Goal: Task Accomplishment & Management: Use online tool/utility

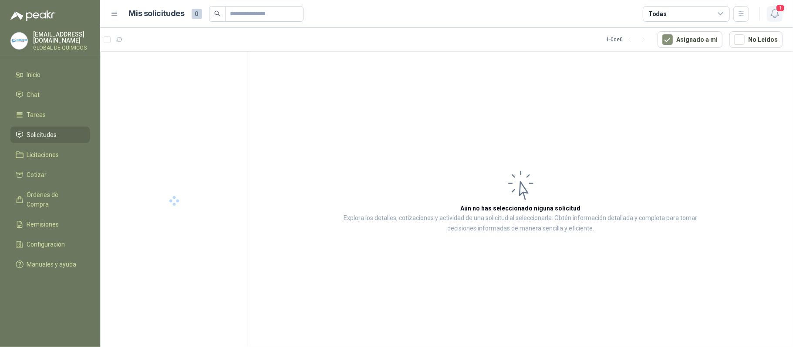
click at [775, 15] on icon "button" at bounding box center [774, 13] width 11 height 11
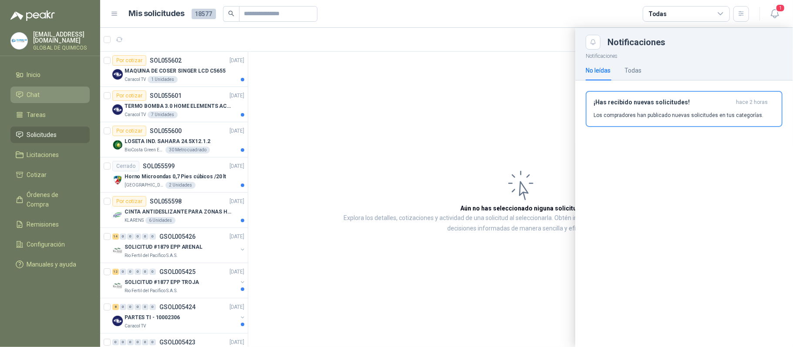
click at [32, 90] on span "Chat" at bounding box center [33, 95] width 13 height 10
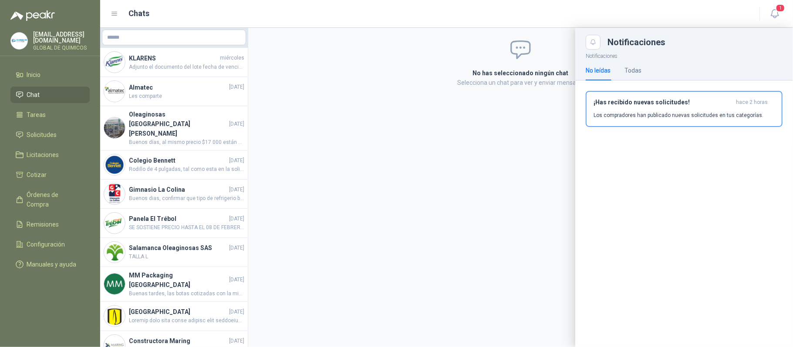
click at [212, 67] on div at bounding box center [446, 187] width 692 height 319
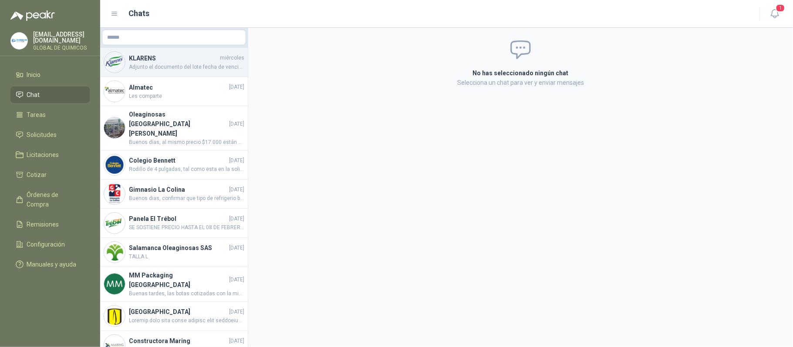
click at [212, 67] on span "Adjunto el documento del lote fecha de vencimiento año 2026" at bounding box center [186, 67] width 115 height 8
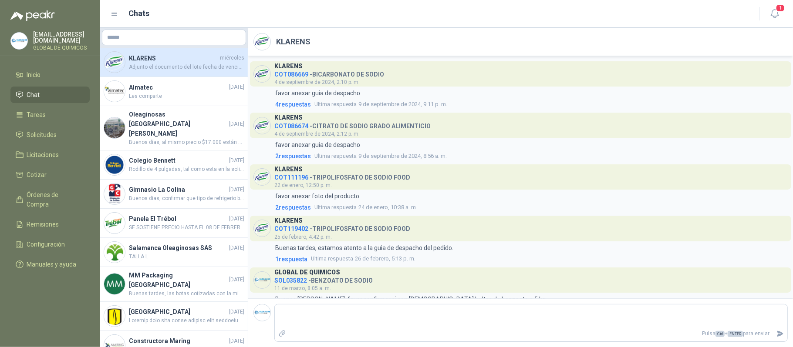
scroll to position [210, 0]
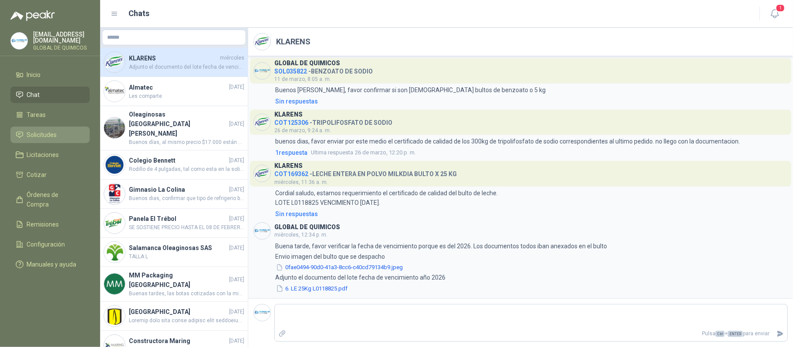
click at [53, 134] on span "Solicitudes" at bounding box center [42, 135] width 30 height 10
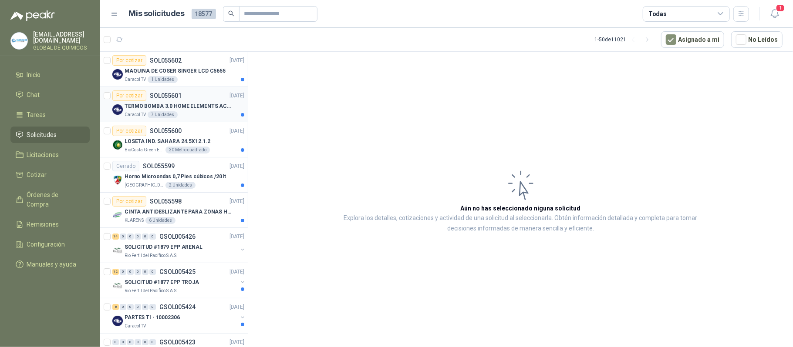
click at [187, 108] on p "TERMO BOMBA 3.0 HOME ELEMENTS ACERO INOX" at bounding box center [178, 106] width 108 height 8
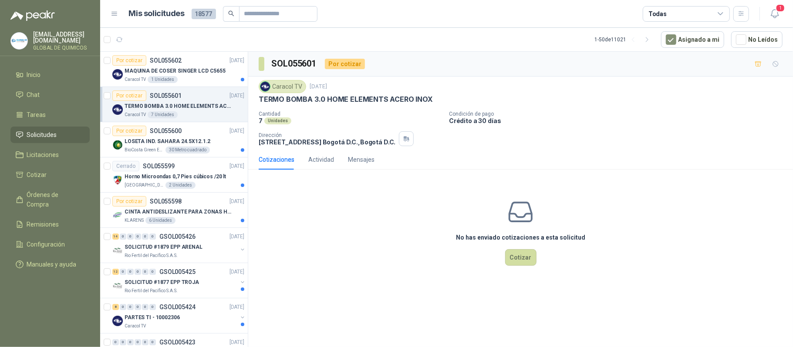
drag, startPoint x: 415, startPoint y: 279, endPoint x: 338, endPoint y: 265, distance: 77.9
click at [415, 279] on div "No has enviado cotizaciones a esta solicitud Cotizar" at bounding box center [520, 232] width 545 height 111
click at [199, 217] on div "CINTA ANTIDESLIZANTE PARA ZONAS HUMEDAS" at bounding box center [184, 212] width 120 height 10
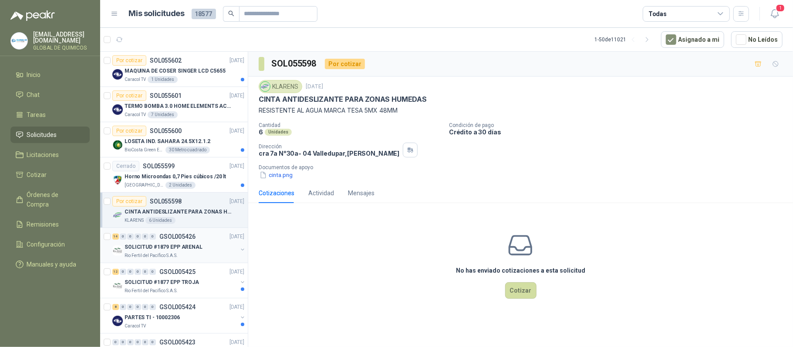
scroll to position [58, 0]
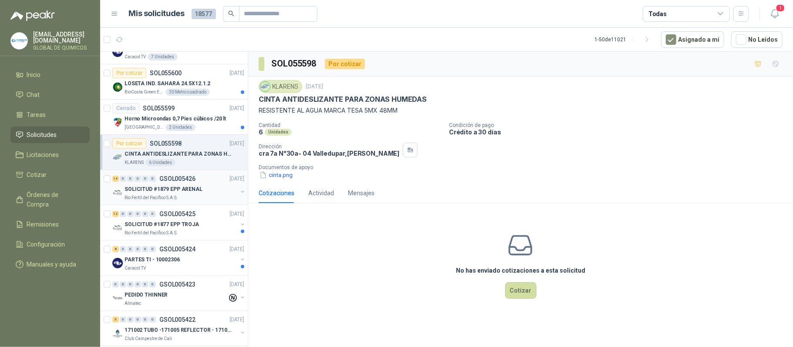
click at [239, 192] on button "button" at bounding box center [242, 191] width 7 height 7
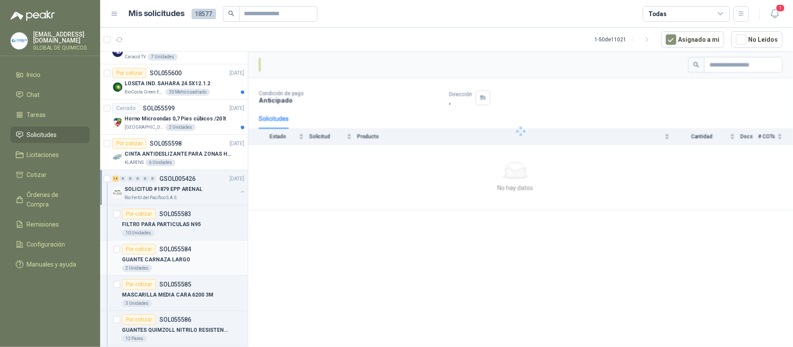
scroll to position [116, 0]
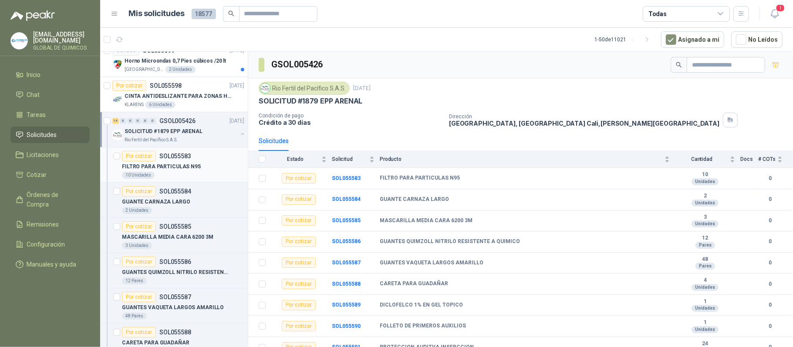
click at [197, 168] on div "FILTRO PARA PARTICULAS N95" at bounding box center [183, 166] width 122 height 10
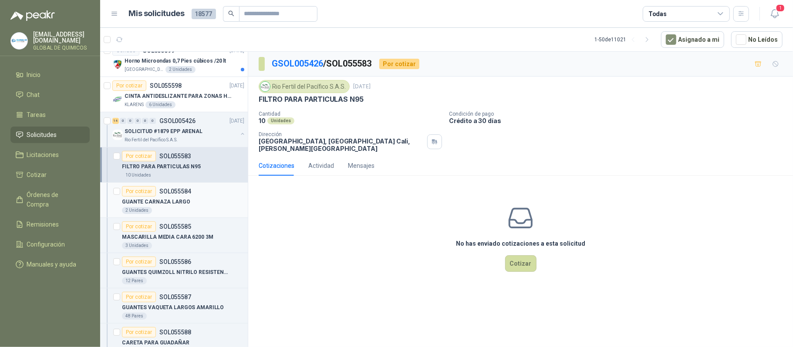
click at [202, 194] on div "Por cotizar SOL055584" at bounding box center [183, 191] width 122 height 10
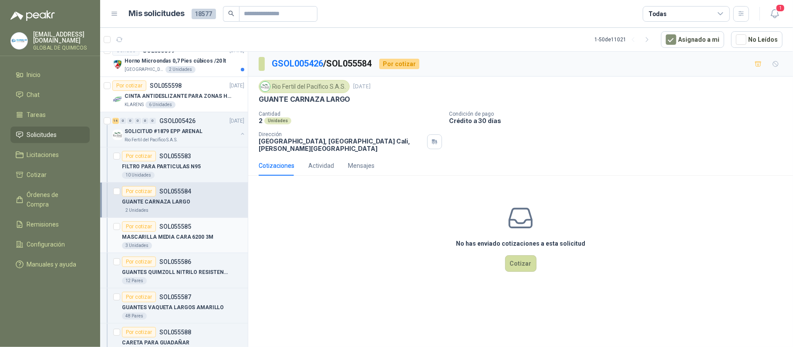
click at [206, 238] on p "MASCARILLA MEDIA CARA 6200 3M" at bounding box center [167, 237] width 91 height 8
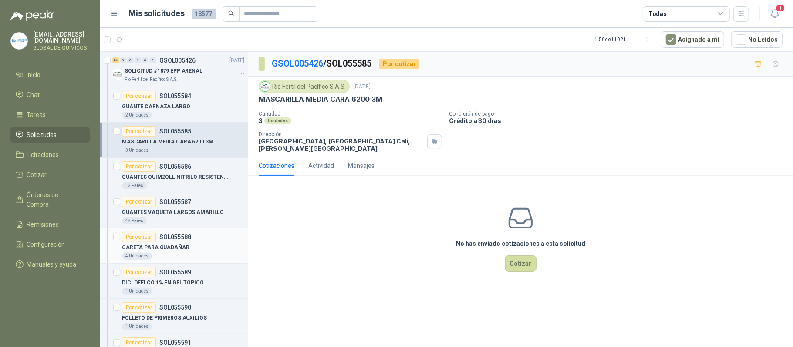
scroll to position [232, 0]
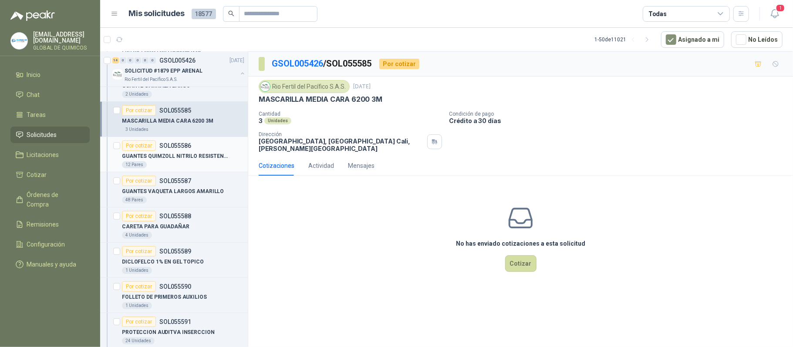
click at [195, 161] on p "GUANTES QUIMZOLL NITRILO RESISTENTE A QUIMICO" at bounding box center [176, 156] width 108 height 8
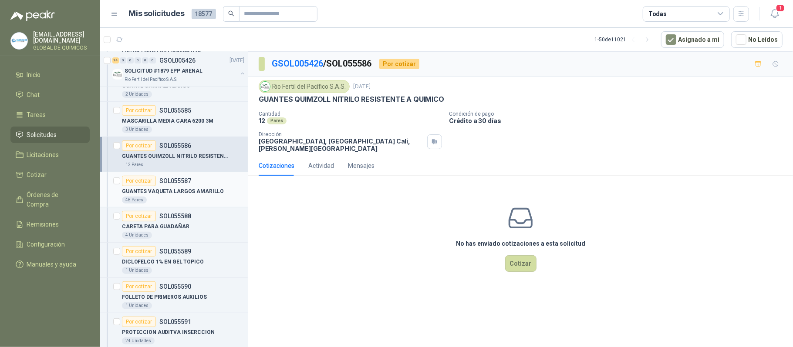
click at [200, 185] on div "Por cotizar SOL055587" at bounding box center [183, 181] width 122 height 10
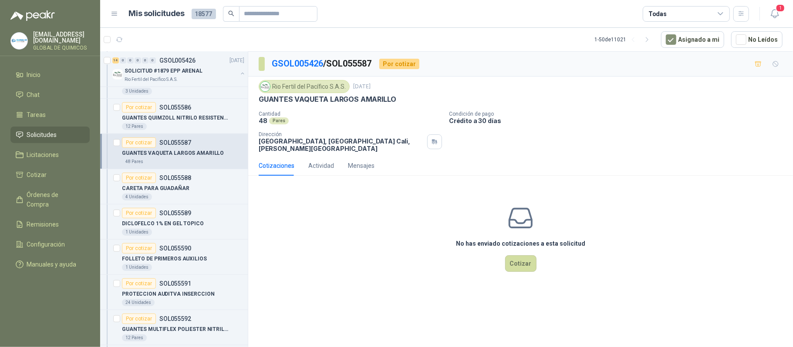
scroll to position [290, 0]
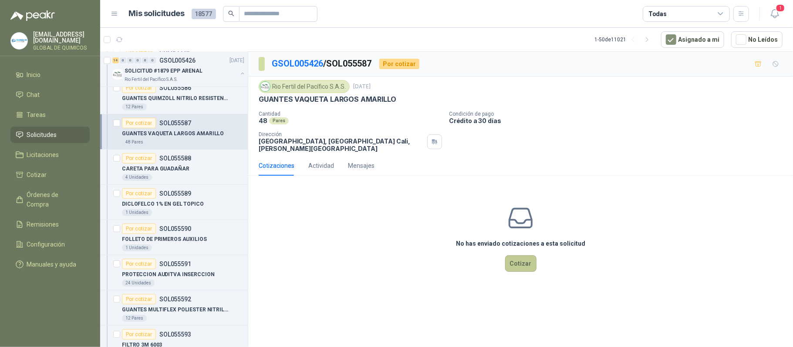
click at [516, 267] on button "Cotizar" at bounding box center [520, 263] width 31 height 17
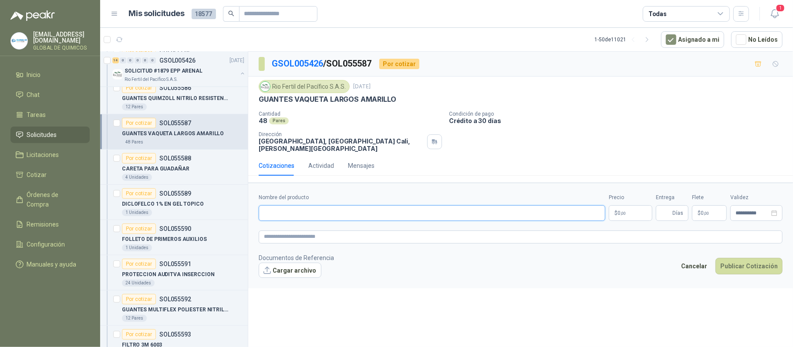
click at [311, 211] on input "Nombre del producto" at bounding box center [432, 213] width 346 height 16
type input "**********"
click at [291, 267] on button "Cargar archivo" at bounding box center [290, 271] width 63 height 16
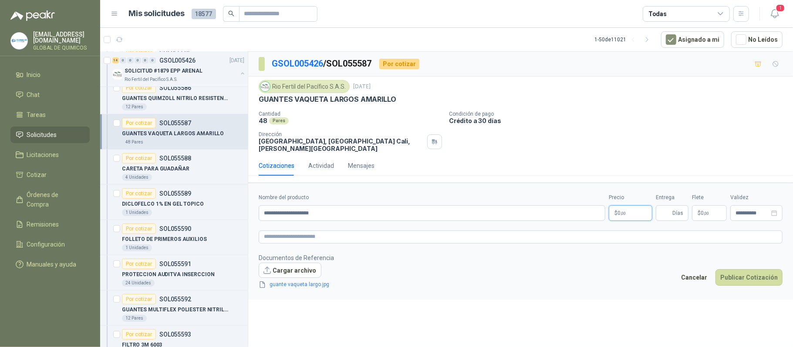
click at [620, 214] on span ",00" at bounding box center [622, 213] width 5 height 5
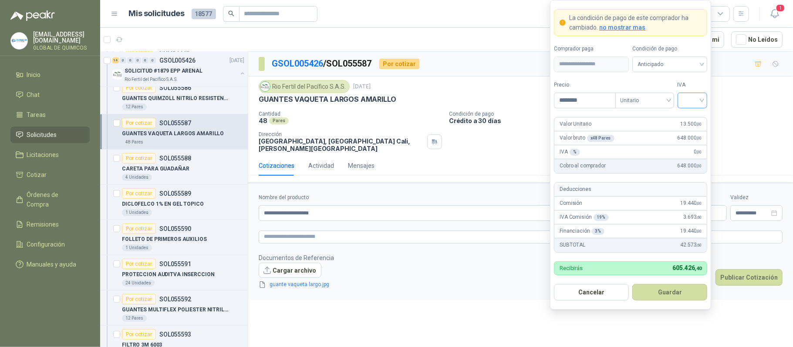
type input "********"
click at [695, 101] on input "search" at bounding box center [692, 99] width 20 height 13
click at [692, 114] on div "19%" at bounding box center [692, 118] width 16 height 10
click at [686, 292] on button "Guardar" at bounding box center [669, 292] width 75 height 17
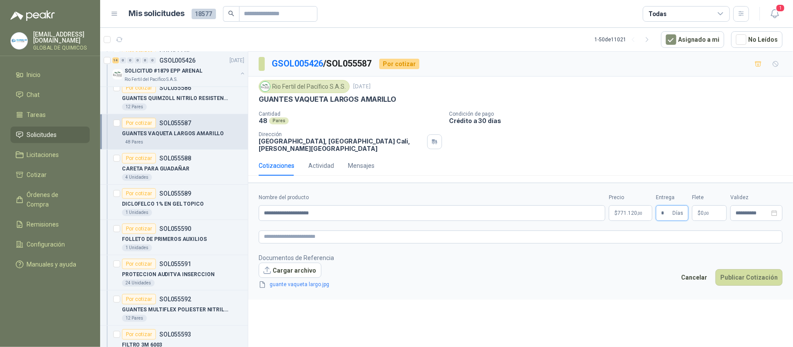
type input "*"
click at [713, 212] on p "$ 0 ,00" at bounding box center [709, 213] width 35 height 16
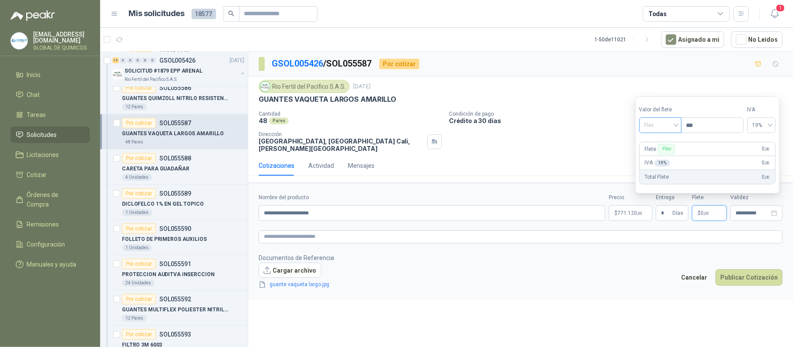
click at [672, 130] on span "Flex" at bounding box center [660, 125] width 32 height 13
click at [664, 156] on div "Incluido" at bounding box center [661, 158] width 30 height 10
click at [735, 275] on button "Publicar Cotización" at bounding box center [748, 277] width 67 height 17
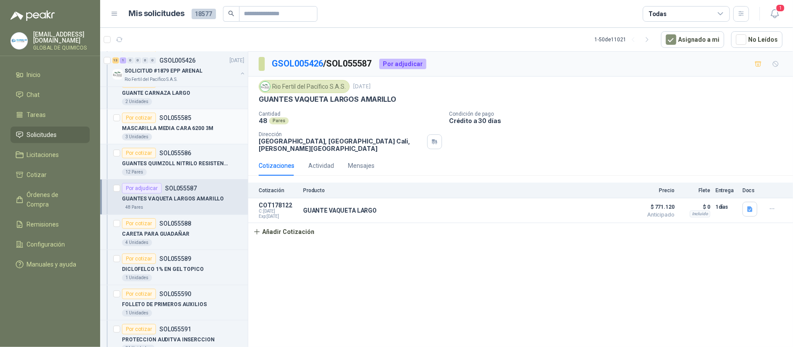
scroll to position [232, 0]
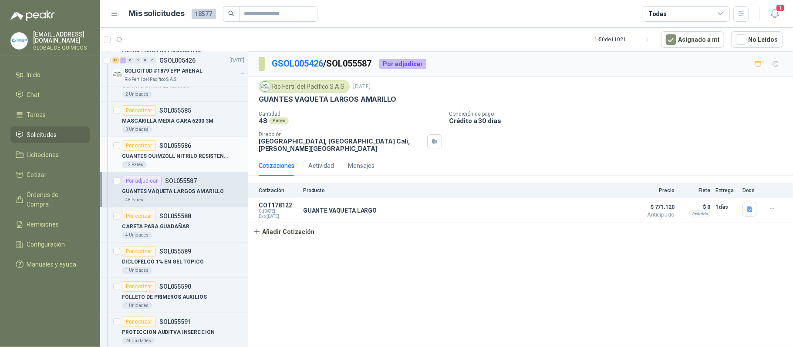
click at [203, 163] on div "12 Pares" at bounding box center [183, 164] width 122 height 7
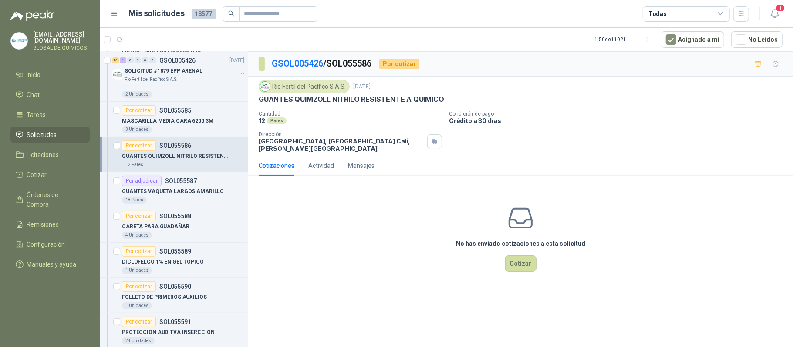
drag, startPoint x: 249, startPoint y: 185, endPoint x: 296, endPoint y: 190, distance: 47.7
click at [296, 190] on div "No has enviado cotizaciones a esta solicitud Cotizar" at bounding box center [520, 238] width 545 height 111
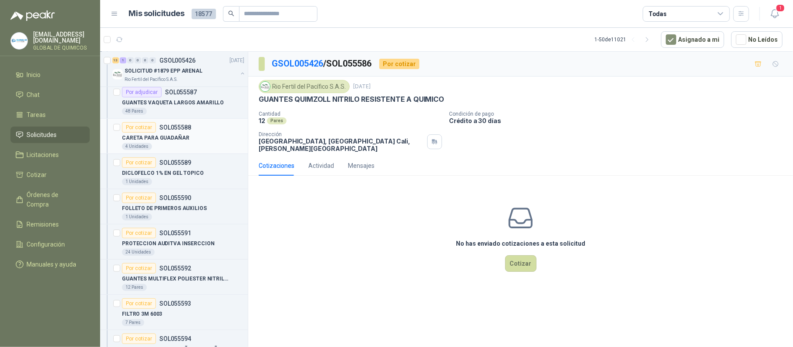
scroll to position [348, 0]
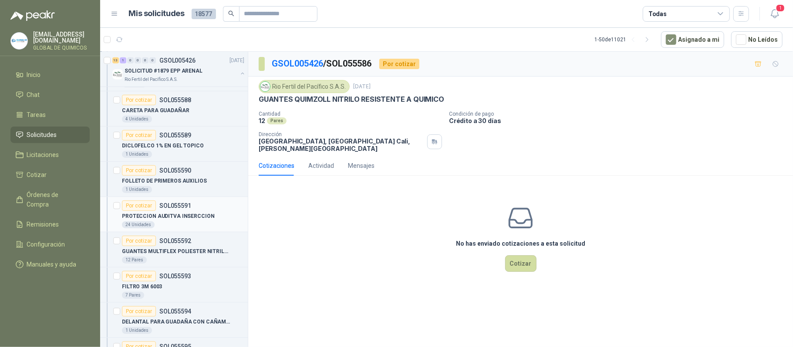
click at [212, 218] on div "PROTECCION AUDITVA INSERCCION" at bounding box center [183, 216] width 122 height 10
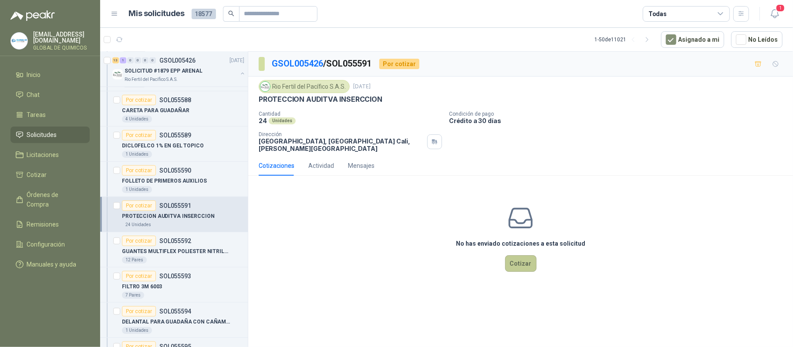
click at [516, 259] on button "Cotizar" at bounding box center [520, 263] width 31 height 17
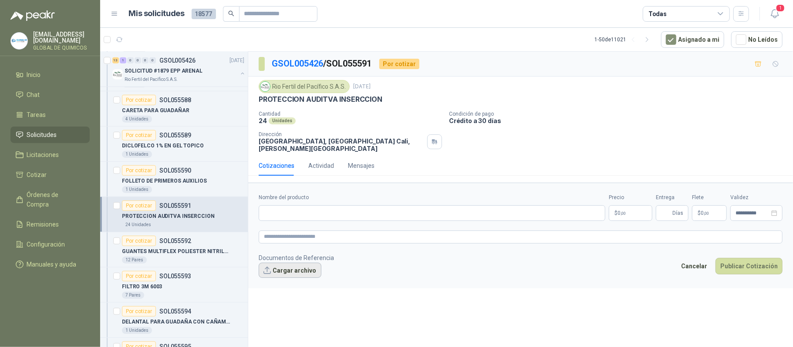
click at [296, 273] on button "Cargar archivo" at bounding box center [290, 271] width 63 height 16
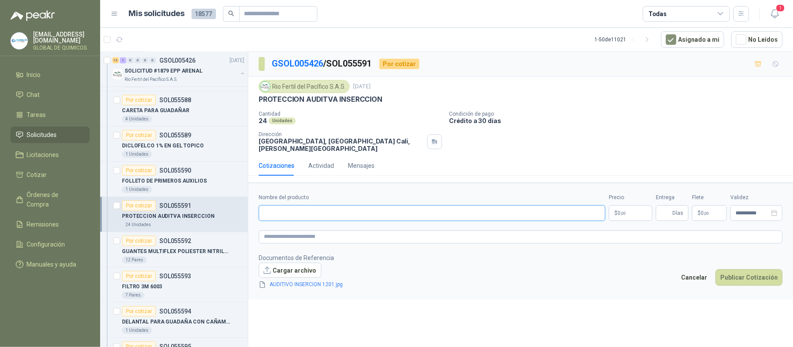
click at [306, 218] on input "Nombre del producto" at bounding box center [432, 213] width 346 height 16
type input "**********"
click at [624, 216] on body "[EMAIL_ADDRESS][DOMAIN_NAME] GLOBAL DE QUIMICOS Inicio Chat Tareas Solicitudes …" at bounding box center [396, 173] width 793 height 347
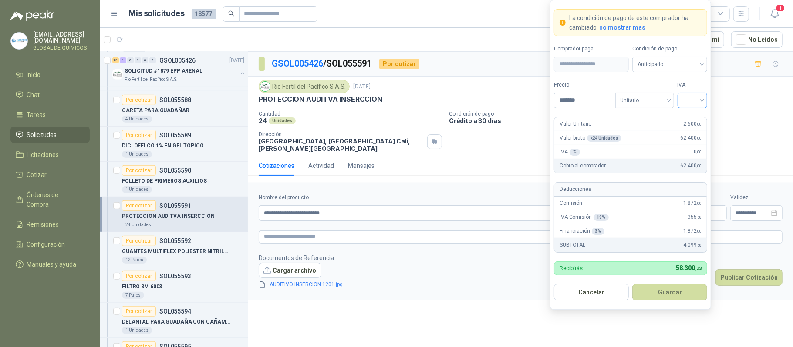
type input "*******"
click at [691, 100] on input "search" at bounding box center [692, 99] width 20 height 13
click at [690, 113] on div "19%" at bounding box center [692, 118] width 16 height 10
click at [695, 299] on button "Guardar" at bounding box center [669, 292] width 75 height 17
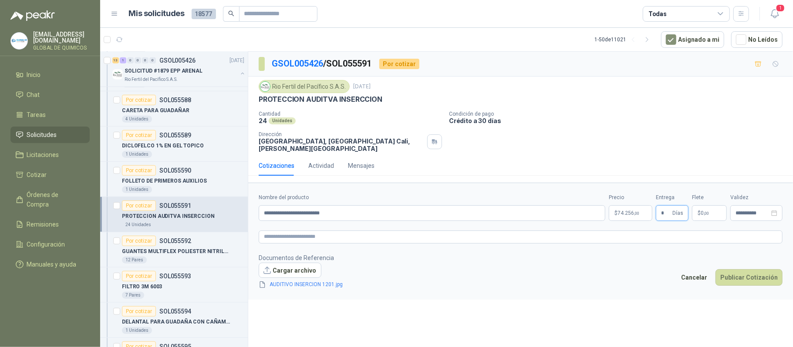
type input "*"
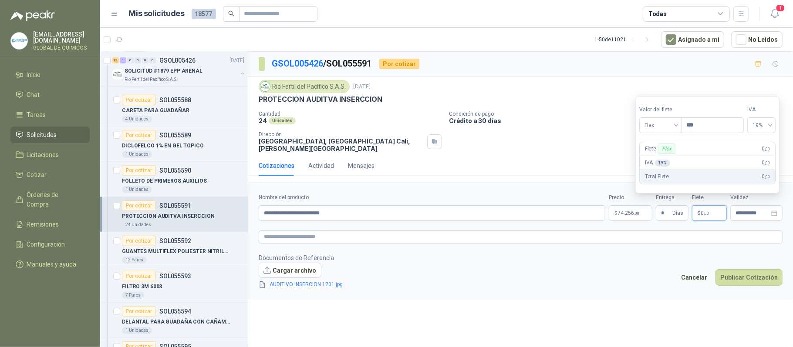
click at [709, 213] on p "$ 0 ,00" at bounding box center [709, 213] width 35 height 16
click at [669, 125] on span "Flex" at bounding box center [660, 125] width 32 height 13
click at [662, 159] on div "Incluido" at bounding box center [661, 158] width 30 height 10
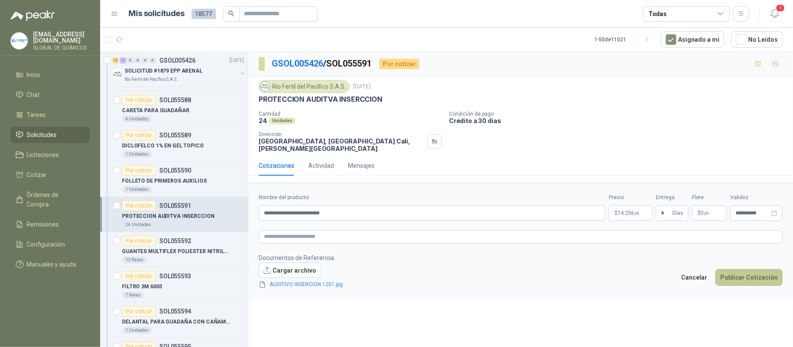
click at [751, 282] on button "Publicar Cotización" at bounding box center [748, 277] width 67 height 17
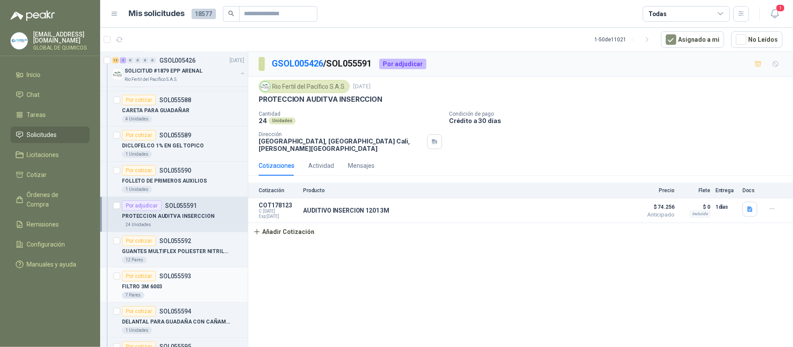
scroll to position [406, 0]
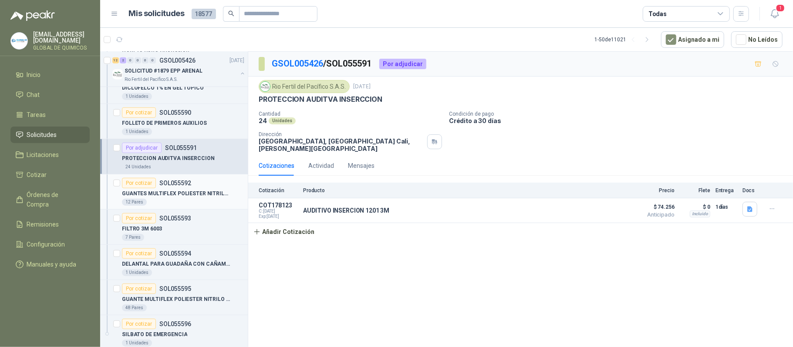
click at [205, 196] on p "GUANTES MULTIFLEX POLIESTER NITRILO TALLA 12" at bounding box center [176, 194] width 108 height 8
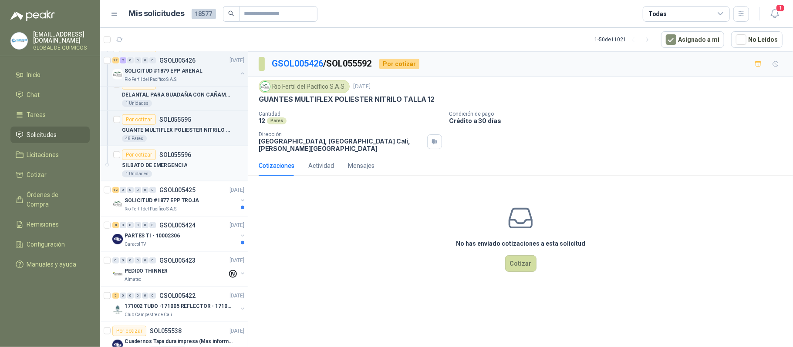
scroll to position [580, 0]
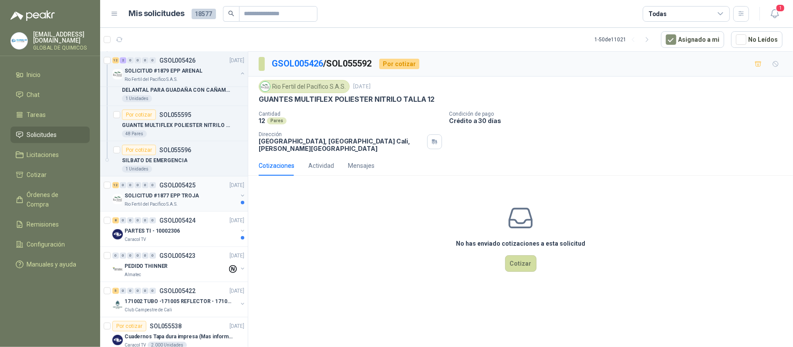
click at [229, 195] on div "SOLICITUD #1877 EPP TROJA" at bounding box center [180, 196] width 113 height 10
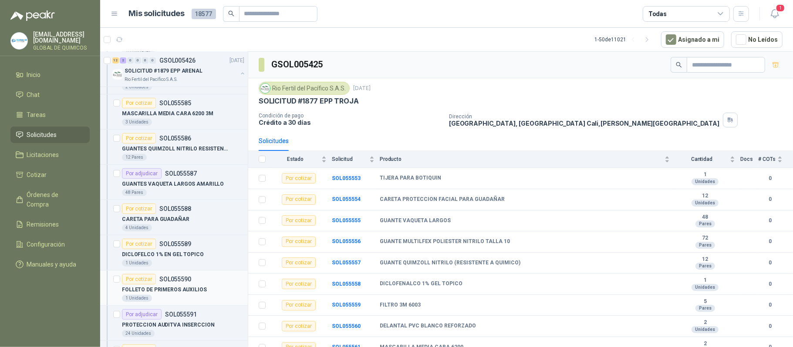
scroll to position [232, 0]
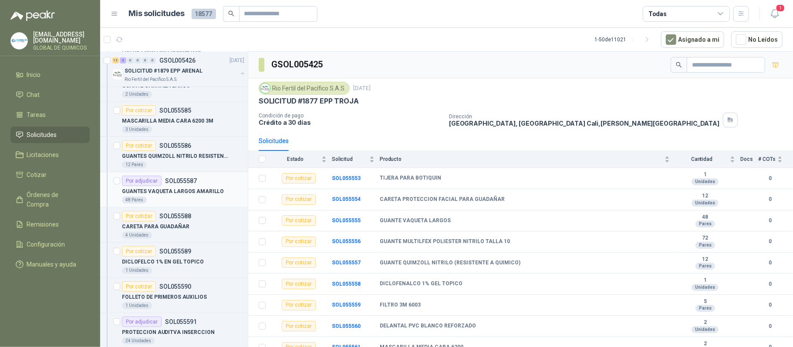
click at [195, 194] on p "GUANTES VAQUETA LARGOS AMARILLO" at bounding box center [173, 192] width 102 height 8
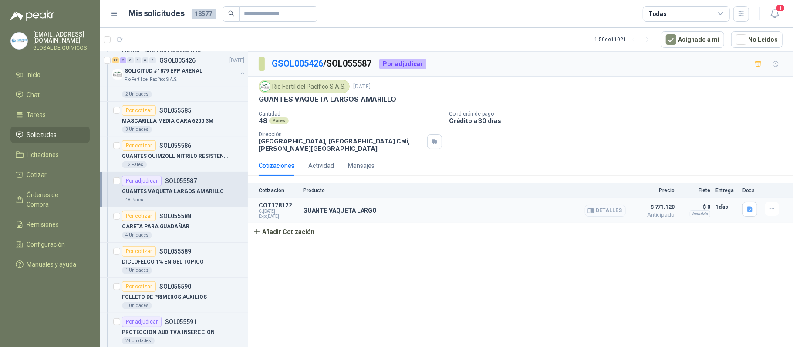
click at [603, 212] on button "Detalles" at bounding box center [605, 211] width 41 height 12
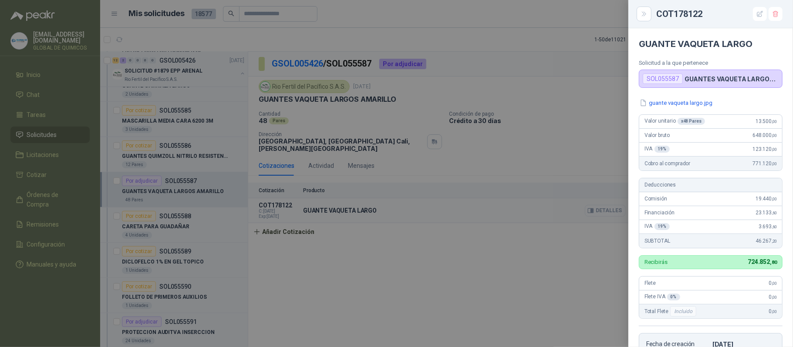
scroll to position [183, 0]
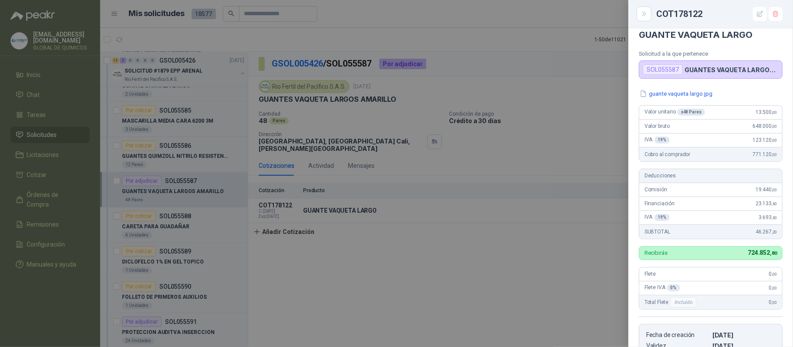
click at [535, 265] on div at bounding box center [396, 173] width 793 height 347
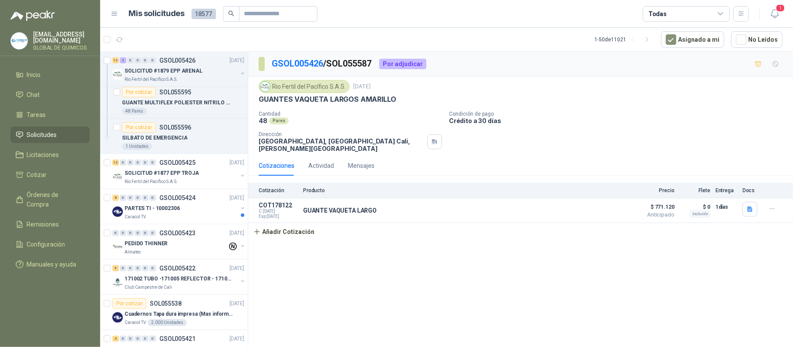
scroll to position [638, 0]
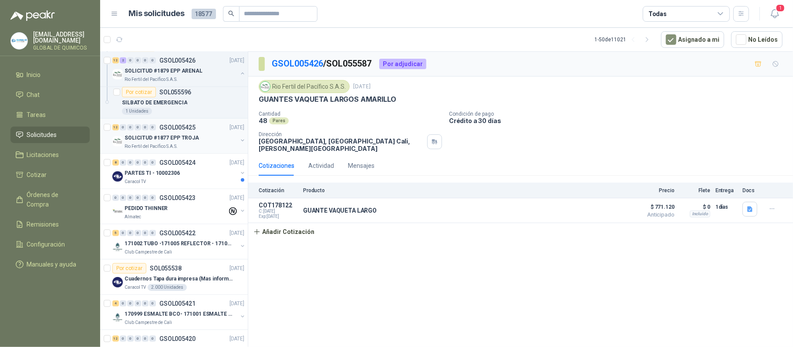
click at [208, 143] on div "SOLICITUD #1877 EPP TROJA" at bounding box center [180, 138] width 113 height 10
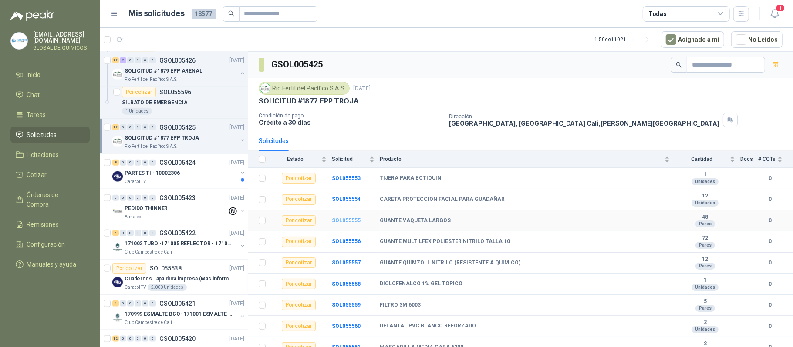
click at [345, 224] on b "SOL055555" at bounding box center [346, 221] width 29 height 6
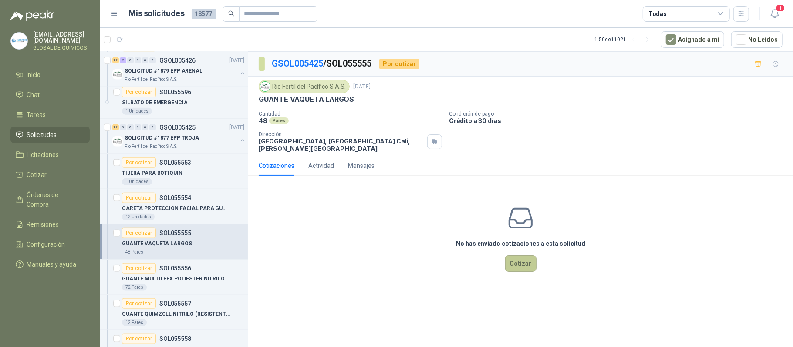
click at [515, 269] on button "Cotizar" at bounding box center [520, 263] width 31 height 17
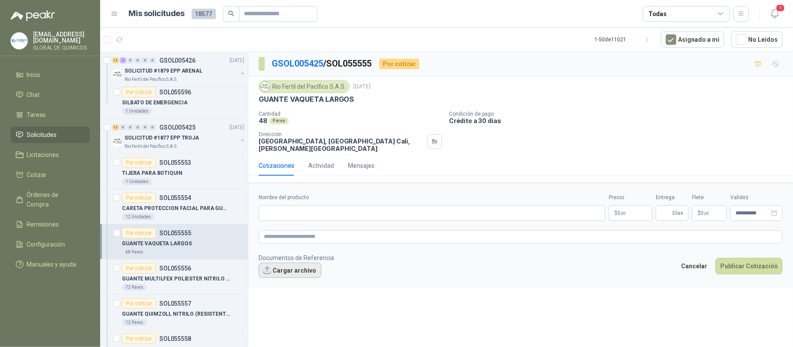
click at [304, 279] on button "Cargar archivo" at bounding box center [290, 271] width 63 height 16
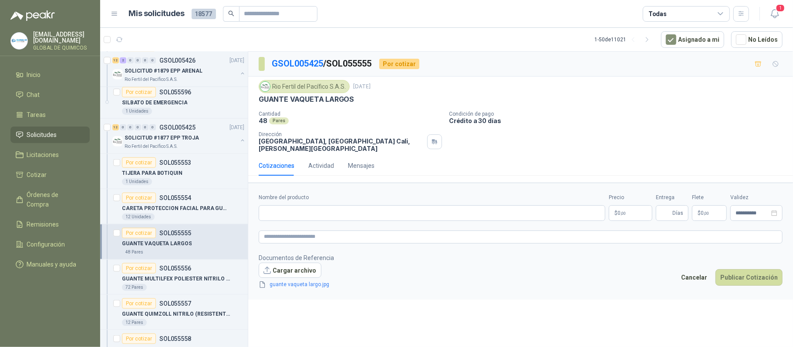
click at [309, 100] on p "GUANTE VAQUETA LARGOS" at bounding box center [306, 99] width 95 height 9
copy p "GUANTE VAQUETA LARGOS"
click at [311, 217] on input "Nombre del producto" at bounding box center [432, 213] width 346 height 16
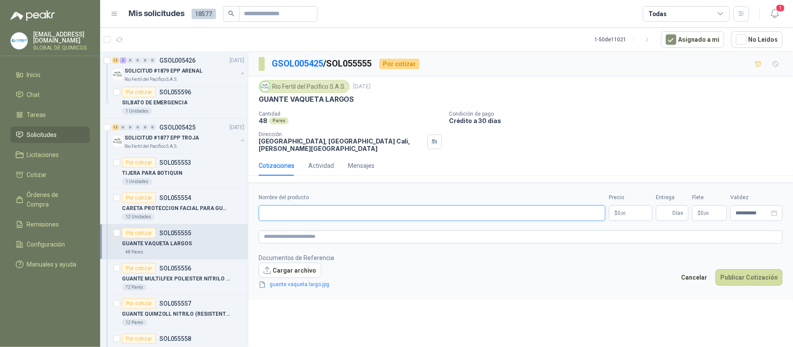
paste input "**********"
type input "**********"
click at [620, 216] on body "[EMAIL_ADDRESS][DOMAIN_NAME] GLOBAL DE QUIMICOS Inicio Chat Tareas Solicitudes …" at bounding box center [396, 173] width 793 height 347
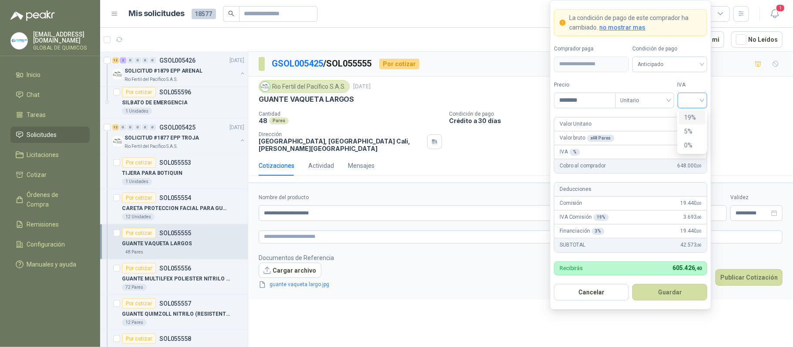
click at [680, 101] on div at bounding box center [692, 101] width 30 height 16
type input "********"
click at [682, 120] on div "19%" at bounding box center [692, 118] width 27 height 14
click at [688, 295] on button "Guardar" at bounding box center [669, 292] width 75 height 17
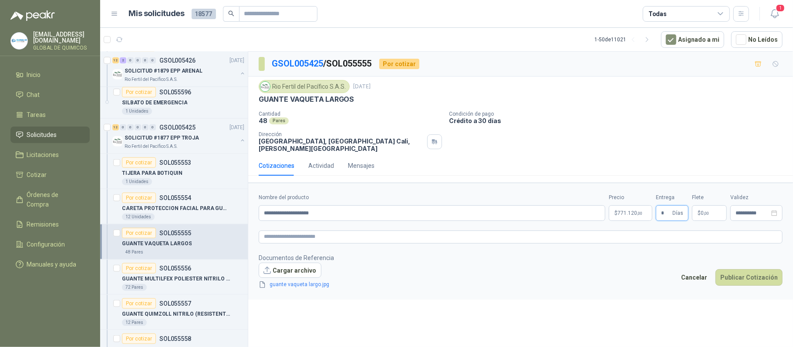
type input "*"
click at [704, 212] on span "0 ,00" at bounding box center [704, 213] width 8 height 5
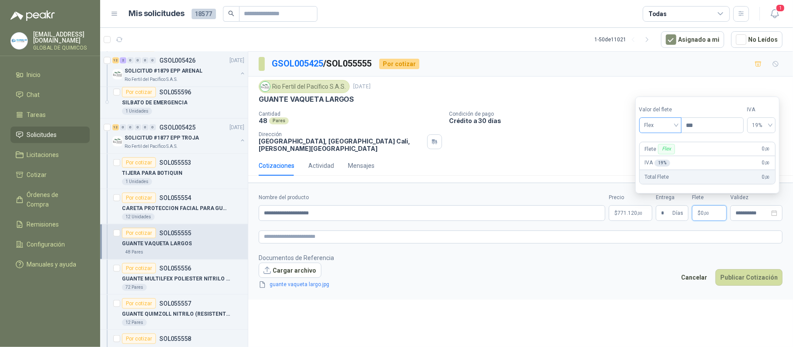
click at [667, 129] on span "Flex" at bounding box center [660, 125] width 32 height 13
click at [660, 158] on div "Incluido" at bounding box center [661, 158] width 30 height 10
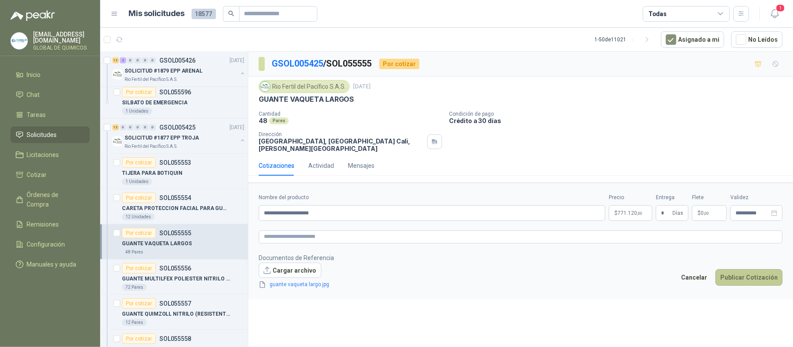
click at [749, 279] on button "Publicar Cotización" at bounding box center [748, 277] width 67 height 17
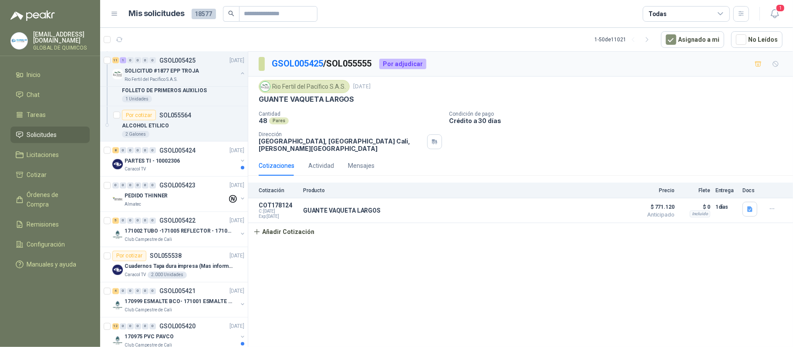
scroll to position [1103, 0]
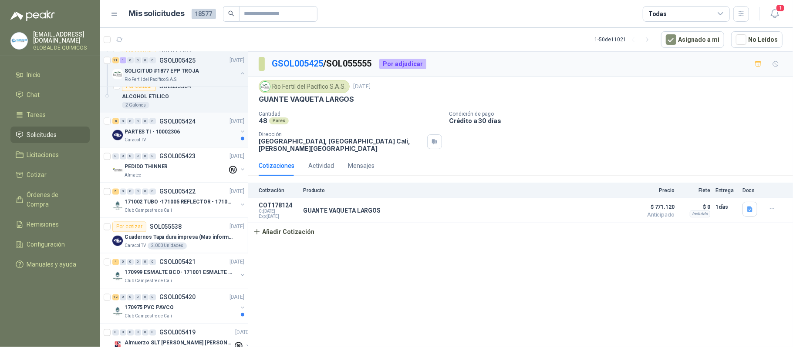
click at [239, 135] on button "button" at bounding box center [242, 131] width 7 height 7
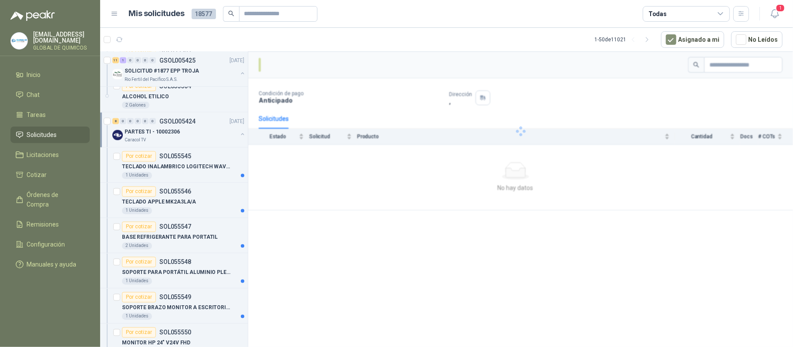
click at [239, 137] on button "button" at bounding box center [242, 134] width 7 height 7
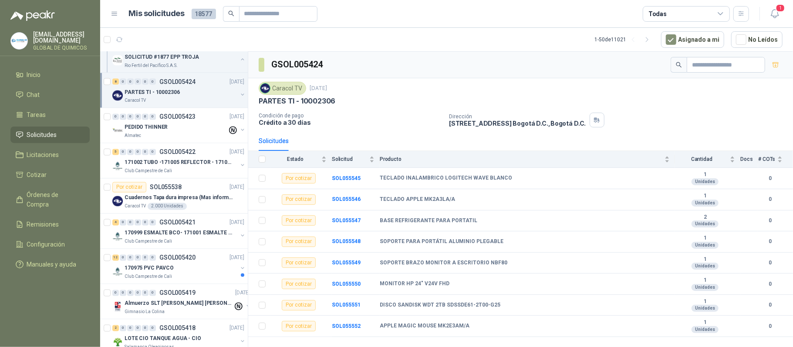
scroll to position [1160, 0]
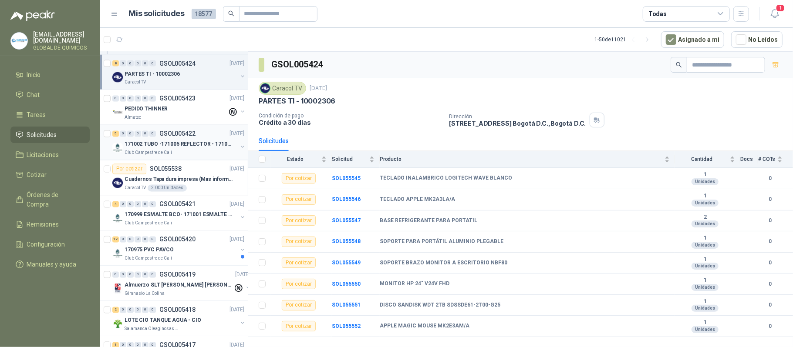
click at [230, 149] on p "171002 TUBO -171005 REFLECTOR - 171007 PANEL" at bounding box center [178, 145] width 108 height 8
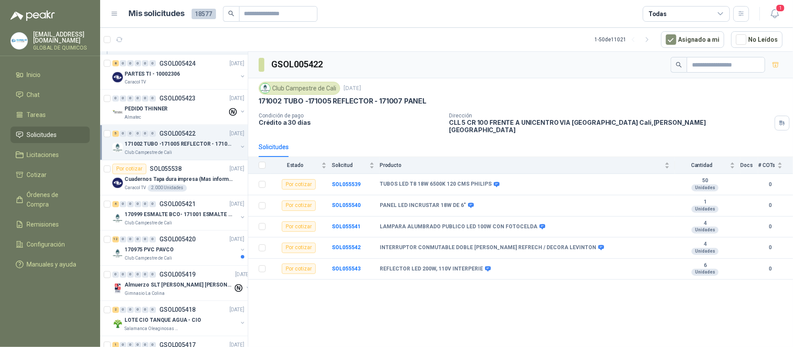
click at [230, 149] on p "171002 TUBO -171005 REFLECTOR - 171007 PANEL" at bounding box center [178, 145] width 108 height 8
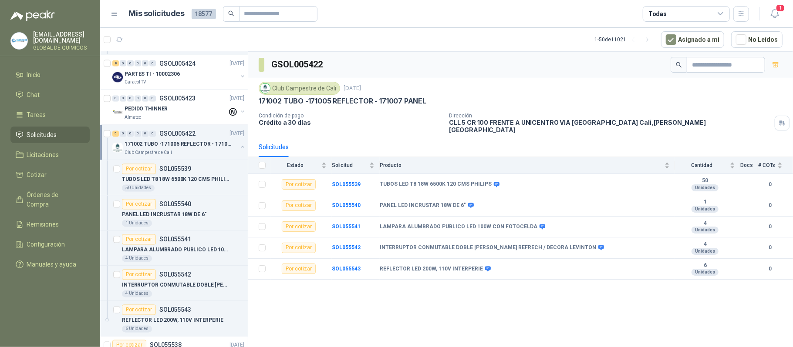
click at [239, 151] on button "button" at bounding box center [242, 147] width 7 height 7
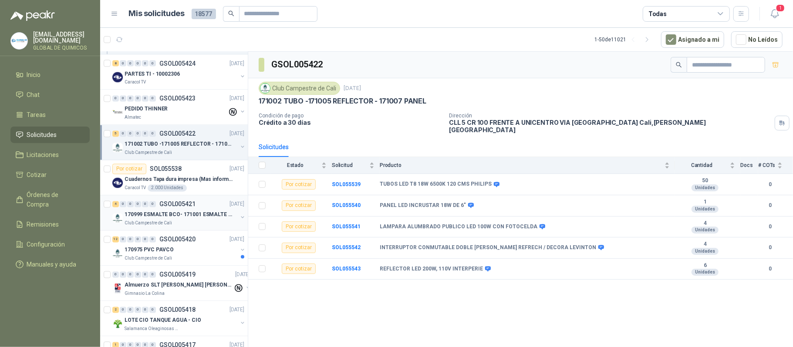
click at [239, 221] on button "button" at bounding box center [242, 217] width 7 height 7
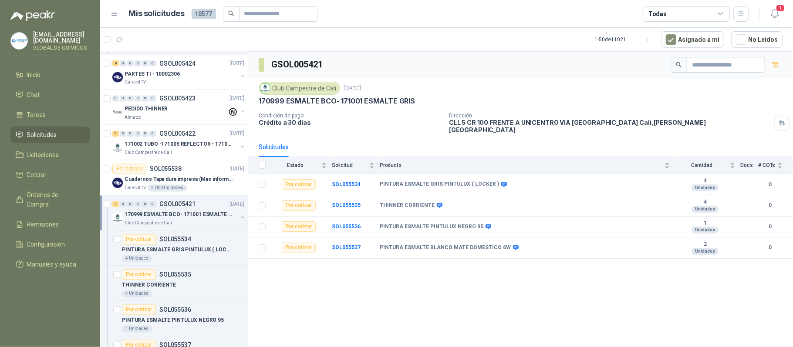
click at [239, 220] on button "button" at bounding box center [242, 217] width 7 height 7
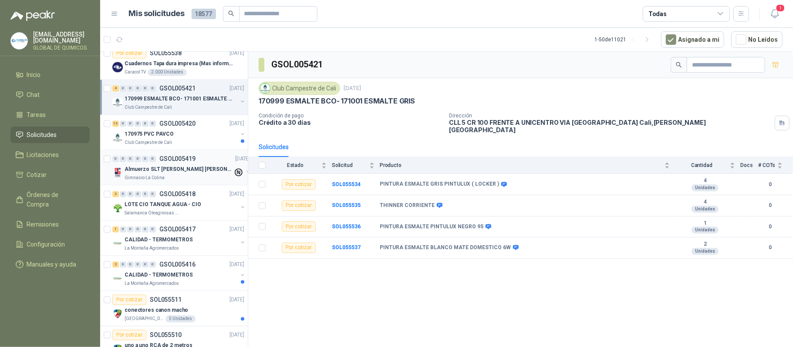
scroll to position [1335, 0]
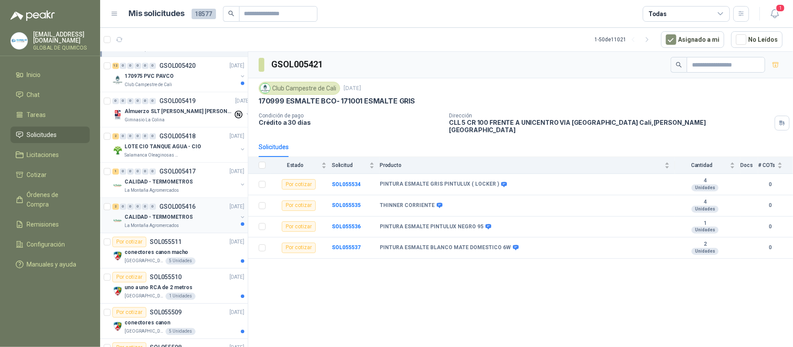
click at [227, 222] on div "CALIDAD - TERMOMETROS" at bounding box center [180, 217] width 113 height 10
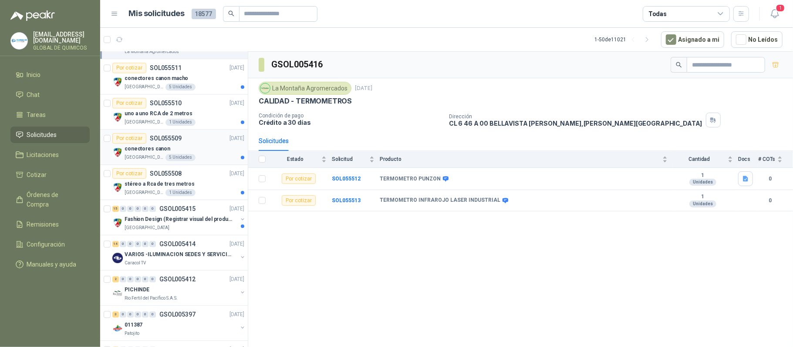
scroll to position [1567, 0]
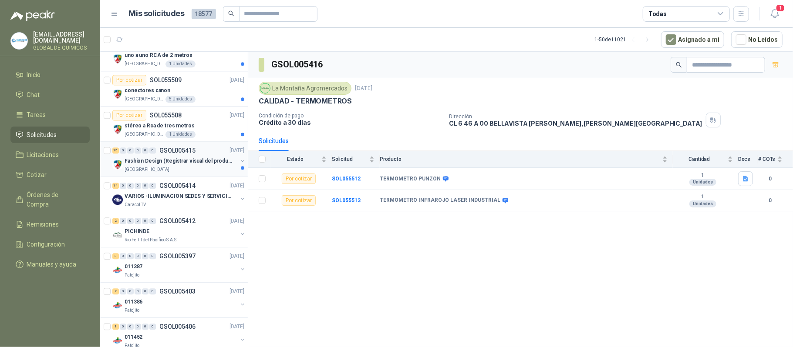
click at [239, 171] on div at bounding box center [242, 165] width 7 height 14
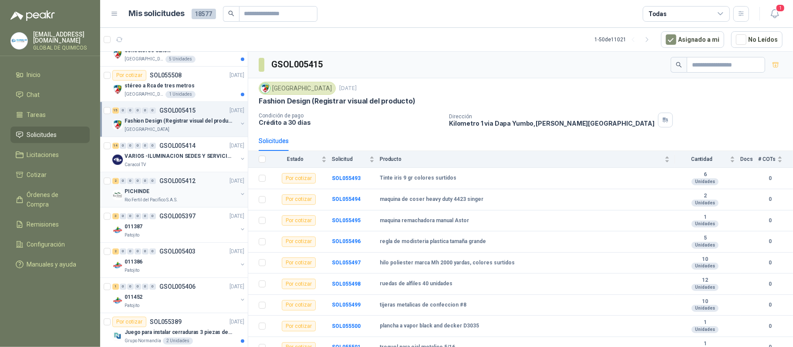
scroll to position [1625, 0]
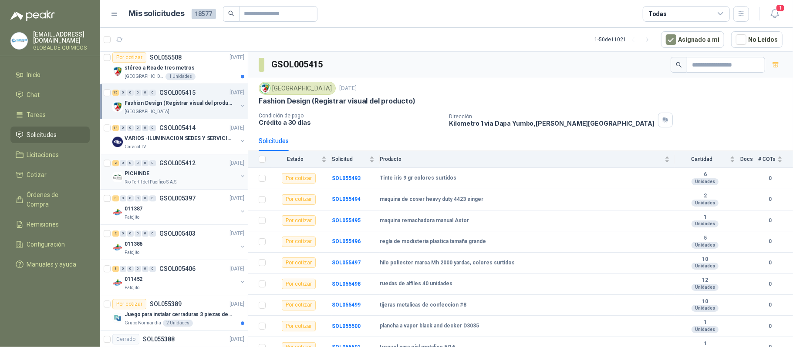
click at [239, 180] on button "button" at bounding box center [242, 176] width 7 height 7
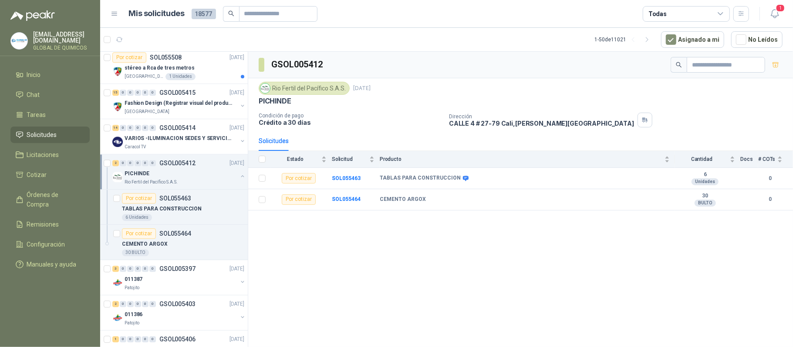
click at [239, 180] on button "button" at bounding box center [242, 176] width 7 height 7
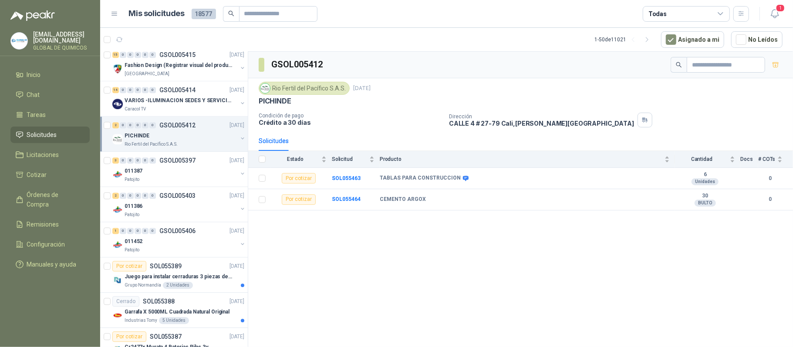
scroll to position [1683, 0]
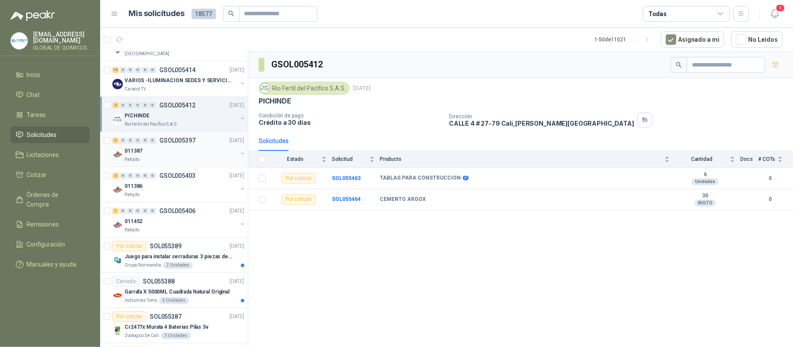
click at [239, 157] on button "button" at bounding box center [242, 153] width 7 height 7
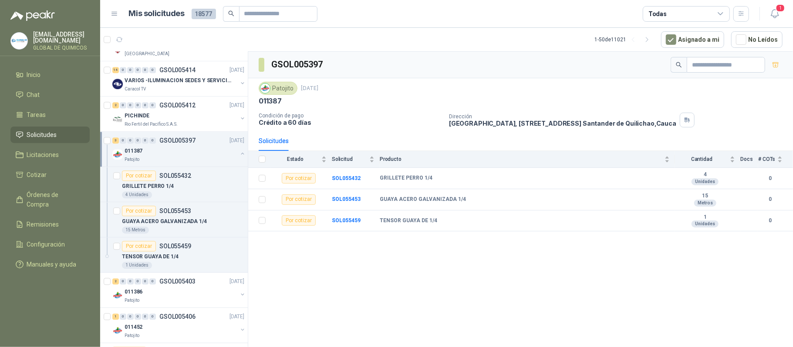
click at [239, 157] on button "button" at bounding box center [242, 153] width 7 height 7
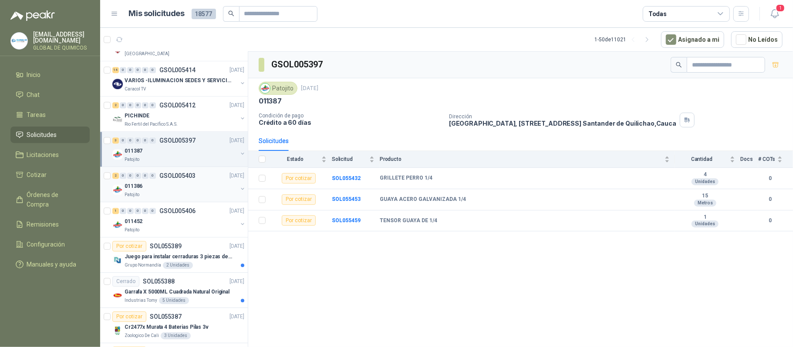
click at [237, 198] on div "011386 Patojito" at bounding box center [179, 189] width 134 height 17
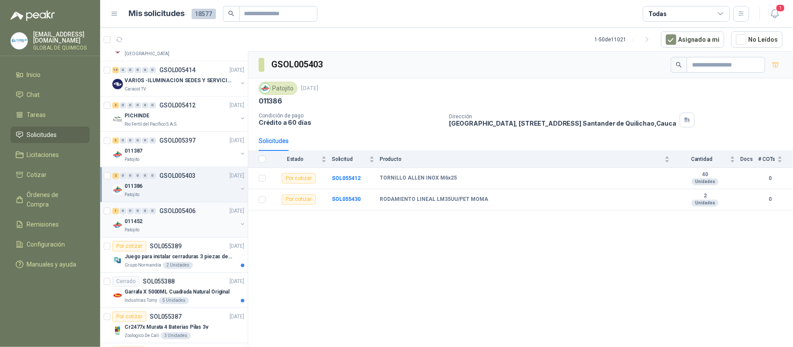
click at [239, 228] on button "button" at bounding box center [242, 224] width 7 height 7
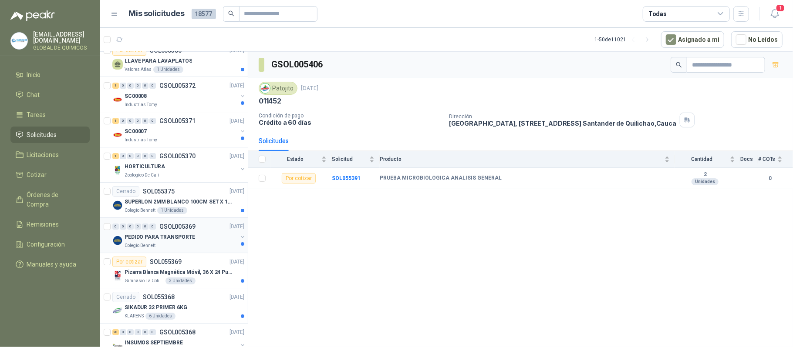
scroll to position [2205, 0]
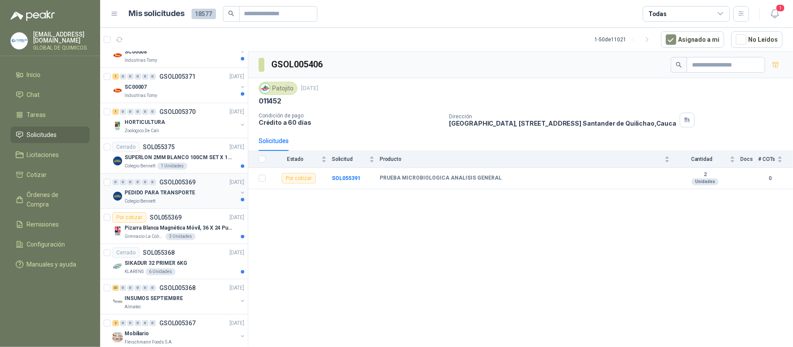
click at [229, 198] on div "PEDIDO PARA TRANSPORTE" at bounding box center [180, 193] width 113 height 10
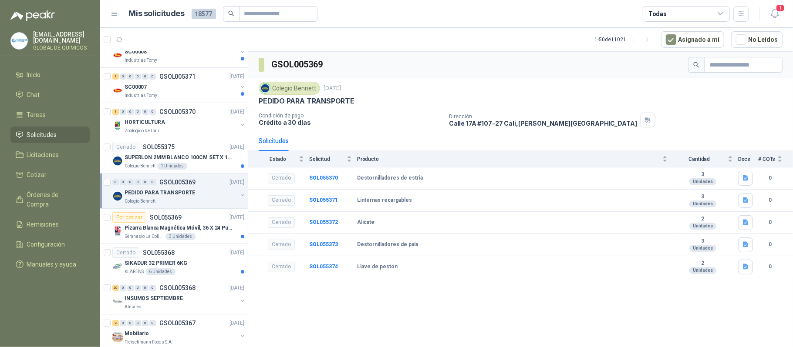
click at [229, 198] on div "PEDIDO PARA TRANSPORTE" at bounding box center [180, 193] width 113 height 10
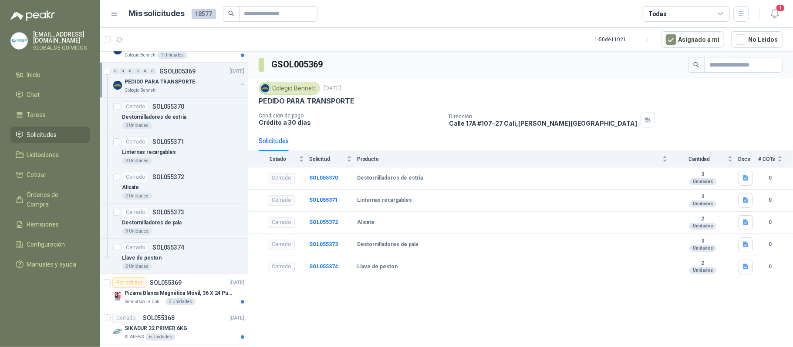
scroll to position [2321, 0]
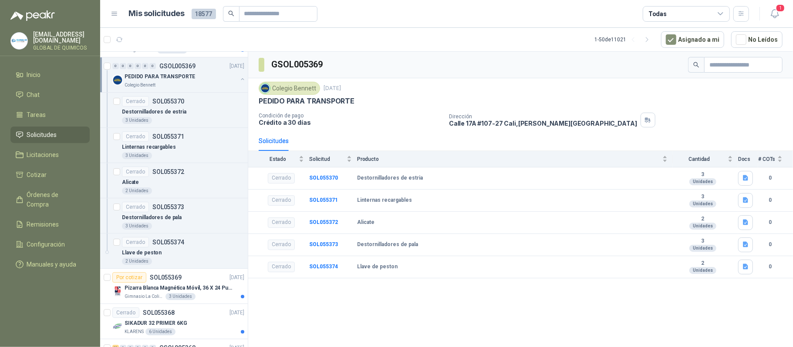
click at [239, 83] on button "button" at bounding box center [242, 79] width 7 height 7
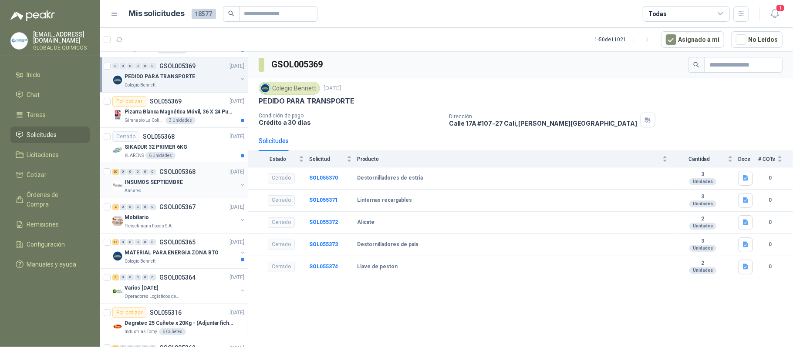
click at [212, 188] on div "INSUMOS SEPTIEMBRE" at bounding box center [180, 182] width 113 height 10
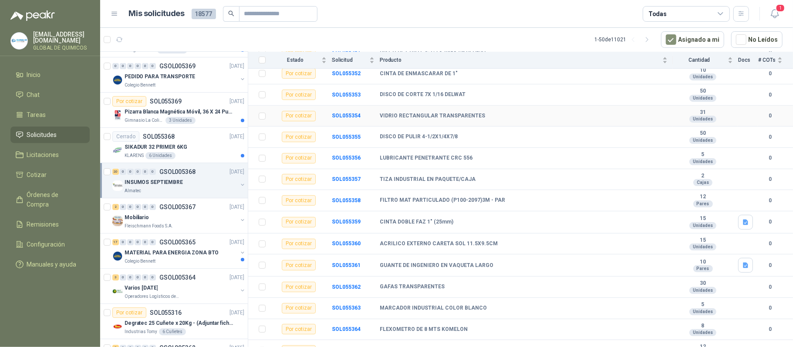
scroll to position [232, 0]
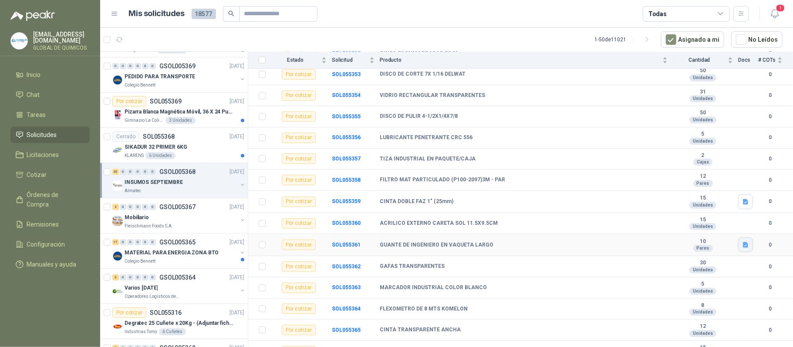
click at [742, 249] on icon "button" at bounding box center [745, 245] width 7 height 7
click at [669, 240] on div "WhatsApp Image [DATE] 11.07.03 AM.jpeg" at bounding box center [680, 235] width 129 height 20
click at [664, 230] on button "WhatsApp Image [DATE] 11.07.03 AM.jpeg" at bounding box center [681, 234] width 118 height 9
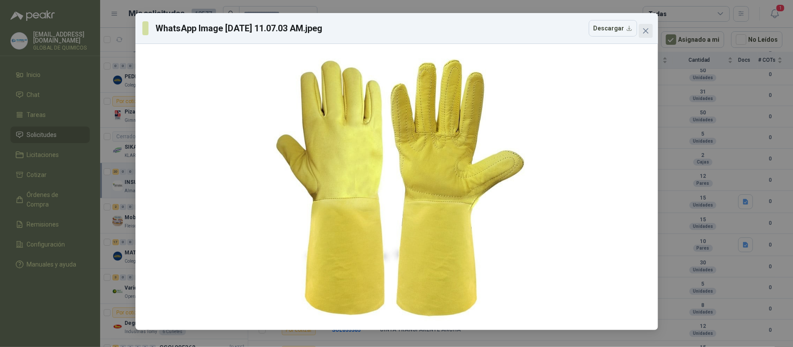
click at [648, 30] on icon "close" at bounding box center [645, 30] width 7 height 7
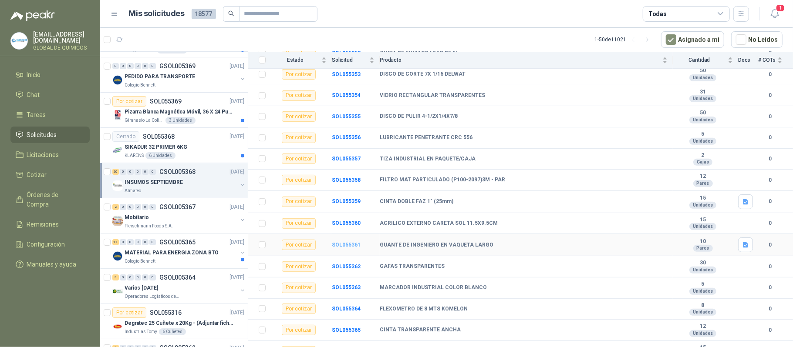
click at [346, 248] on b "SOL055361" at bounding box center [346, 245] width 29 height 6
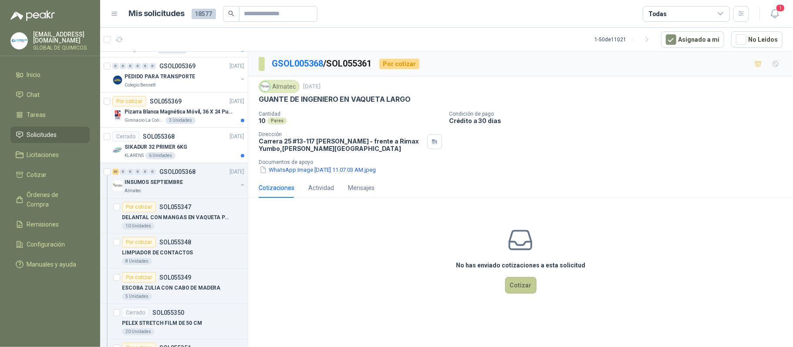
click at [521, 292] on button "Cotizar" at bounding box center [520, 285] width 31 height 17
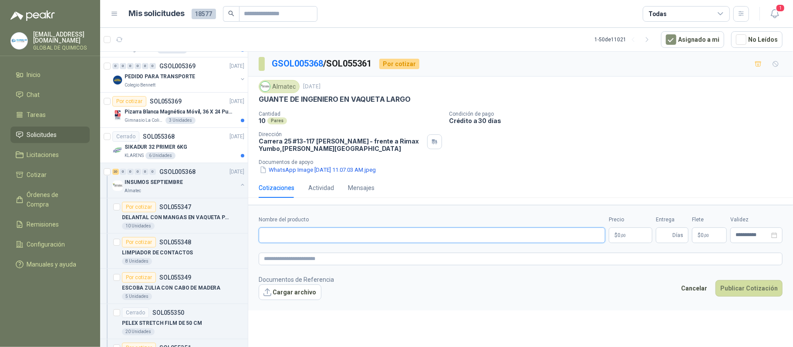
click at [346, 242] on input "Nombre del producto" at bounding box center [432, 236] width 346 height 16
click at [353, 101] on p "GUANTE DE INGENIERO EN VAQUETA LARGO" at bounding box center [335, 99] width 152 height 9
click at [292, 243] on input "Nombre del producto" at bounding box center [432, 236] width 346 height 16
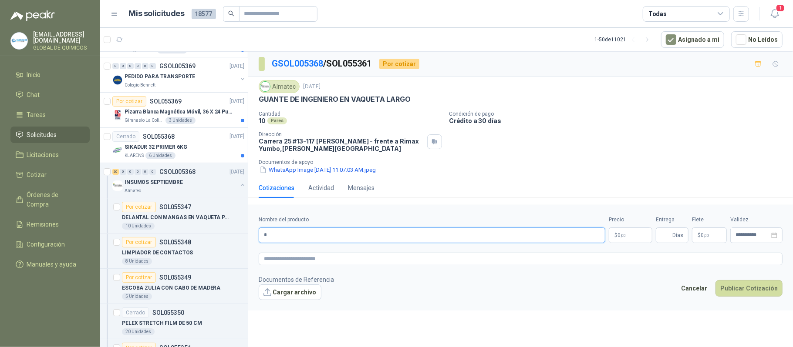
click at [295, 241] on input "*" at bounding box center [432, 236] width 346 height 16
paste input "**********"
type input "**********"
click at [314, 263] on textarea at bounding box center [521, 259] width 524 height 13
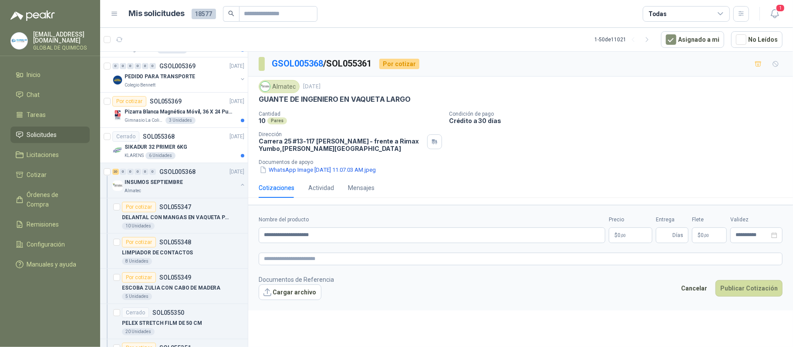
click at [625, 235] on body "[EMAIL_ADDRESS][DOMAIN_NAME] GLOBAL DE QUIMICOS Inicio Chat Tareas Solicitudes …" at bounding box center [396, 173] width 793 height 347
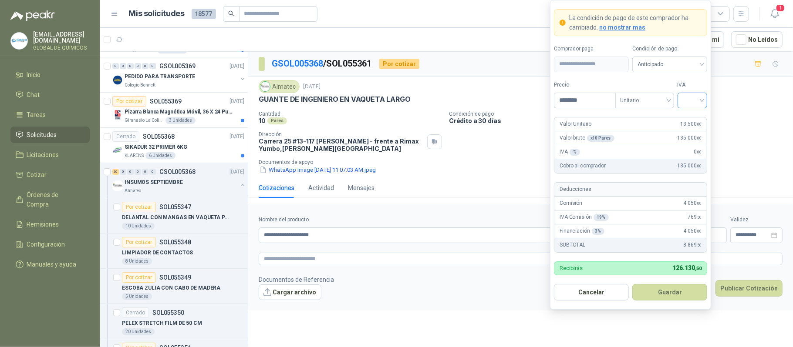
type input "********"
click at [694, 100] on input "search" at bounding box center [692, 99] width 20 height 13
click at [695, 120] on div "19%" at bounding box center [692, 118] width 16 height 10
click at [672, 298] on button "Guardar" at bounding box center [669, 292] width 75 height 17
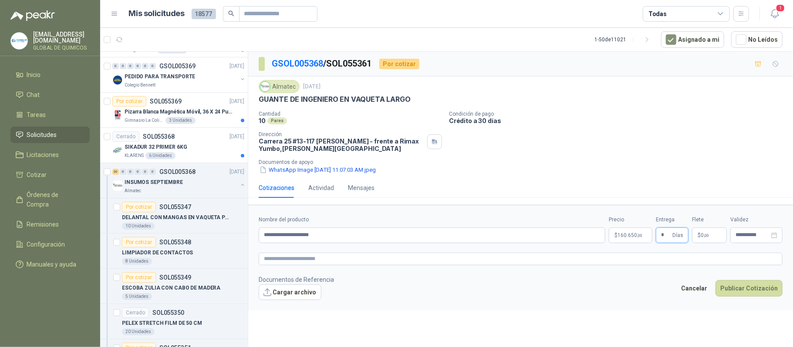
type input "*"
click at [711, 237] on p "$ 0 ,00" at bounding box center [709, 236] width 35 height 16
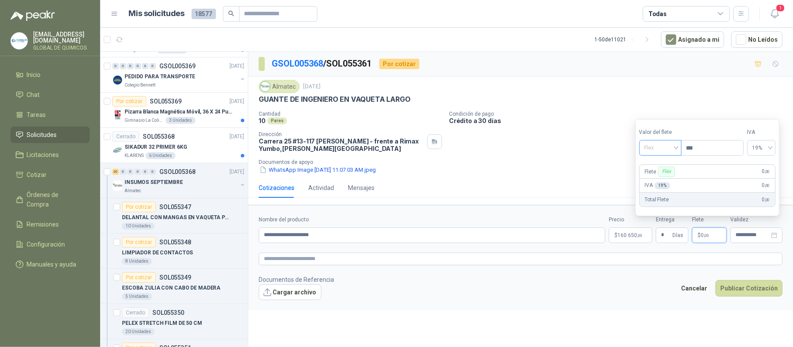
click at [668, 149] on span "Flex" at bounding box center [660, 147] width 32 height 13
click at [664, 180] on div "Incluido" at bounding box center [661, 180] width 30 height 10
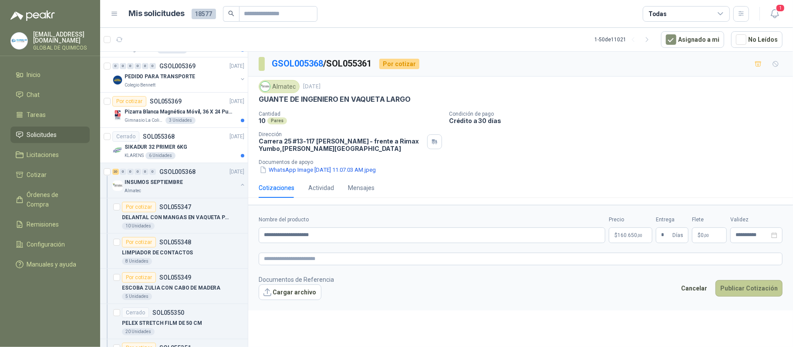
click at [741, 289] on button "Publicar Cotización" at bounding box center [748, 288] width 67 height 17
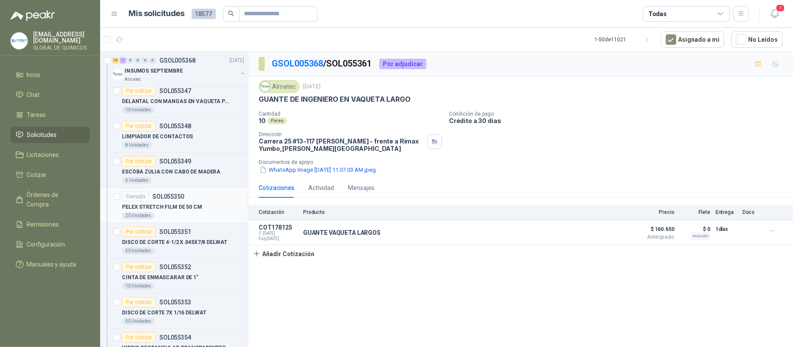
scroll to position [2495, 0]
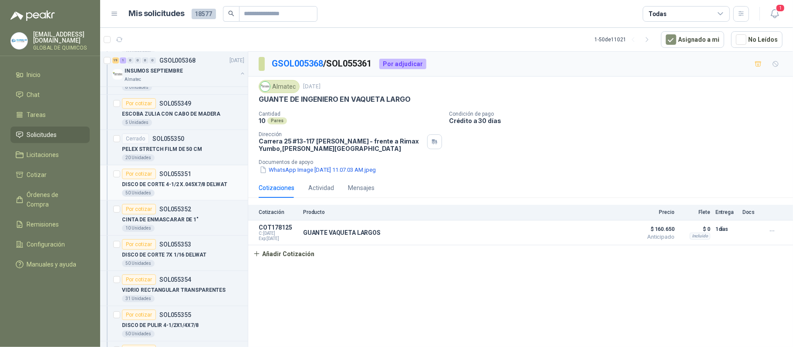
click at [206, 197] on div "50 Unidades" at bounding box center [183, 193] width 122 height 7
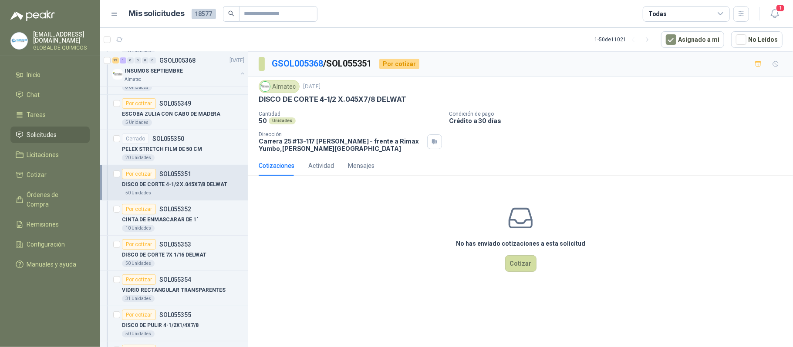
click at [702, 11] on div "Todas" at bounding box center [685, 14] width 87 height 16
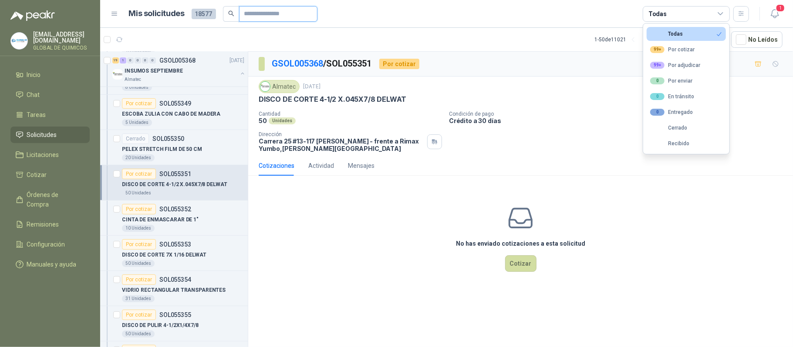
click at [299, 12] on input "text" at bounding box center [274, 14] width 61 height 15
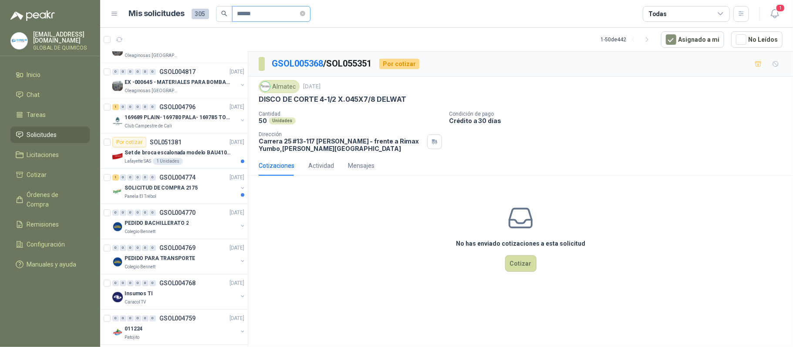
scroll to position [1529, 0]
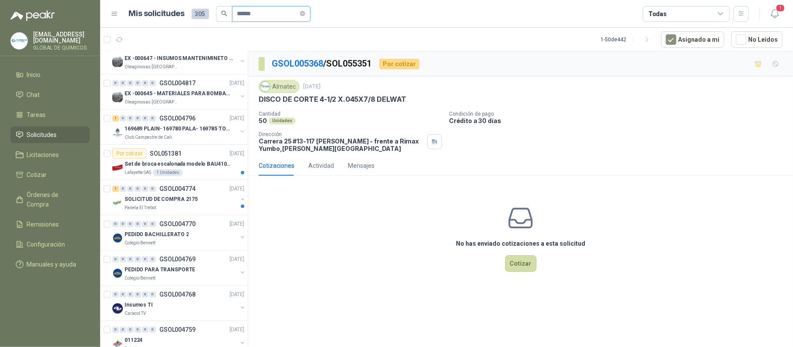
click at [273, 19] on input "******" at bounding box center [267, 14] width 61 height 15
click at [272, 14] on input "******" at bounding box center [267, 14] width 61 height 15
click at [270, 13] on input "*****" at bounding box center [267, 14] width 61 height 15
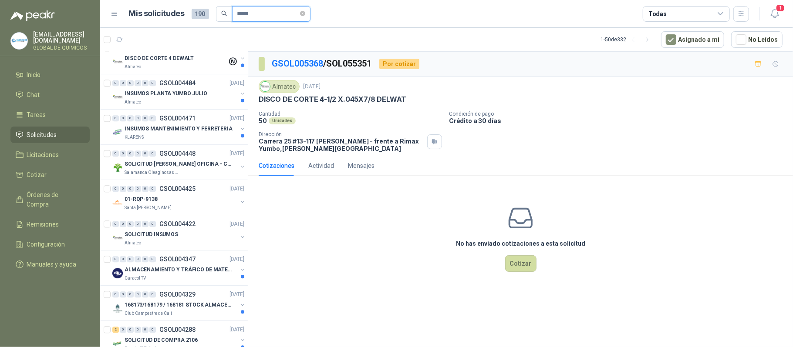
scroll to position [927, 0]
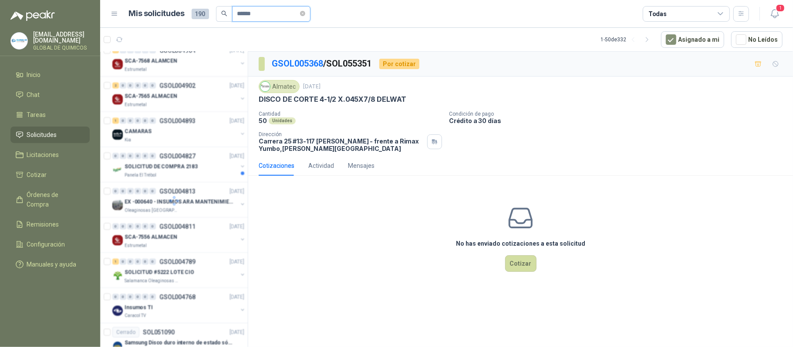
type input "*******"
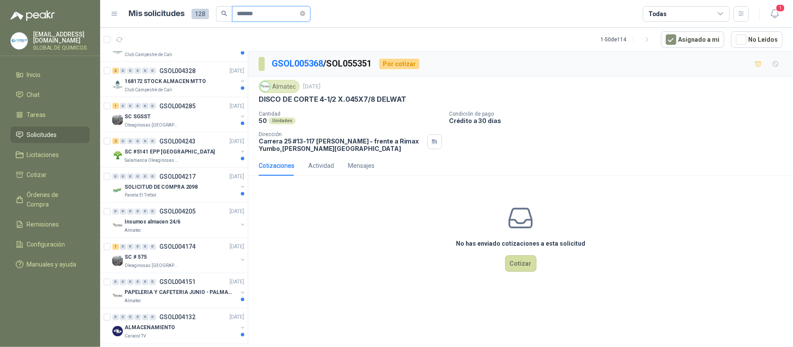
scroll to position [1066, 0]
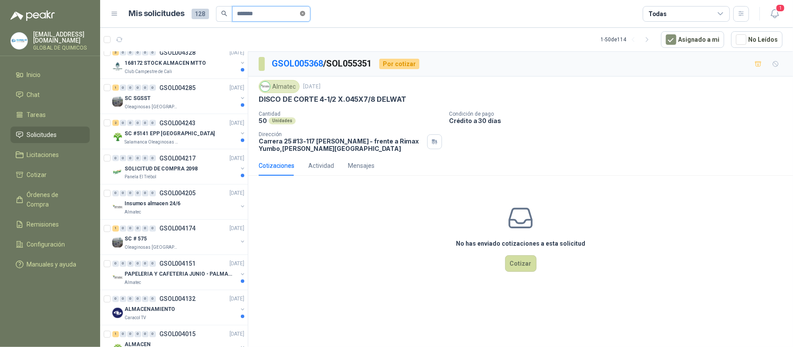
click at [305, 11] on icon "close-circle" at bounding box center [302, 13] width 5 height 5
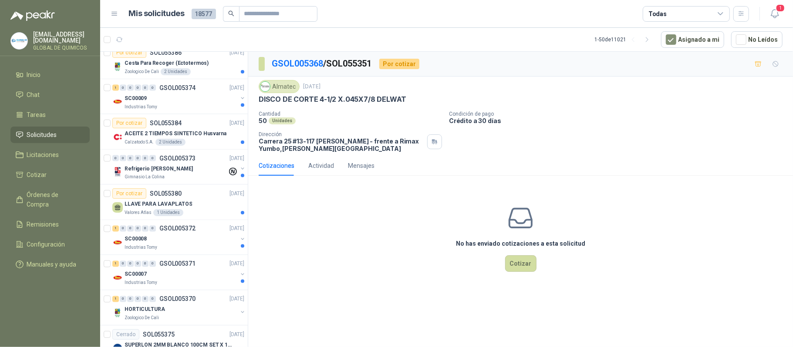
click at [272, 102] on p "DISCO DE CORTE 4-1/2 X.045X7/8 DELWAT" at bounding box center [333, 99] width 148 height 9
copy p "DISCO DE CORTE 4-1/2 X.045X7/8 DELWAT"
click at [269, 12] on input "text" at bounding box center [274, 14] width 61 height 15
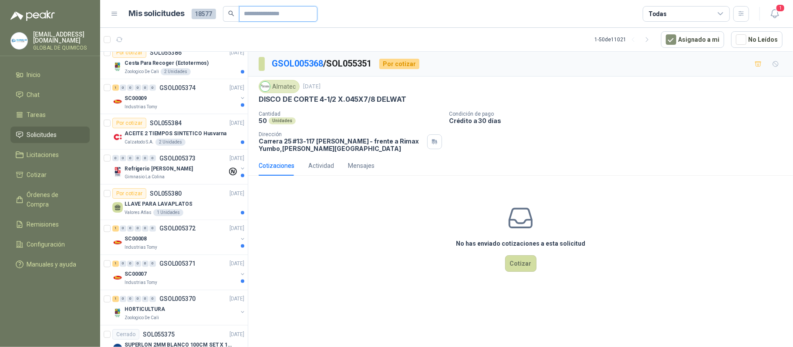
paste input "**********"
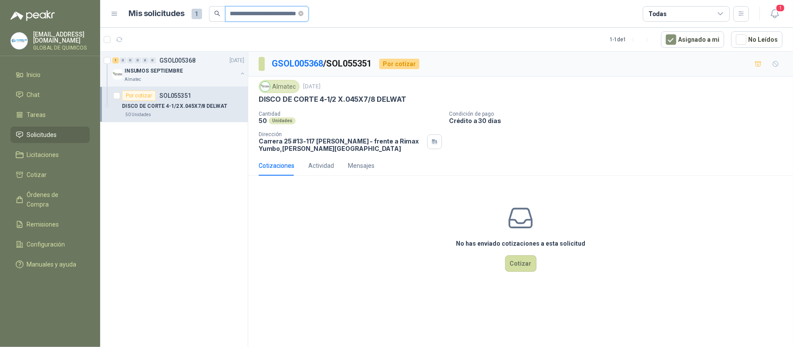
scroll to position [0, 0]
type input "**********"
click at [700, 11] on div "Todas" at bounding box center [685, 14] width 87 height 16
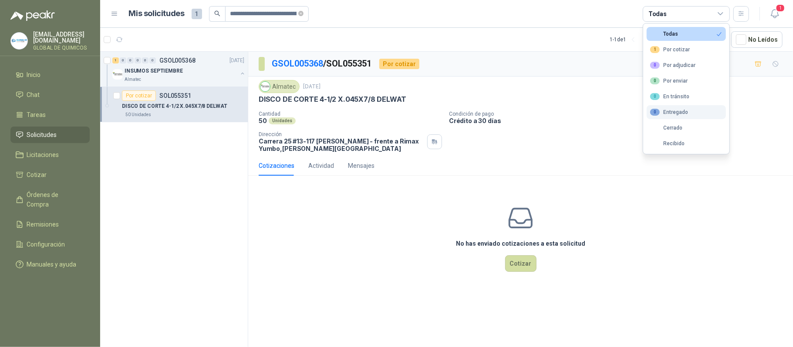
click at [683, 115] on div "0 Entregado" at bounding box center [669, 112] width 38 height 7
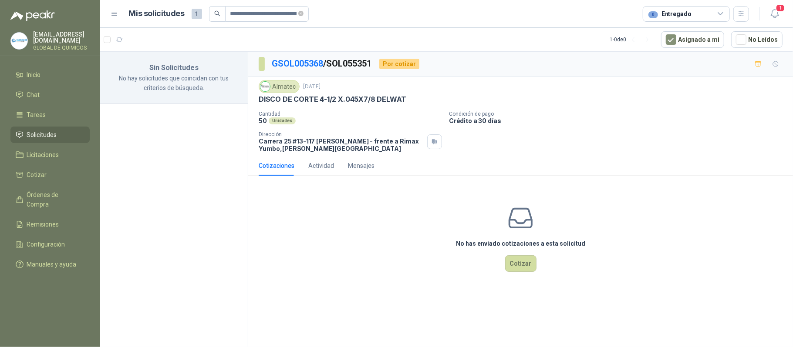
click at [686, 168] on div "Cotizaciones Actividad Mensajes" at bounding box center [521, 166] width 524 height 20
click at [301, 16] on icon "close-circle" at bounding box center [300, 13] width 5 height 5
click at [77, 195] on span "Órdenes de Compra" at bounding box center [54, 199] width 54 height 19
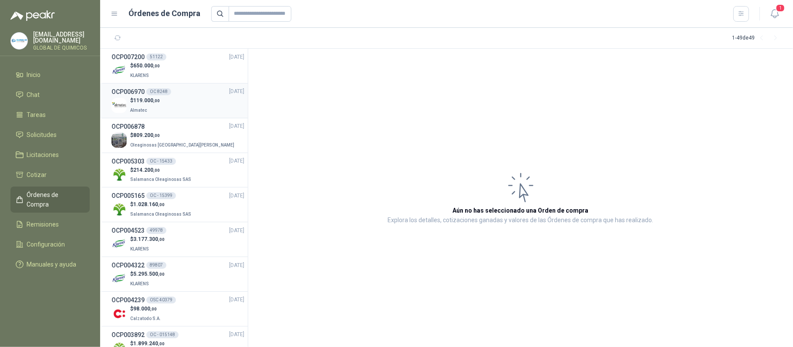
click at [207, 97] on div "$ 119.000 ,00 Almatec" at bounding box center [177, 106] width 133 height 18
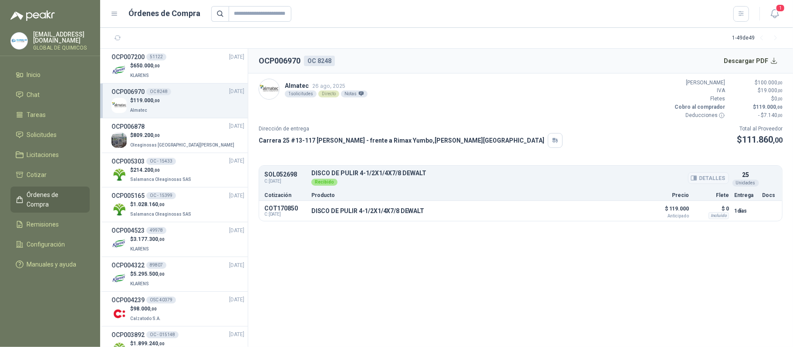
click at [696, 180] on icon "button" at bounding box center [695, 178] width 2 height 3
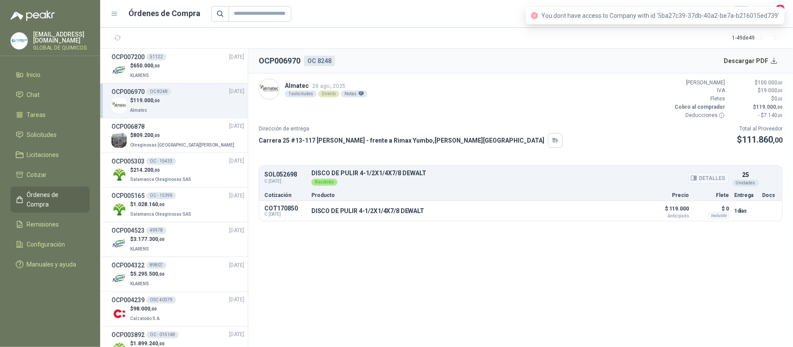
click at [696, 180] on icon "button" at bounding box center [695, 178] width 2 height 3
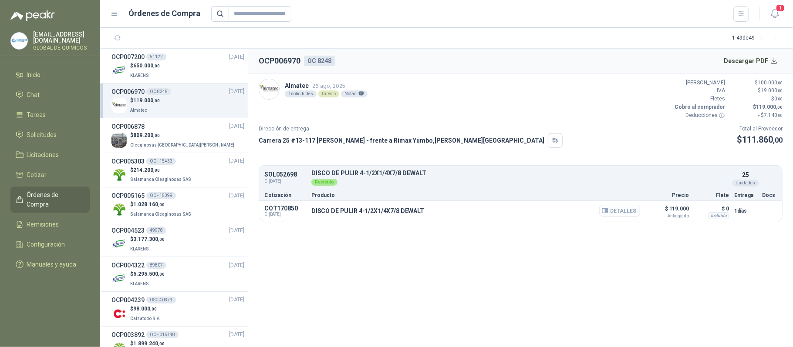
click at [623, 212] on button "Detalles" at bounding box center [619, 211] width 41 height 12
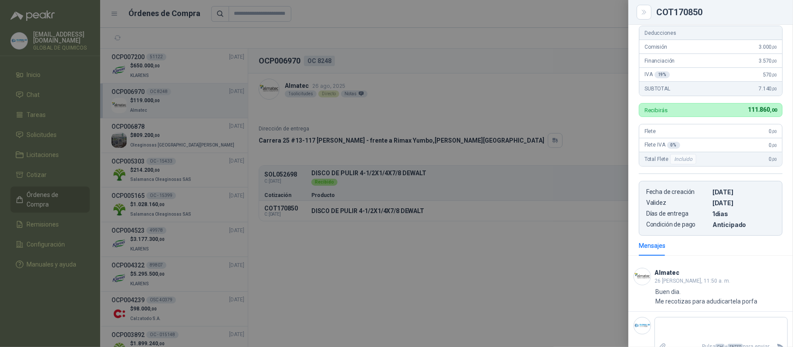
scroll to position [165, 0]
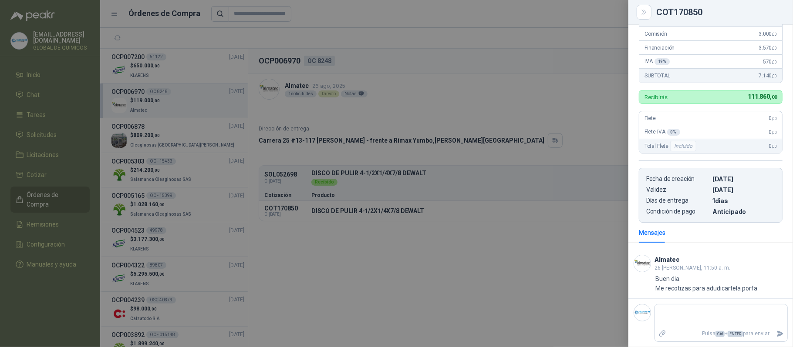
click at [561, 251] on div at bounding box center [396, 173] width 793 height 347
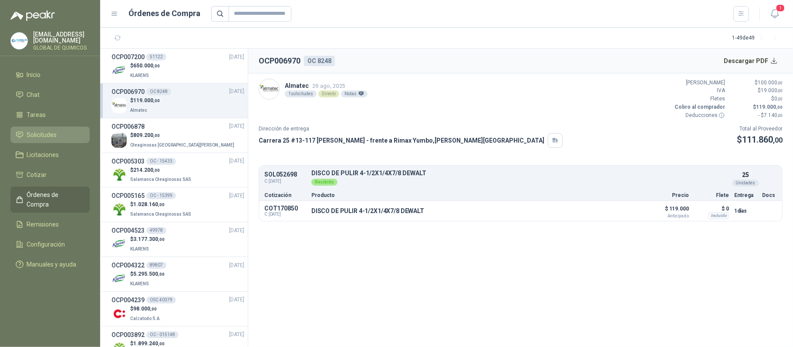
click at [51, 138] on link "Solicitudes" at bounding box center [49, 135] width 79 height 17
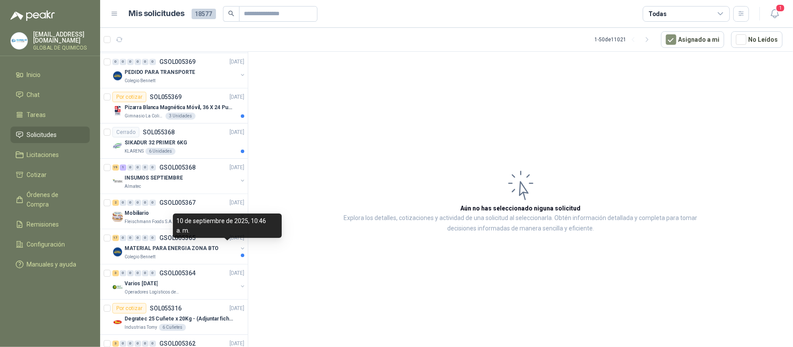
scroll to position [1393, 0]
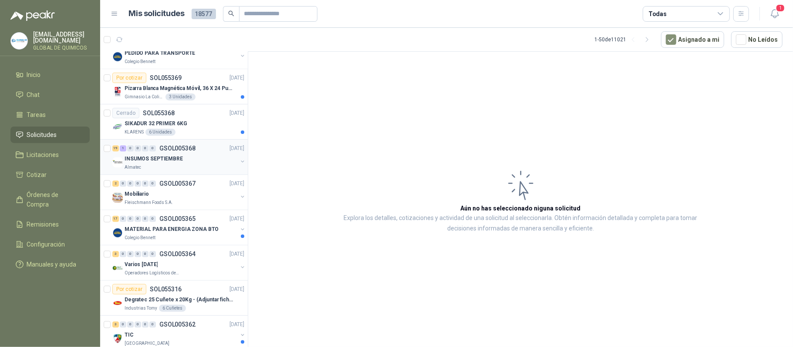
click at [235, 164] on div "INSUMOS SEPTIEMBRE Almatec" at bounding box center [179, 162] width 134 height 17
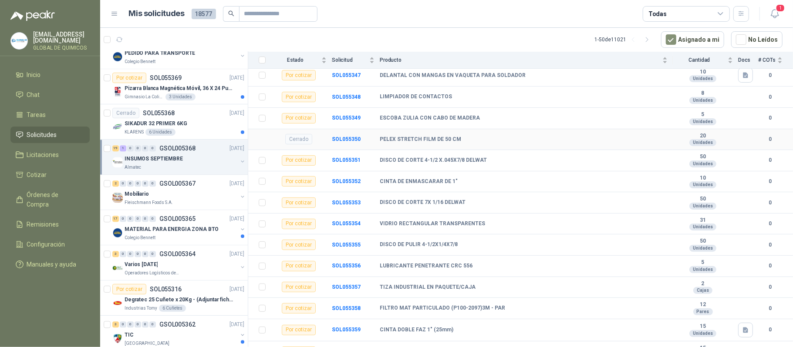
scroll to position [116, 0]
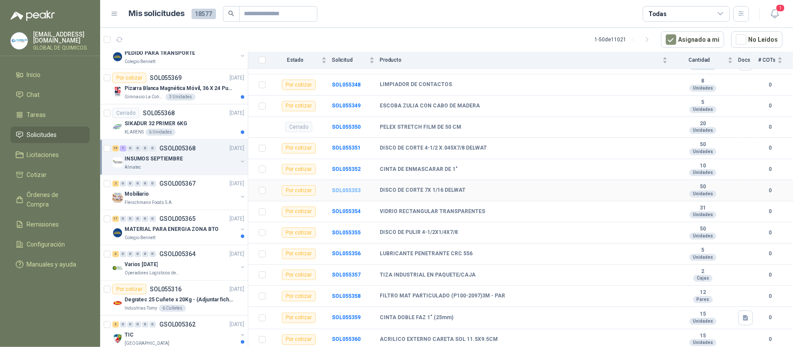
click at [340, 193] on b "SOL055353" at bounding box center [346, 191] width 29 height 6
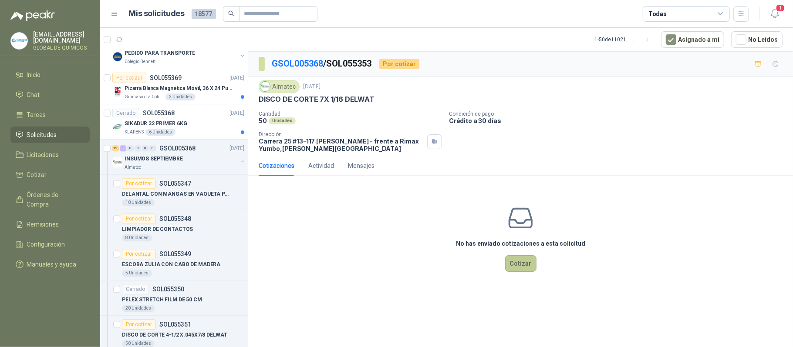
click at [514, 266] on button "Cotizar" at bounding box center [520, 263] width 31 height 17
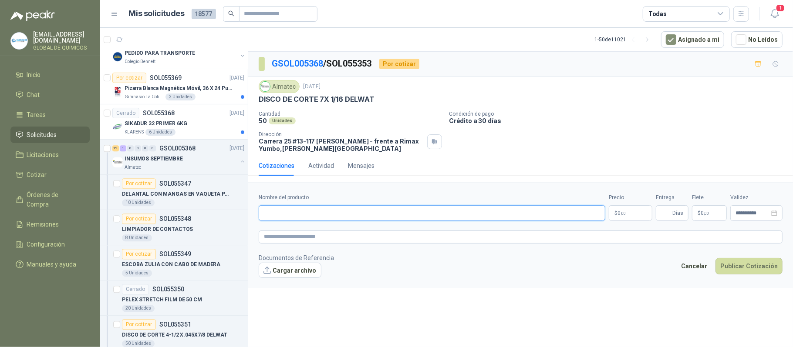
click at [342, 215] on input "Nombre del producto" at bounding box center [432, 213] width 346 height 16
click at [318, 101] on p "DISCO DE CORTE 7X 1/16 DELWAT" at bounding box center [317, 99] width 116 height 9
click at [307, 216] on input "Nombre del producto" at bounding box center [432, 213] width 346 height 16
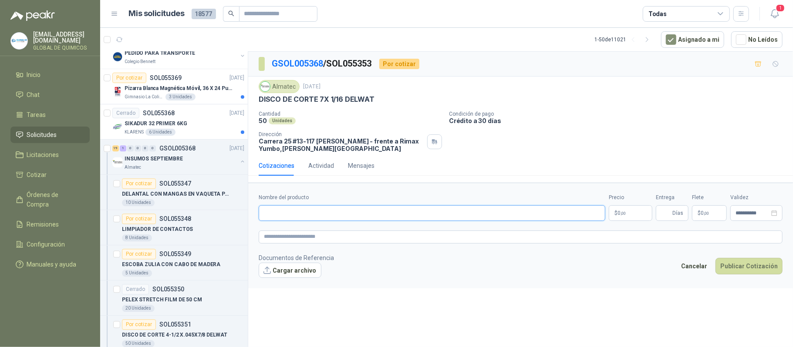
type input "*"
paste input "**********"
type input "**********"
click at [625, 219] on body "[EMAIL_ADDRESS][DOMAIN_NAME] GLOBAL DE QUIMICOS Inicio Chat Tareas Solicitudes …" at bounding box center [396, 173] width 793 height 347
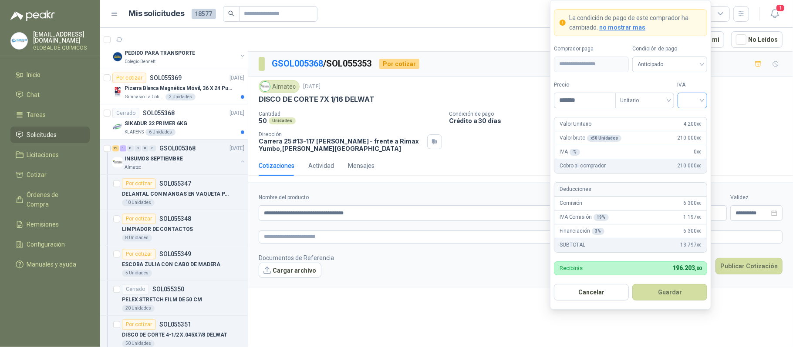
type input "*******"
click at [692, 100] on input "search" at bounding box center [692, 99] width 20 height 13
click at [692, 118] on div "19%" at bounding box center [692, 118] width 16 height 10
click at [667, 292] on button "Guardar" at bounding box center [669, 292] width 75 height 17
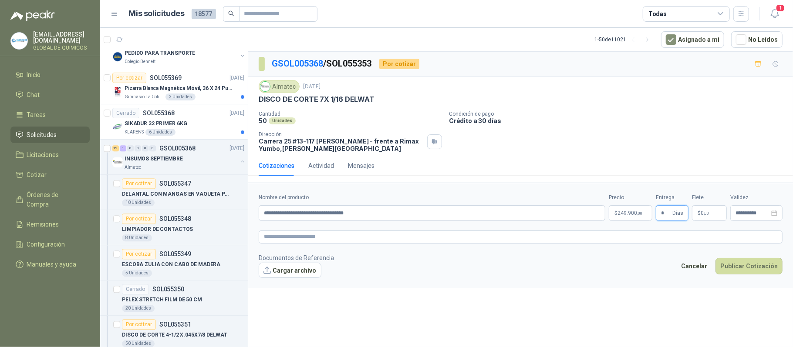
type input "*"
click at [700, 216] on span "$" at bounding box center [698, 213] width 3 height 5
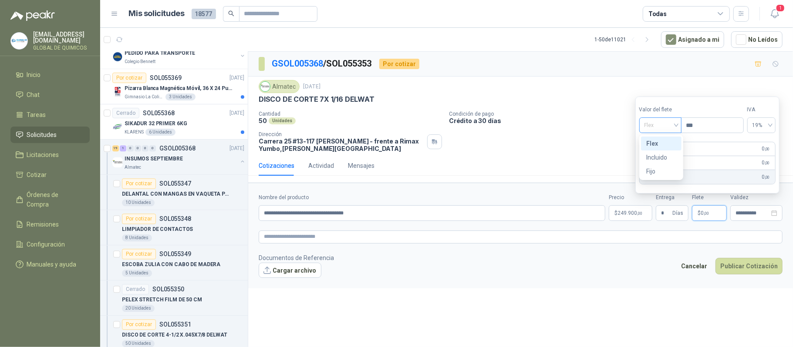
click at [656, 126] on span "Flex" at bounding box center [660, 125] width 32 height 13
click at [664, 158] on div "Incluido" at bounding box center [661, 158] width 30 height 10
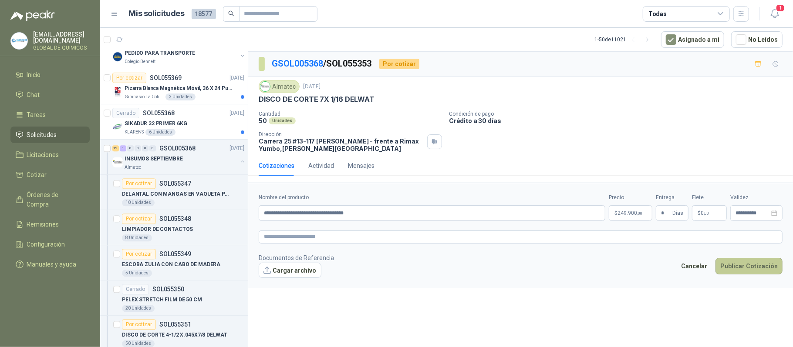
click at [751, 266] on button "Publicar Cotización" at bounding box center [748, 266] width 67 height 17
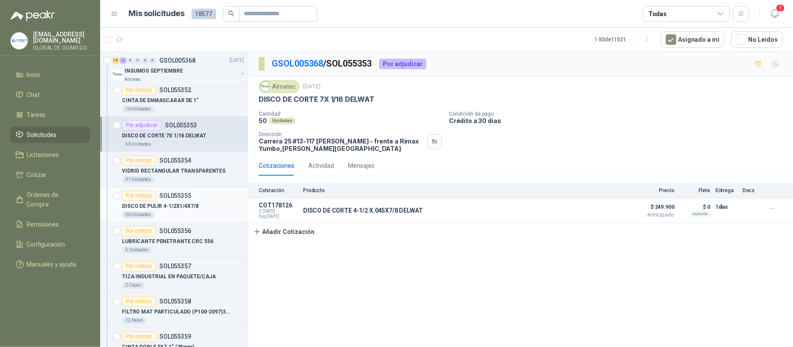
scroll to position [1683, 0]
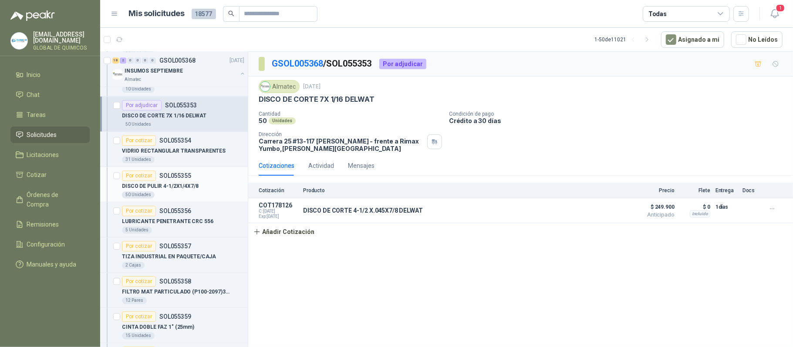
click at [185, 191] on p "DISCO DE PULIR 4-1/2X1/4X7/8" at bounding box center [160, 186] width 77 height 8
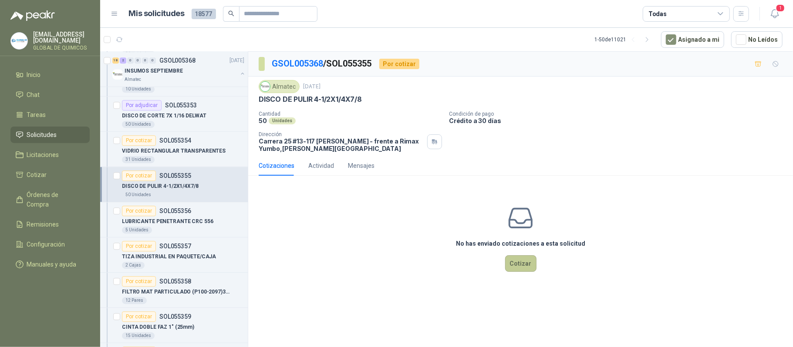
click at [516, 263] on button "Cotizar" at bounding box center [520, 263] width 31 height 17
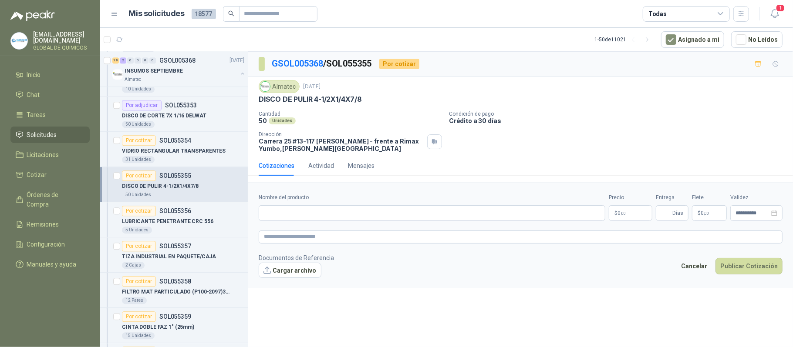
click at [272, 100] on p "DISCO DE PULIR 4-1/2X1/4X7/8" at bounding box center [310, 99] width 103 height 9
copy p "DISCO DE PULIR 4-1/2X1/4X7/8"
click at [286, 218] on input "Nombre del producto" at bounding box center [432, 213] width 346 height 16
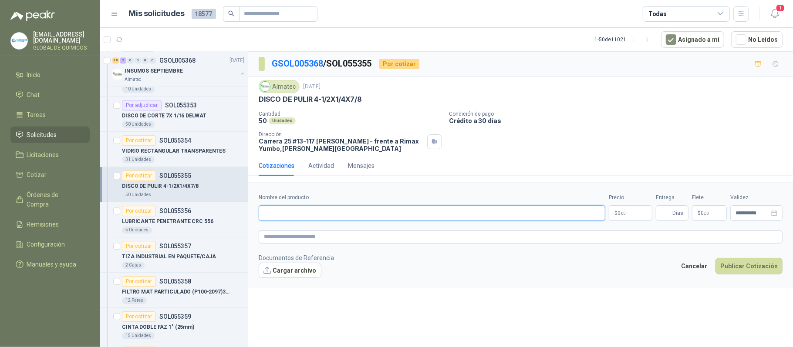
paste input "**********"
type input "**********"
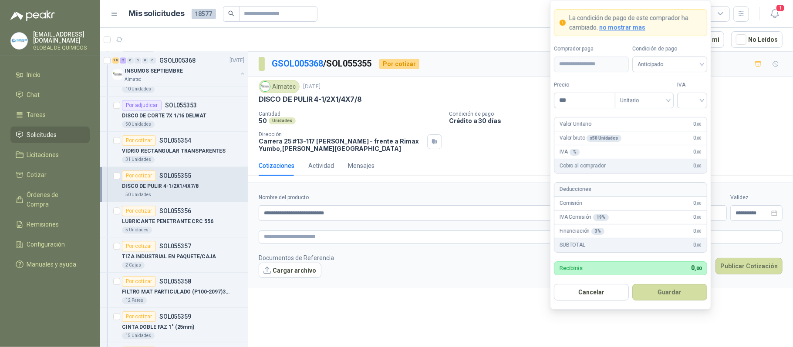
drag, startPoint x: 646, startPoint y: 216, endPoint x: 617, endPoint y: 171, distance: 53.6
click at [645, 216] on body "[EMAIL_ADDRESS][DOMAIN_NAME] GLOBAL DE QUIMICOS Inicio Chat Tareas Solicitudes …" at bounding box center [396, 173] width 793 height 347
type input "*******"
click at [685, 100] on input "search" at bounding box center [692, 99] width 20 height 13
click at [692, 111] on div "19%" at bounding box center [692, 118] width 27 height 14
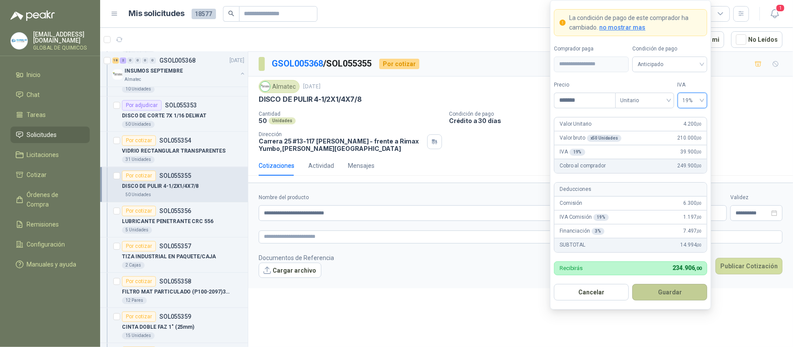
click at [674, 290] on button "Guardar" at bounding box center [669, 292] width 75 height 17
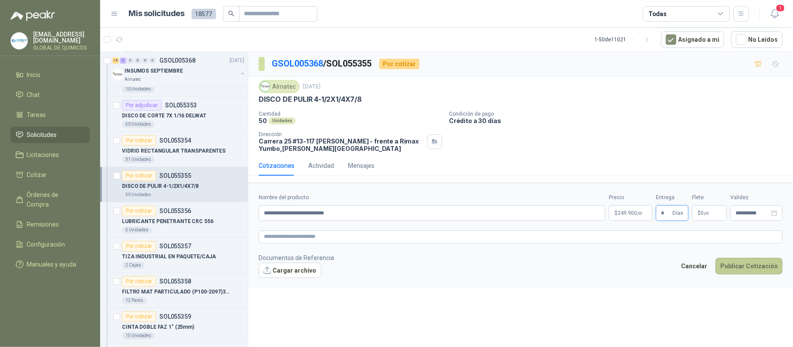
type input "*"
click at [770, 265] on button "Publicar Cotización" at bounding box center [748, 266] width 67 height 17
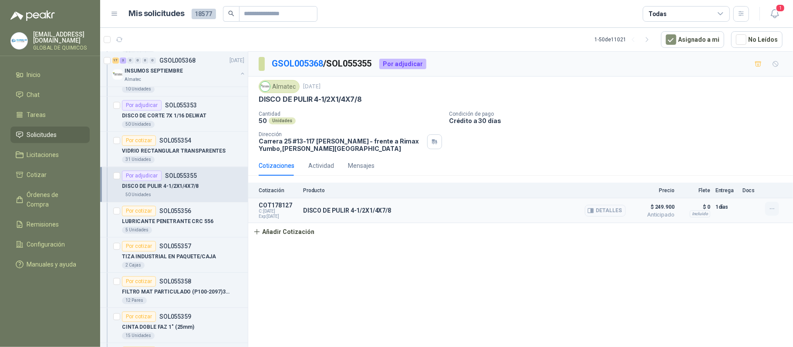
click at [767, 208] on button "button" at bounding box center [772, 209] width 14 height 14
click at [726, 178] on button "Editar" at bounding box center [754, 176] width 70 height 14
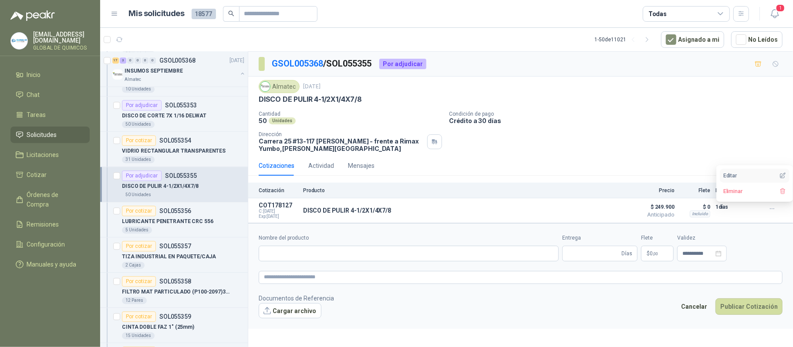
type input "**********"
type input "*"
click at [706, 256] on span ",00" at bounding box center [705, 254] width 5 height 5
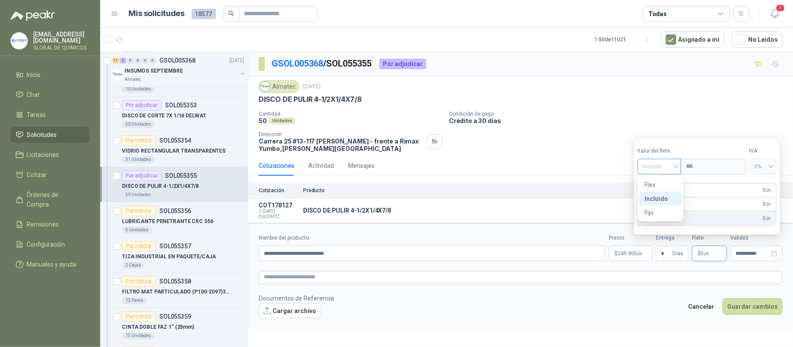
click at [659, 164] on span "Incluido" at bounding box center [659, 166] width 34 height 13
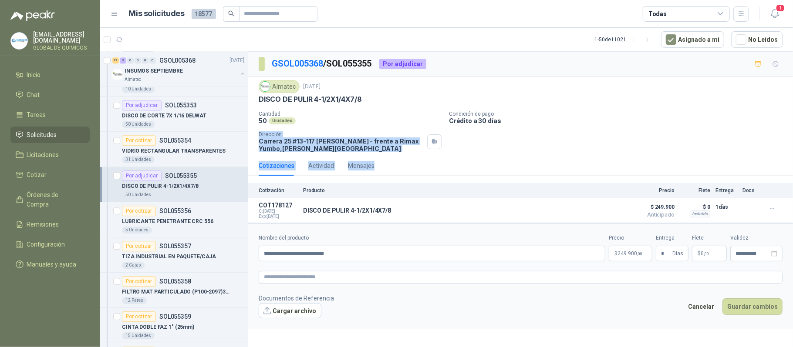
drag, startPoint x: 600, startPoint y: 154, endPoint x: 753, endPoint y: 293, distance: 206.4
click at [613, 171] on div "GSOL005368 / SOL055355 Por adjudicar Almatec [DATE] DISCO DE PULIR 4-1/2X1/4X7/…" at bounding box center [520, 137] width 545 height 171
click at [768, 307] on button "Guardar cambios" at bounding box center [752, 307] width 60 height 17
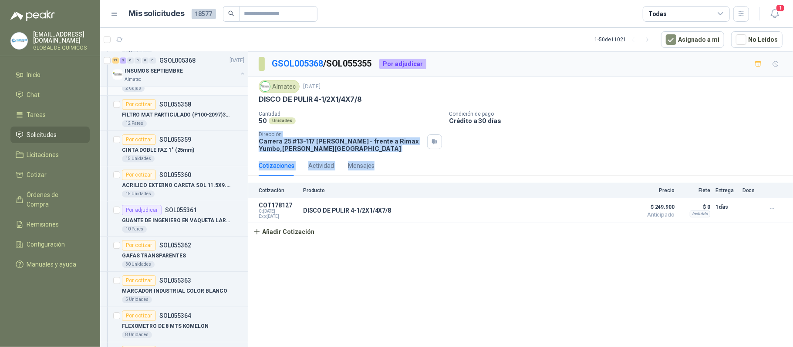
scroll to position [1915, 0]
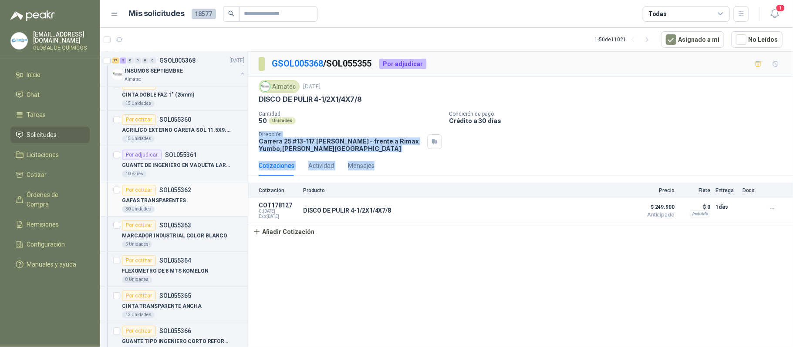
click at [197, 195] on div "Por cotizar SOL055362" at bounding box center [183, 190] width 122 height 10
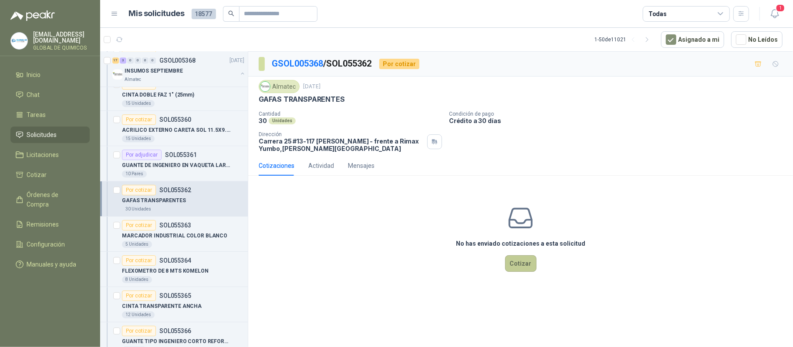
click at [521, 270] on button "Cotizar" at bounding box center [520, 263] width 31 height 17
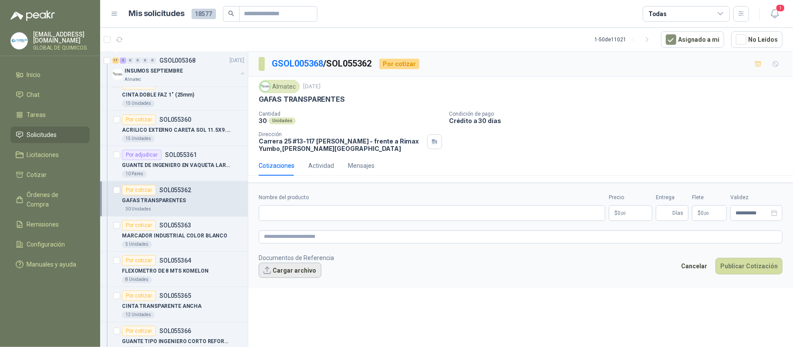
click at [284, 275] on button "Cargar archivo" at bounding box center [290, 271] width 63 height 16
click at [286, 216] on input "Nombre del producto" at bounding box center [432, 213] width 346 height 16
click at [286, 98] on p "GAFAS TRANSPARENTES" at bounding box center [302, 99] width 86 height 9
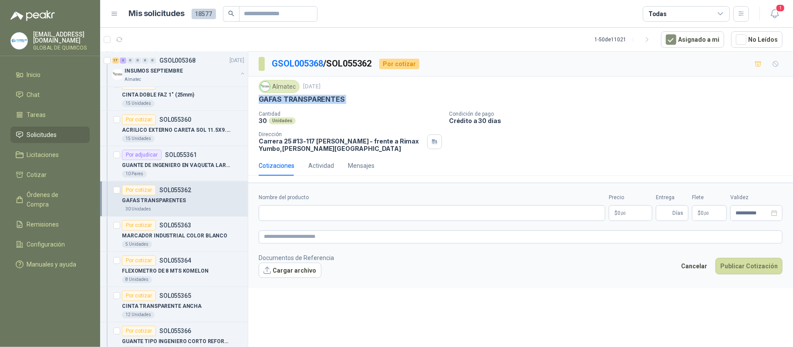
copy p "GAFAS TRANSPARENTES"
click at [296, 210] on input "Nombre del producto" at bounding box center [432, 213] width 346 height 16
paste input "**********"
click at [307, 276] on button "Cargar archivo" at bounding box center [290, 271] width 63 height 16
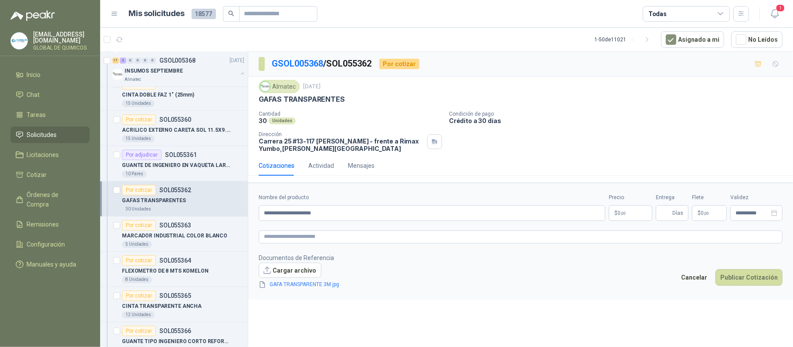
click at [623, 219] on body "[EMAIL_ADDRESS][DOMAIN_NAME] GLOBAL DE QUIMICOS Inicio Chat Tareas Solicitudes …" at bounding box center [396, 173] width 793 height 347
click at [392, 214] on input "**********" at bounding box center [432, 213] width 346 height 16
type input "**********"
click at [631, 220] on body "[EMAIL_ADDRESS][DOMAIN_NAME] GLOBAL DE QUIMICOS Inicio Chat Tareas Solicitudes …" at bounding box center [396, 173] width 793 height 347
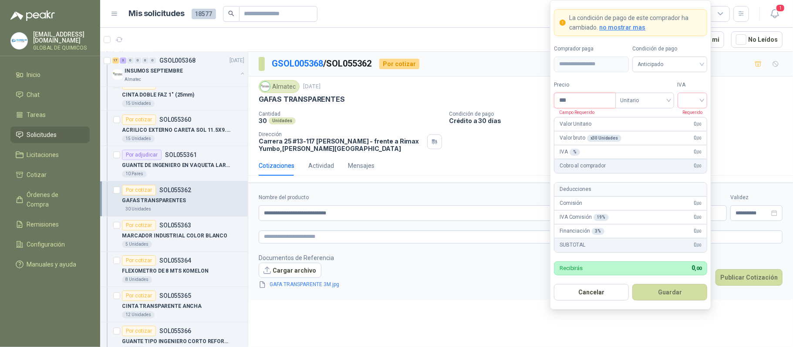
click at [583, 95] on input "***" at bounding box center [584, 100] width 61 height 15
click at [678, 99] on div at bounding box center [692, 101] width 30 height 16
type input "********"
click at [691, 117] on div "19%" at bounding box center [692, 118] width 16 height 10
click at [669, 293] on button "Guardar" at bounding box center [669, 292] width 75 height 17
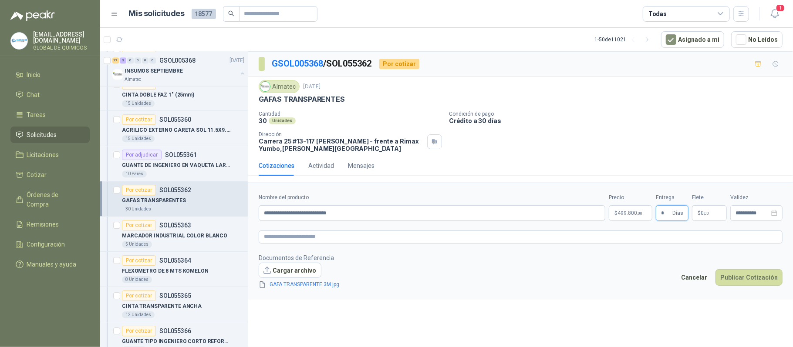
type input "*"
click at [714, 214] on p "$ 0 ,00" at bounding box center [709, 213] width 35 height 16
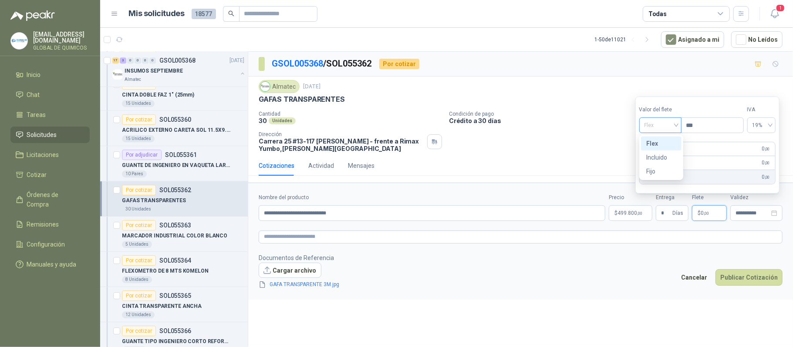
click at [664, 128] on span "Flex" at bounding box center [660, 125] width 32 height 13
click at [657, 160] on div "Incluido" at bounding box center [661, 158] width 30 height 10
click at [739, 277] on button "Publicar Cotización" at bounding box center [748, 277] width 67 height 17
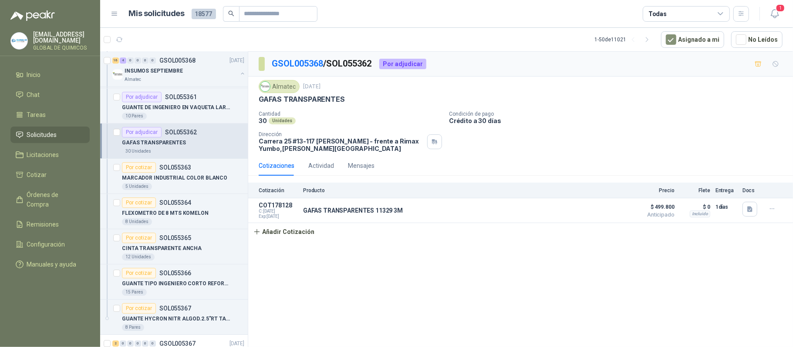
scroll to position [2031, 0]
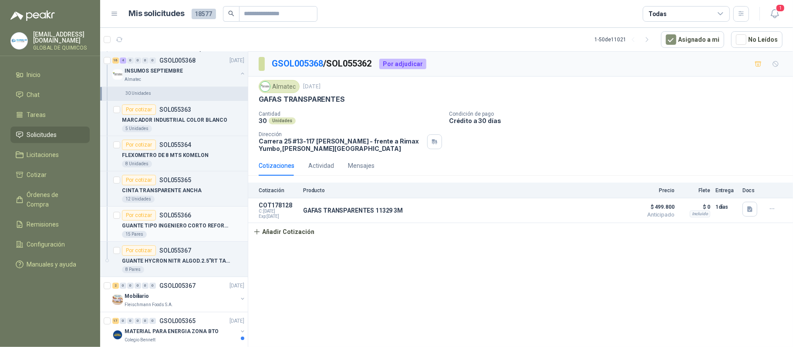
click at [194, 230] on p "GUANTE TIPO INGENIERO CORTO REFORZADO" at bounding box center [176, 226] width 108 height 8
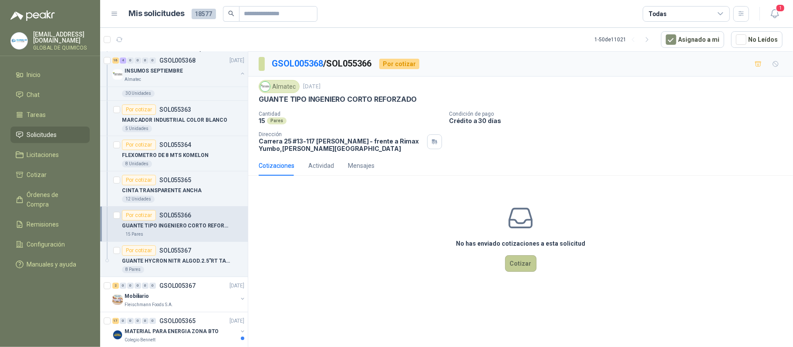
click at [517, 266] on button "Cotizar" at bounding box center [520, 263] width 31 height 17
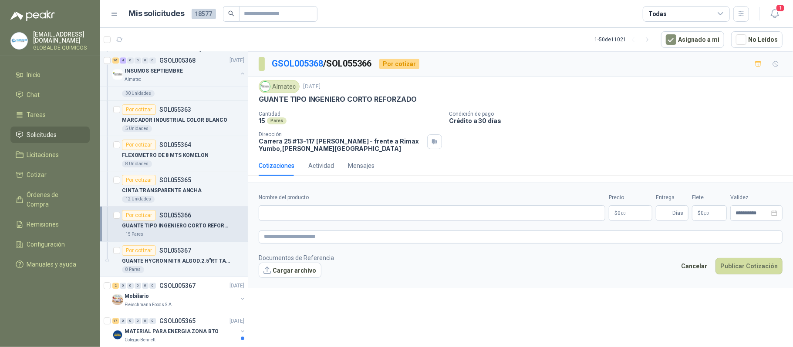
click at [260, 98] on p "GUANTE TIPO INGENIERO CORTO REFORZADO" at bounding box center [338, 99] width 158 height 9
copy p "GUANTE TIPO INGENIERO CORTO REFORZADO"
click at [295, 216] on input "Nombre del producto" at bounding box center [432, 213] width 346 height 16
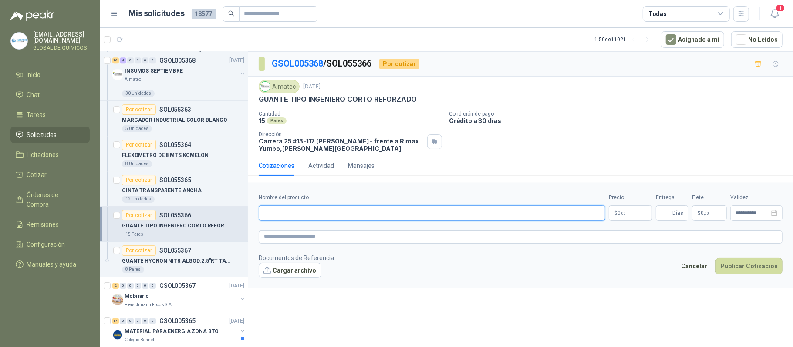
paste input "**********"
type input "**********"
click at [637, 218] on body "[EMAIL_ADDRESS][DOMAIN_NAME] GLOBAL DE QUIMICOS Inicio Chat Tareas Solicitudes …" at bounding box center [396, 173] width 793 height 347
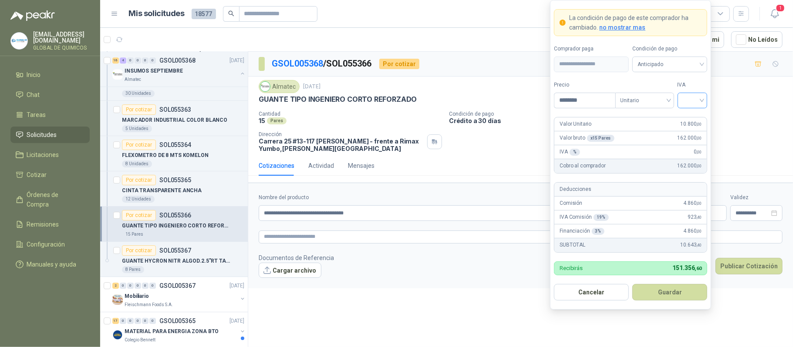
type input "********"
click at [689, 100] on input "search" at bounding box center [692, 99] width 20 height 13
click at [684, 115] on div "19%" at bounding box center [692, 118] width 16 height 10
drag, startPoint x: 674, startPoint y: 286, endPoint x: 671, endPoint y: 282, distance: 5.0
click at [674, 286] on button "Guardar" at bounding box center [669, 292] width 75 height 17
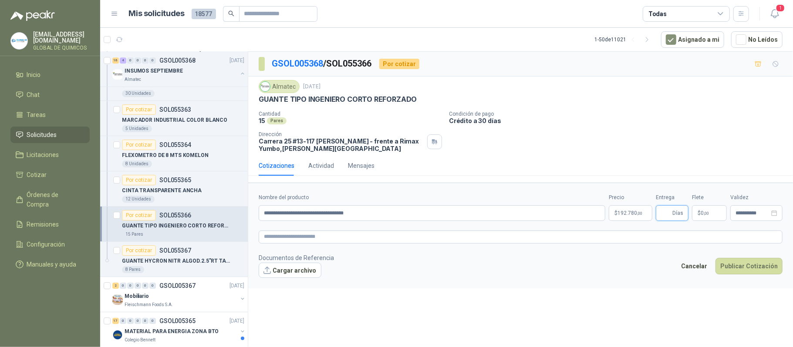
click at [664, 211] on input "Entrega" at bounding box center [666, 213] width 10 height 15
type input "*"
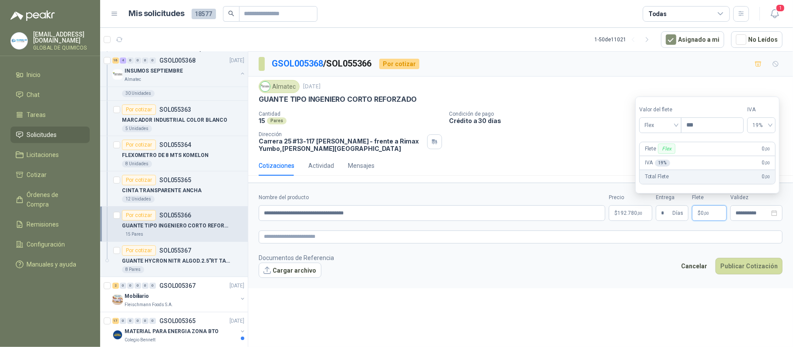
click at [707, 215] on span ",00" at bounding box center [705, 213] width 5 height 5
click at [656, 126] on span "Flex" at bounding box center [660, 125] width 32 height 13
click at [660, 158] on div "Incluido" at bounding box center [661, 158] width 30 height 10
click at [636, 216] on body "[EMAIL_ADDRESS][DOMAIN_NAME] GLOBAL DE QUIMICOS Inicio Chat Tareas Solicitudes …" at bounding box center [396, 173] width 793 height 347
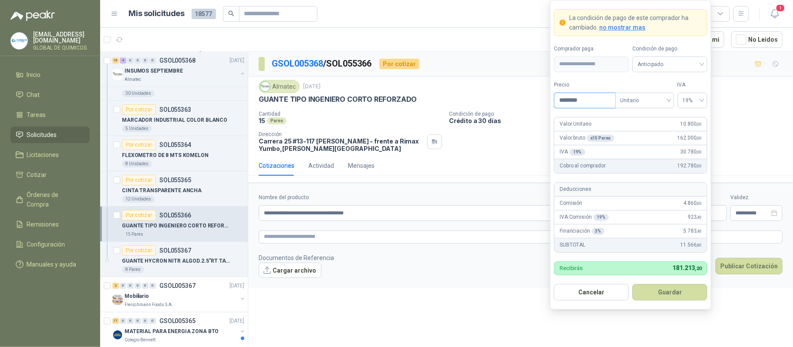
click at [591, 100] on input "********" at bounding box center [584, 100] width 61 height 15
type input "********"
click at [651, 296] on button "Guardar" at bounding box center [669, 292] width 75 height 17
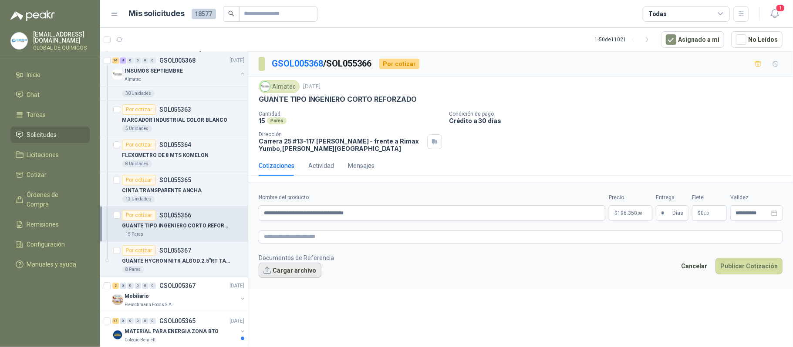
click at [295, 275] on button "Cargar archivo" at bounding box center [290, 271] width 63 height 16
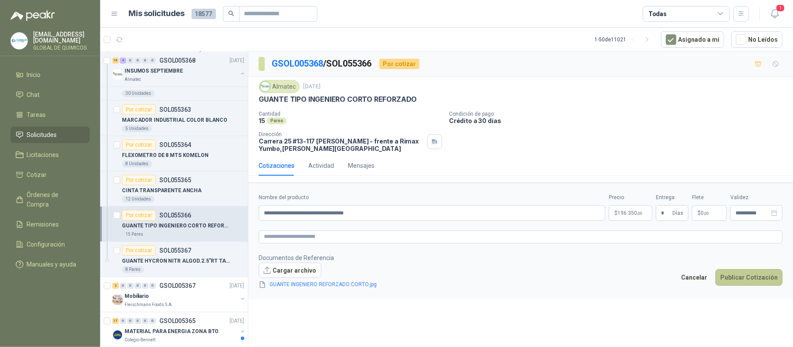
click at [743, 280] on button "Publicar Cotización" at bounding box center [748, 277] width 67 height 17
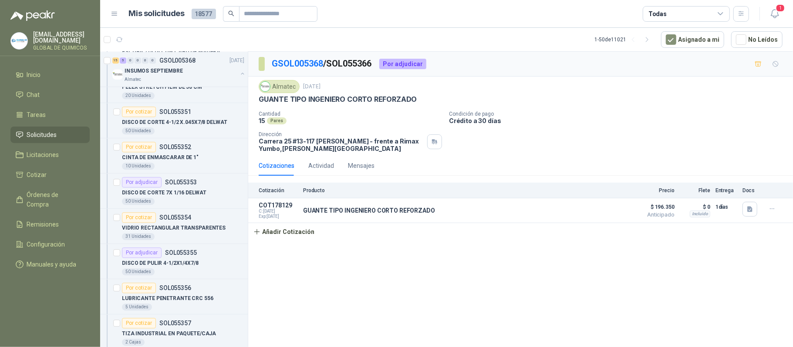
scroll to position [1625, 0]
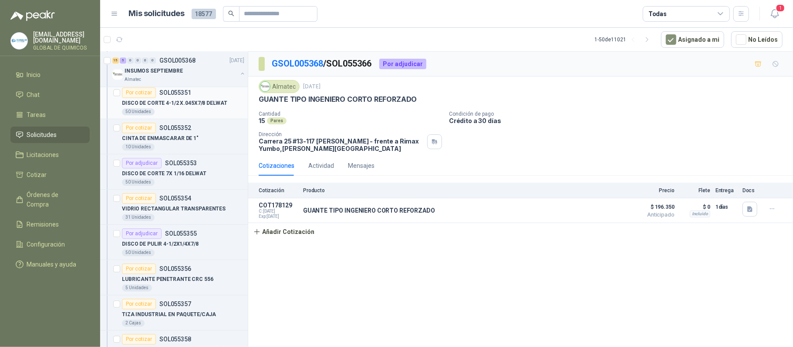
click at [188, 108] on p "DISCO DE CORTE 4-1/2 X.045X7/8 DELWAT" at bounding box center [174, 103] width 105 height 8
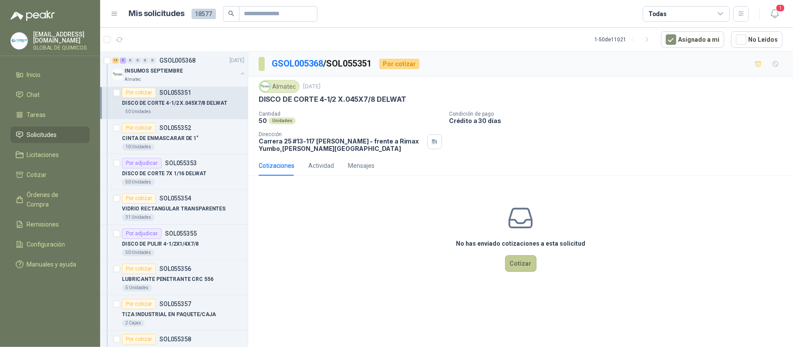
click at [514, 267] on button "Cotizar" at bounding box center [520, 263] width 31 height 17
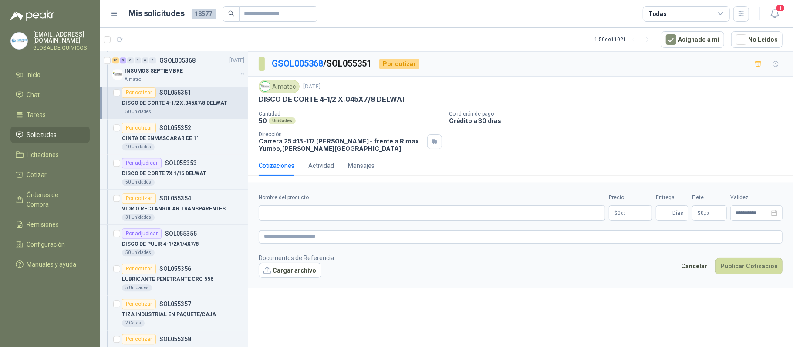
click at [281, 97] on p "DISCO DE CORTE 4-1/2 X.045X7/8 DELWAT" at bounding box center [333, 99] width 148 height 9
copy p "DISCO DE CORTE 4-1/2 X.045X7/8 DELWAT"
click at [310, 213] on input "Nombre del producto" at bounding box center [432, 213] width 346 height 16
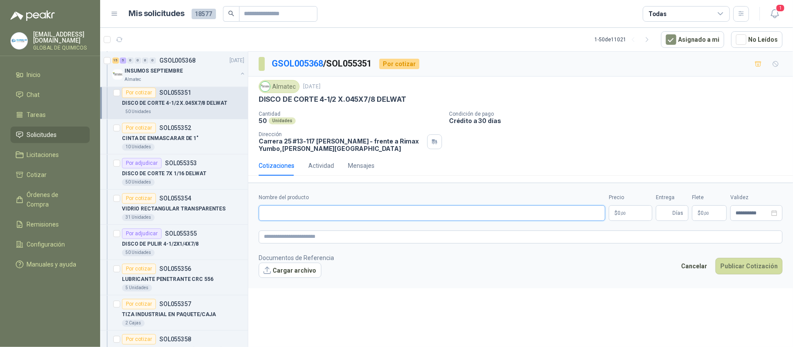
paste input "**********"
type input "**********"
click at [624, 216] on body "[EMAIL_ADDRESS][DOMAIN_NAME] GLOBAL DE QUIMICOS Inicio Chat Tareas Solicitudes …" at bounding box center [396, 173] width 793 height 347
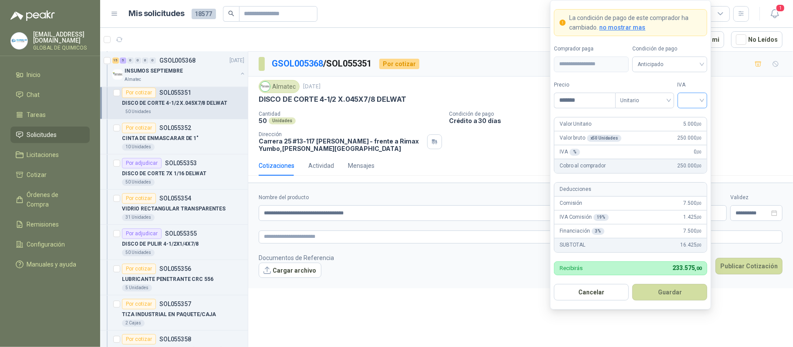
type input "*******"
click at [690, 95] on input "search" at bounding box center [692, 99] width 20 height 13
click at [693, 111] on div "19%" at bounding box center [692, 118] width 27 height 14
click at [666, 291] on button "Guardar" at bounding box center [669, 292] width 75 height 17
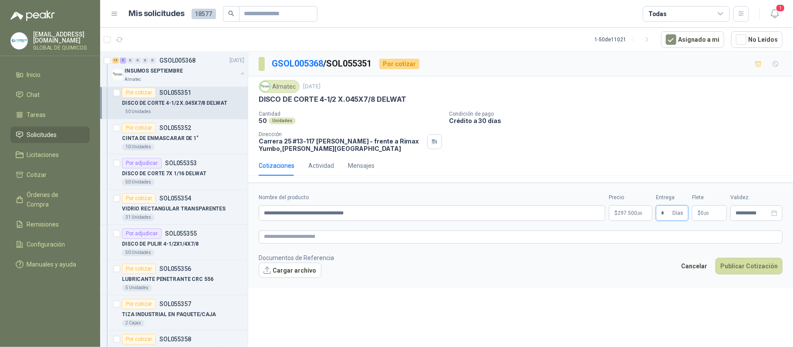
type input "*"
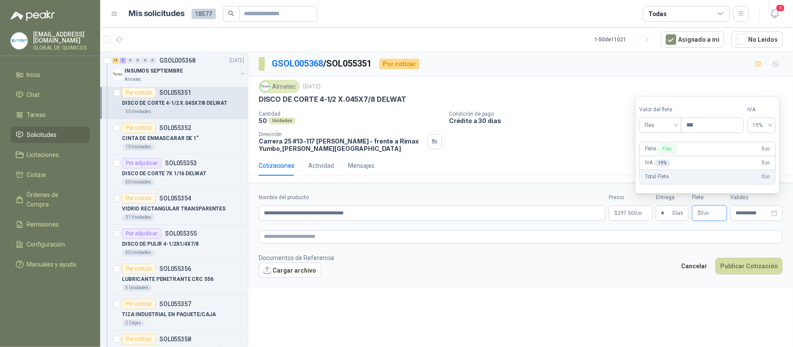
click at [702, 213] on span "0 ,00" at bounding box center [704, 213] width 8 height 5
click at [663, 124] on span "Flex" at bounding box center [660, 125] width 32 height 13
click at [665, 160] on div "Incluido" at bounding box center [661, 158] width 30 height 10
click at [756, 274] on button "Publicar Cotización" at bounding box center [748, 266] width 67 height 17
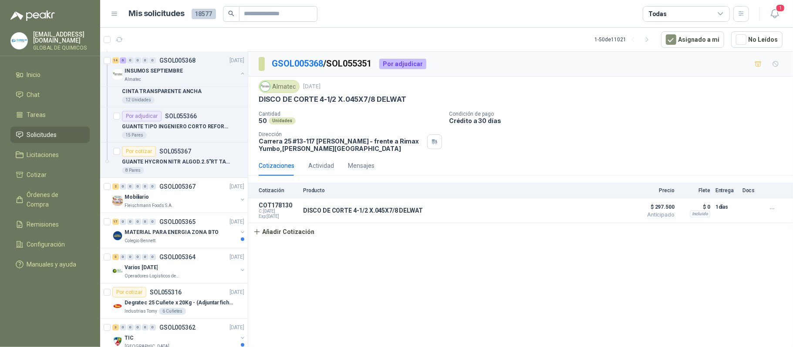
scroll to position [2205, 0]
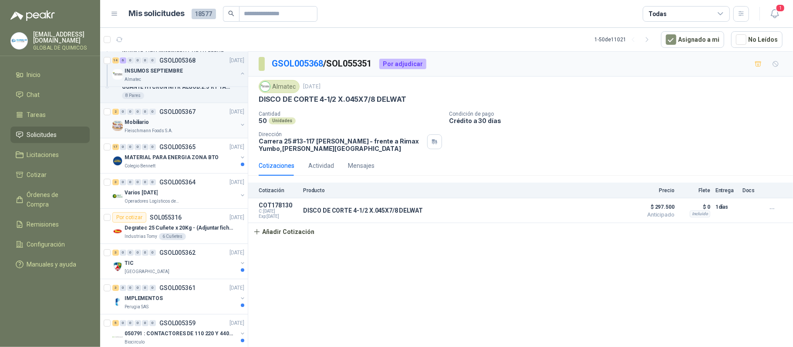
click at [236, 128] on div "Mobiliario [PERSON_NAME] Foods S.A." at bounding box center [179, 125] width 134 height 17
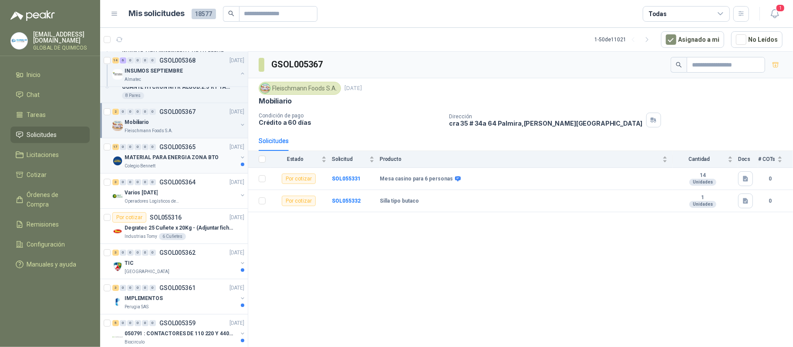
click at [239, 161] on icon "button" at bounding box center [242, 158] width 6 height 6
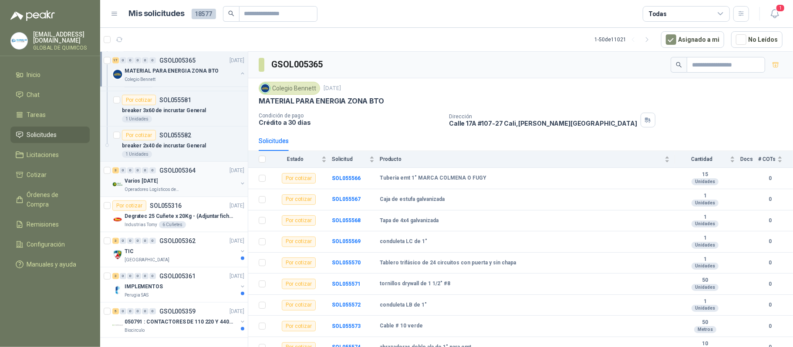
scroll to position [2835, 0]
click at [221, 176] on div "Varios [DATE]" at bounding box center [180, 181] width 113 height 10
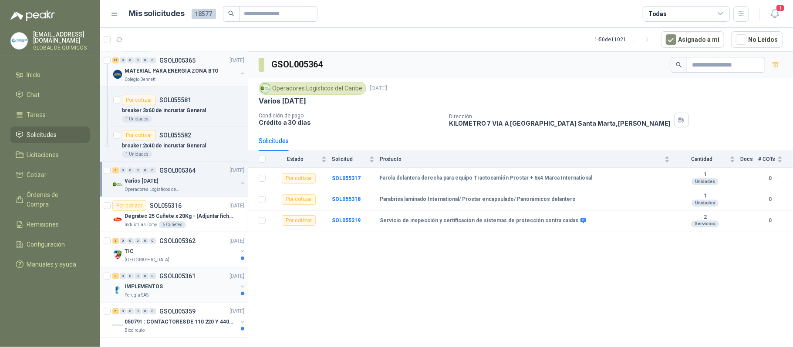
click at [204, 282] on div "IMPLEMENTOS" at bounding box center [180, 287] width 113 height 10
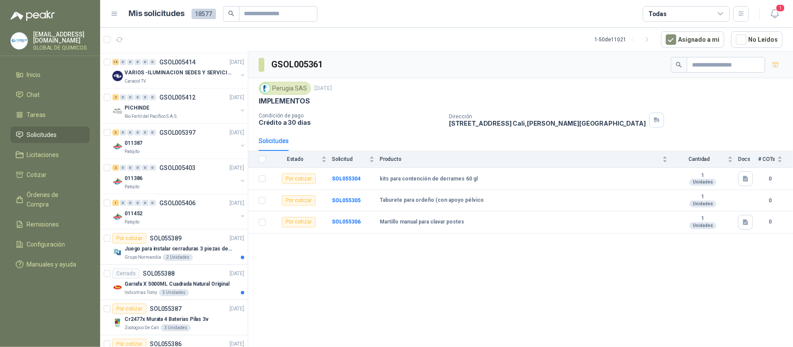
scroll to position [707, 0]
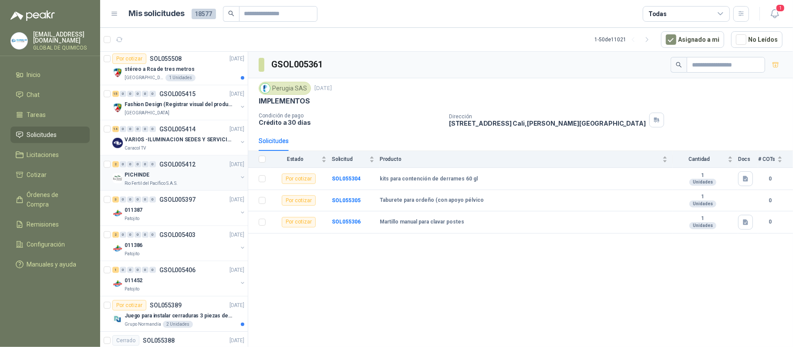
click at [239, 181] on button "button" at bounding box center [242, 177] width 7 height 7
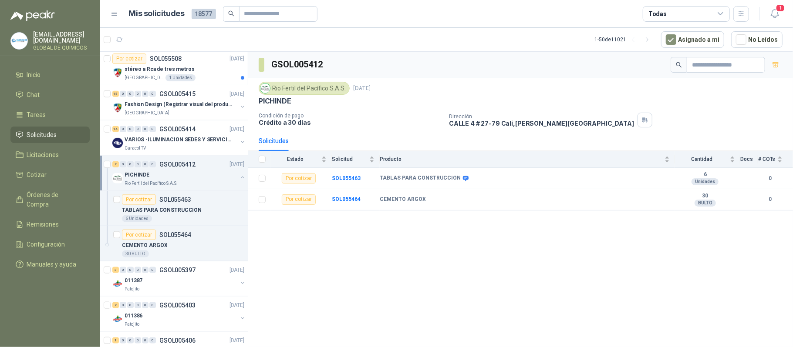
click at [239, 181] on button "button" at bounding box center [242, 177] width 7 height 7
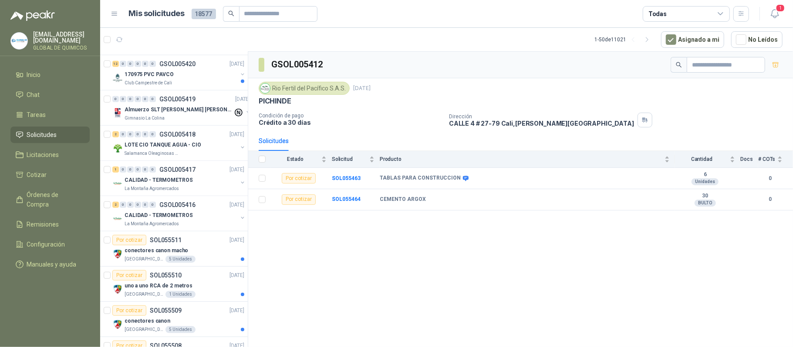
scroll to position [417, 0]
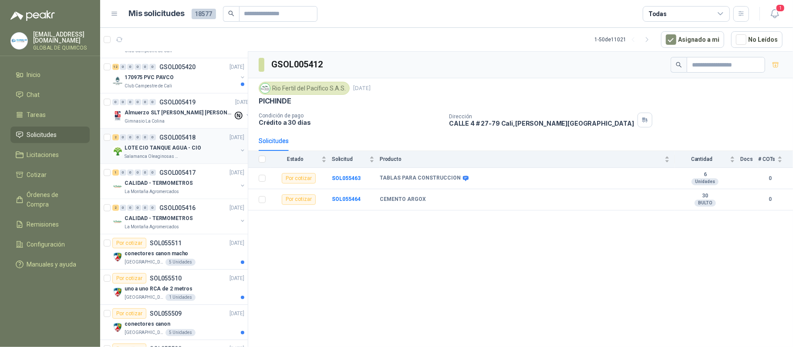
click at [232, 148] on div "LOTE CIO TANQUE AGUA - CIO Salamanca Oleaginosas SAS" at bounding box center [179, 151] width 134 height 17
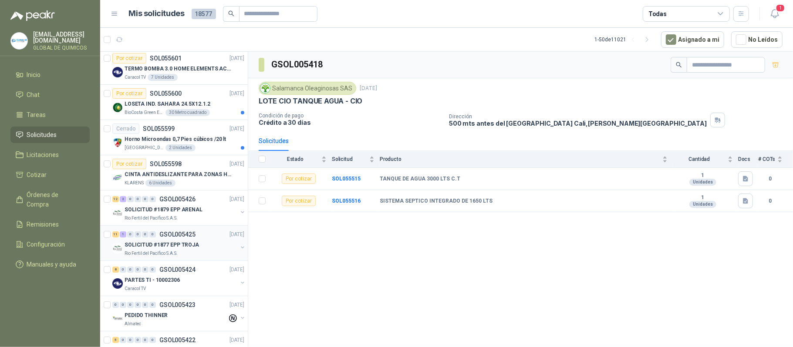
scroll to position [58, 0]
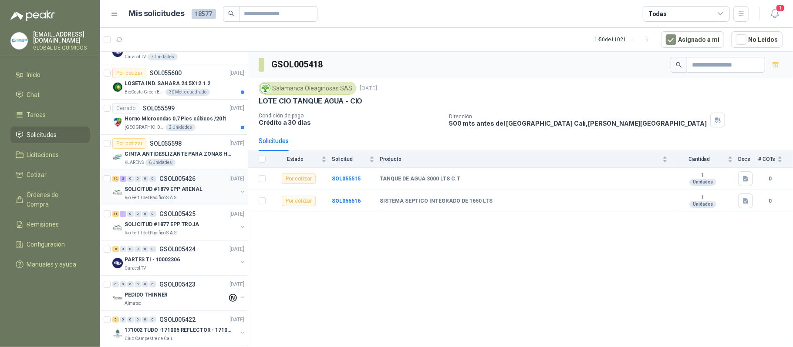
click at [239, 191] on button "button" at bounding box center [242, 191] width 7 height 7
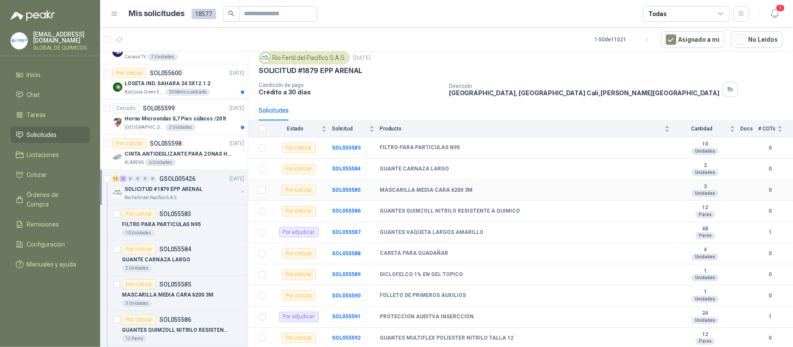
scroll to position [58, 0]
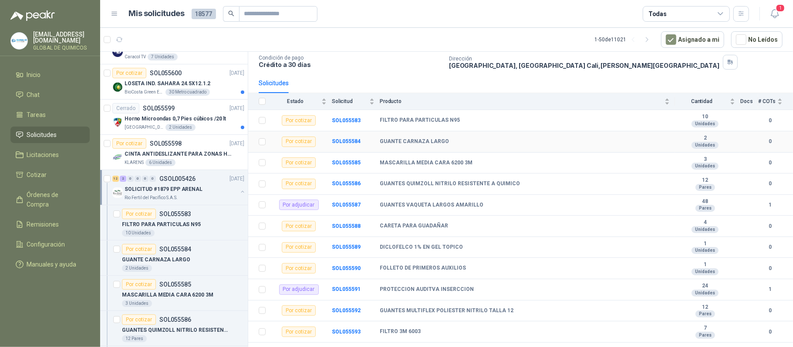
click at [412, 140] on b "GUANTE CARNAZA LARGO" at bounding box center [414, 141] width 69 height 7
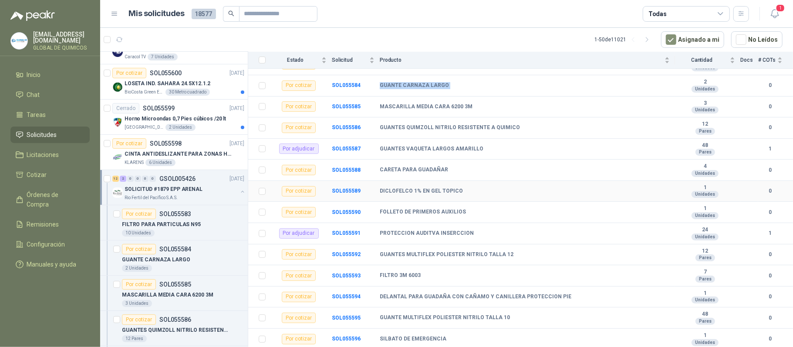
scroll to position [123, 0]
click at [538, 21] on article "Mis solicitudes 18577 Todas" at bounding box center [439, 14] width 620 height 16
click at [451, 254] on b "GUANTES MULTIFLEX POLIESTER NITRILO TALLA 12" at bounding box center [447, 255] width 134 height 7
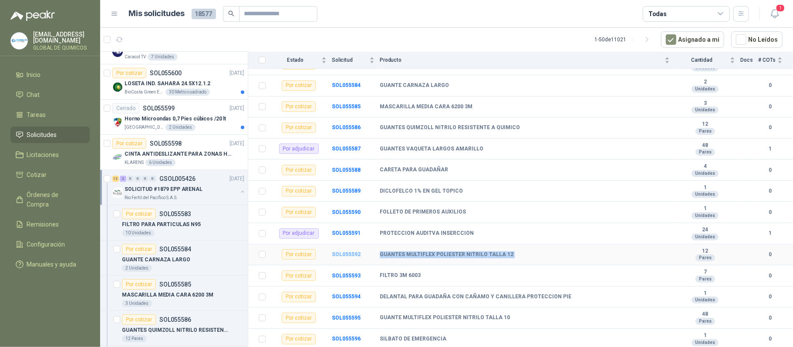
click at [352, 252] on b "SOL055592" at bounding box center [346, 255] width 29 height 6
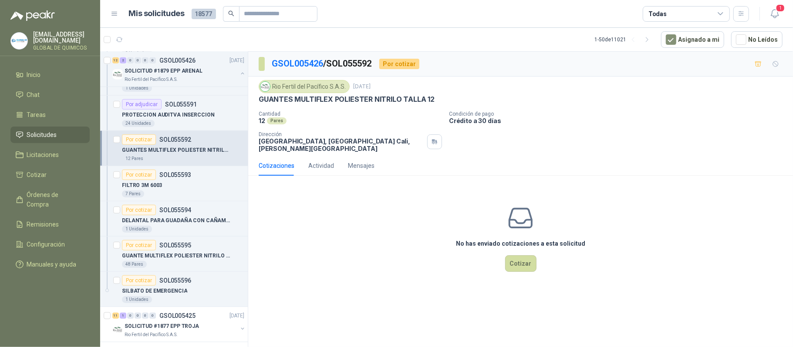
scroll to position [464, 0]
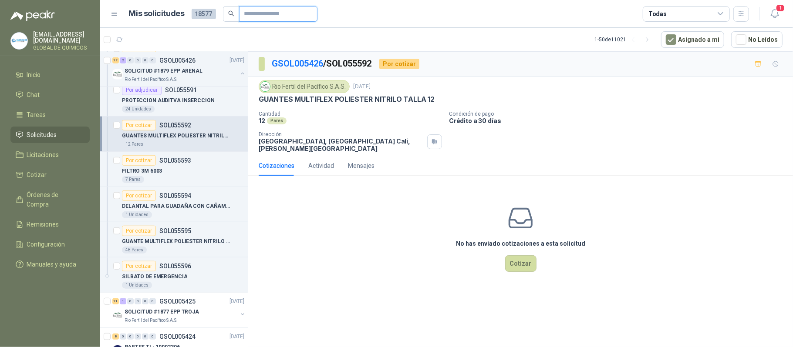
click at [262, 11] on input "text" at bounding box center [274, 14] width 61 height 15
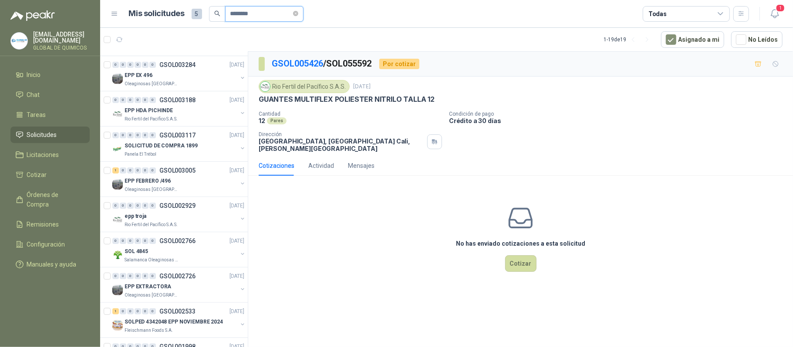
scroll to position [0, 0]
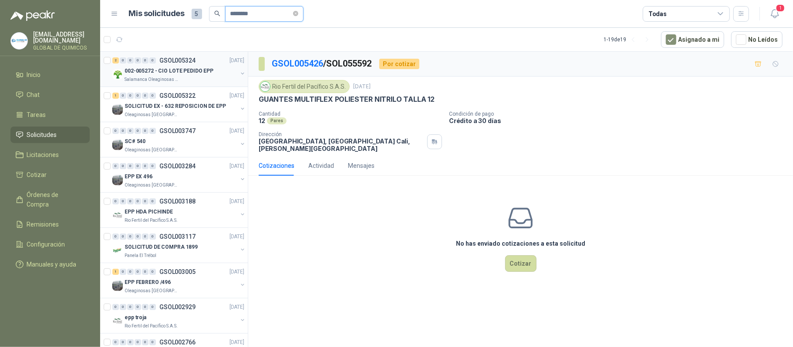
type input "********"
click at [239, 77] on button "button" at bounding box center [242, 73] width 7 height 7
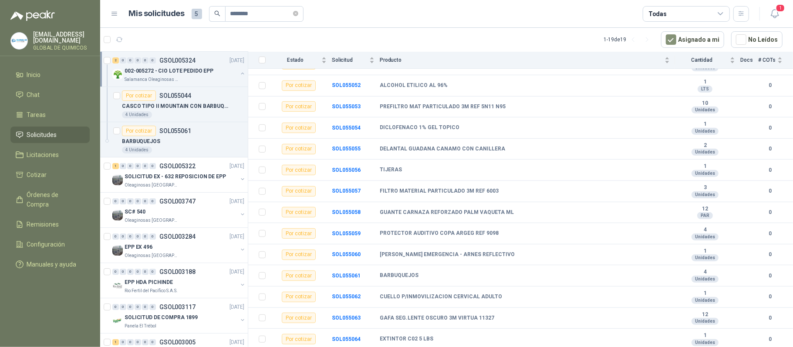
scroll to position [383, 0]
click at [194, 171] on div "1 0 0 0 0 0 GSOL005322 [DATE]" at bounding box center [179, 166] width 134 height 10
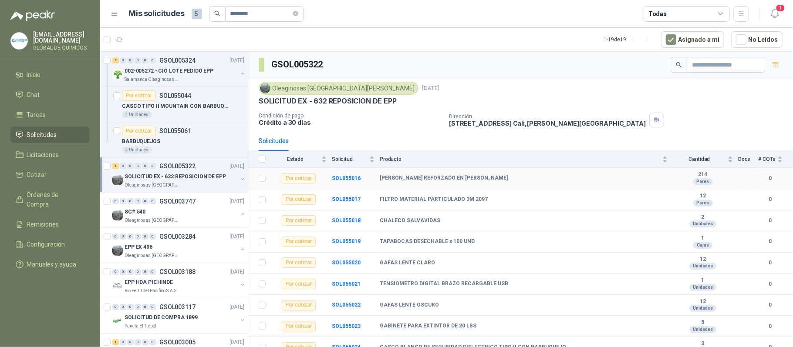
click at [444, 182] on b "[PERSON_NAME] REFORZADO EN [PERSON_NAME]" at bounding box center [444, 178] width 128 height 7
click at [450, 201] on b "FILTRO MATERIAL PARTICULADO 3M 2097" at bounding box center [434, 199] width 108 height 7
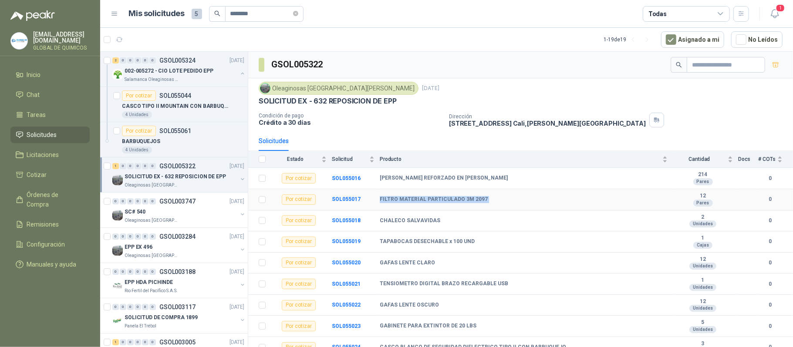
click at [450, 201] on b "FILTRO MATERIAL PARTICULADO 3M 2097" at bounding box center [434, 199] width 108 height 7
click at [340, 202] on b "SOL055017" at bounding box center [346, 199] width 29 height 6
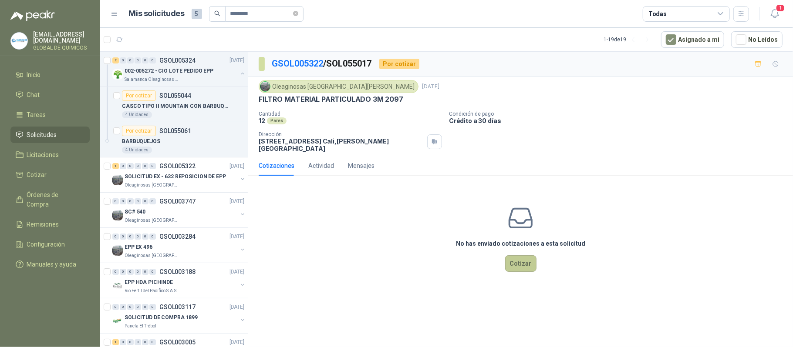
click at [522, 266] on button "Cotizar" at bounding box center [520, 263] width 31 height 17
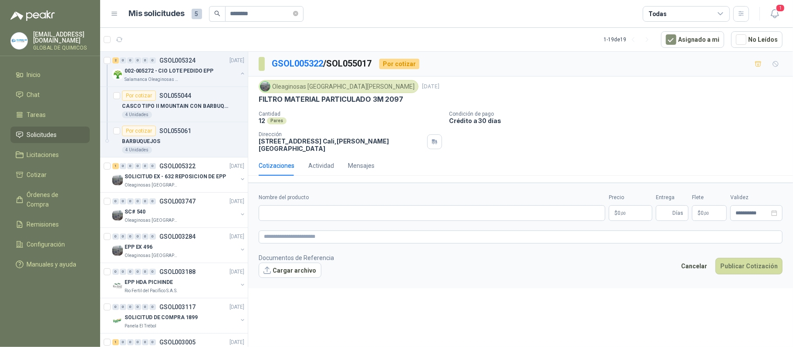
click at [300, 101] on p "FILTRO MATERIAL PARTICULADO 3M 2097" at bounding box center [331, 99] width 145 height 9
copy p "FILTRO MATERIAL PARTICULADO 3M 2097"
click at [319, 209] on input "Nombre del producto" at bounding box center [432, 213] width 346 height 16
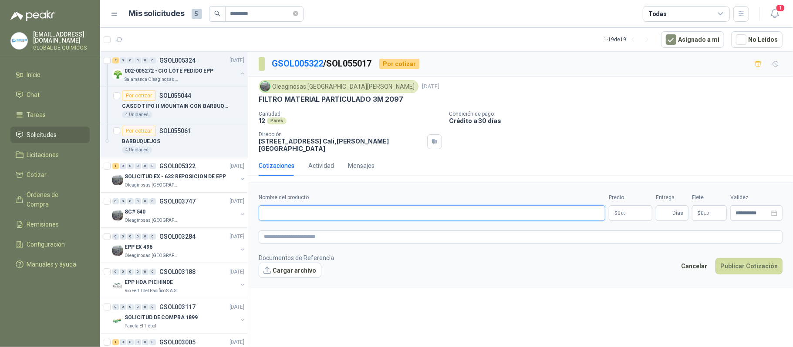
paste input "**********"
type input "**********"
click at [627, 209] on body "[EMAIL_ADDRESS][DOMAIN_NAME] GLOBAL DE QUIMICOS Inicio Chat Tareas Solicitudes …" at bounding box center [396, 173] width 793 height 347
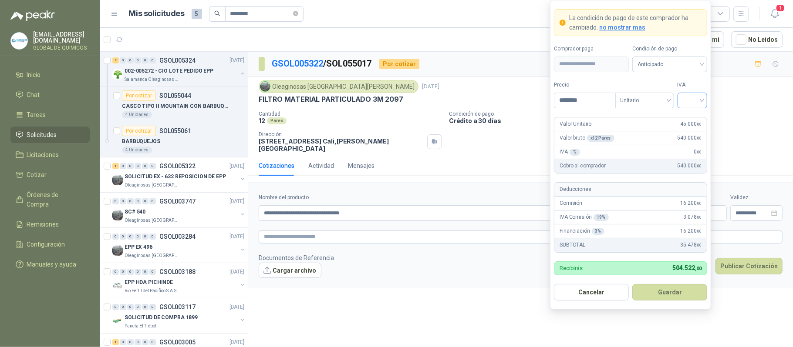
type input "********"
click at [693, 101] on input "search" at bounding box center [692, 99] width 20 height 13
click at [690, 121] on div "19%" at bounding box center [692, 118] width 16 height 10
click at [679, 286] on button "Guardar" at bounding box center [669, 292] width 75 height 17
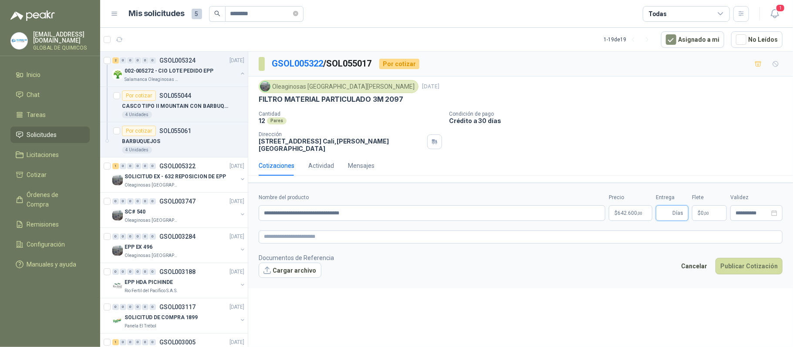
click at [664, 207] on input "Entrega" at bounding box center [666, 213] width 10 height 15
type input "*"
click at [696, 205] on p "$ 0 ,00" at bounding box center [709, 213] width 35 height 16
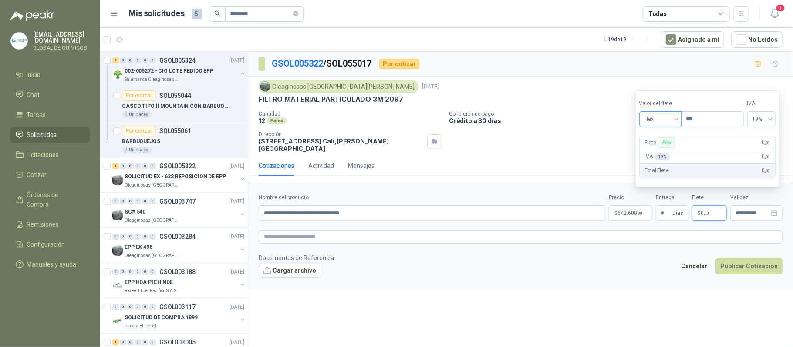
click at [664, 120] on span "Flex" at bounding box center [660, 119] width 32 height 13
click at [659, 148] on div "Incluido" at bounding box center [661, 151] width 30 height 10
click at [756, 262] on button "Publicar Cotización" at bounding box center [748, 266] width 67 height 17
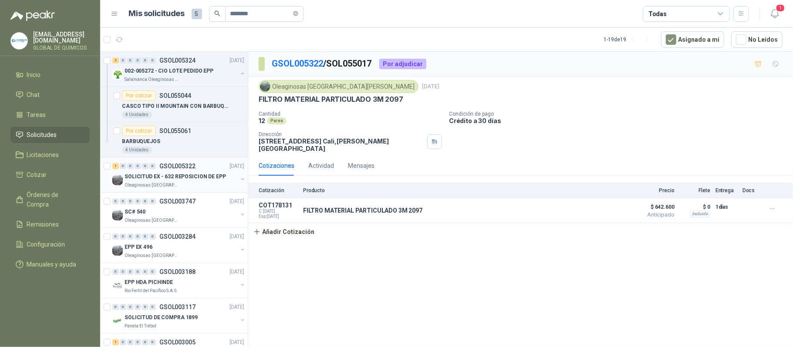
click at [229, 184] on div "Oleaginosas [GEOGRAPHIC_DATA][PERSON_NAME]" at bounding box center [180, 185] width 113 height 7
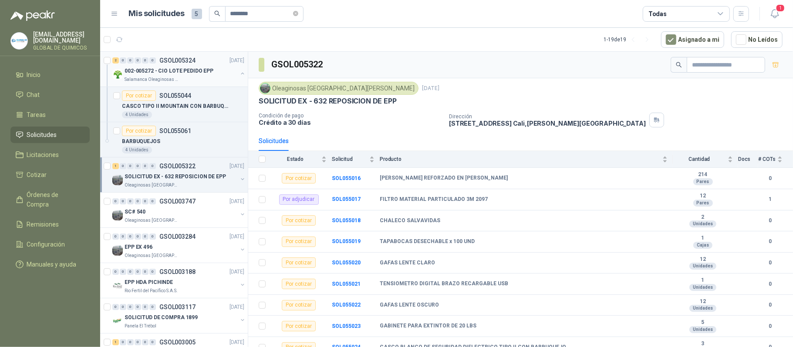
click at [239, 72] on button "button" at bounding box center [242, 73] width 7 height 7
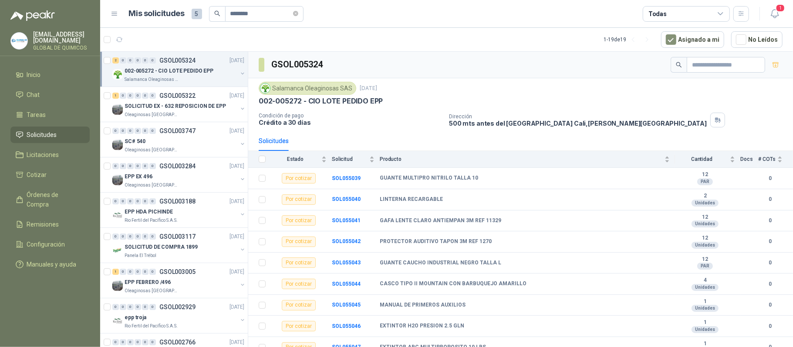
click at [239, 72] on button "button" at bounding box center [242, 73] width 7 height 7
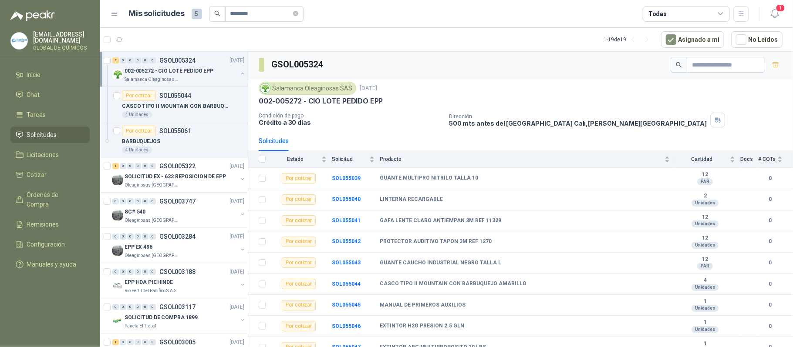
scroll to position [3, 0]
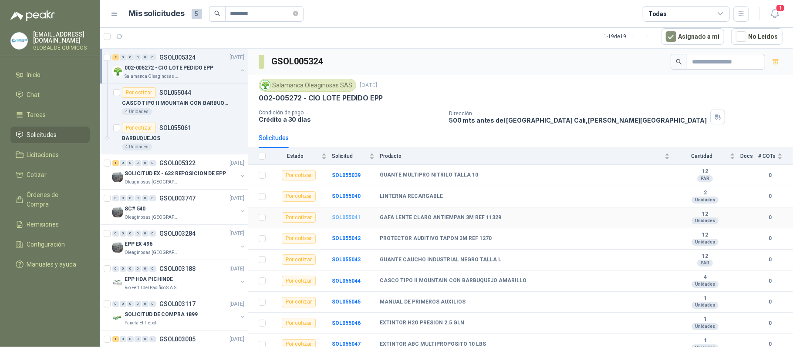
click at [341, 220] on b "SOL055041" at bounding box center [346, 218] width 29 height 6
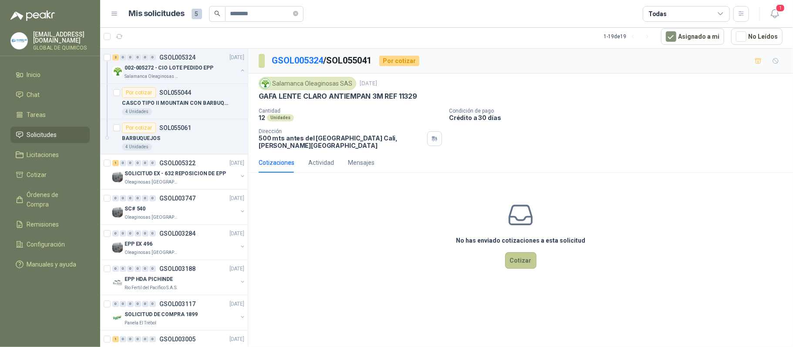
click at [520, 269] on button "Cotizar" at bounding box center [520, 260] width 31 height 17
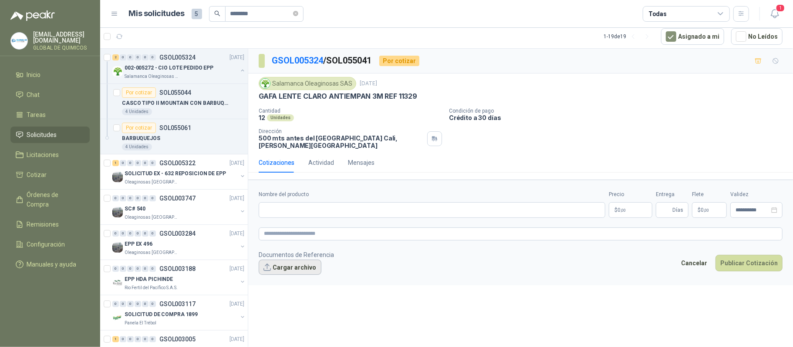
click at [296, 270] on button "Cargar archivo" at bounding box center [290, 268] width 63 height 16
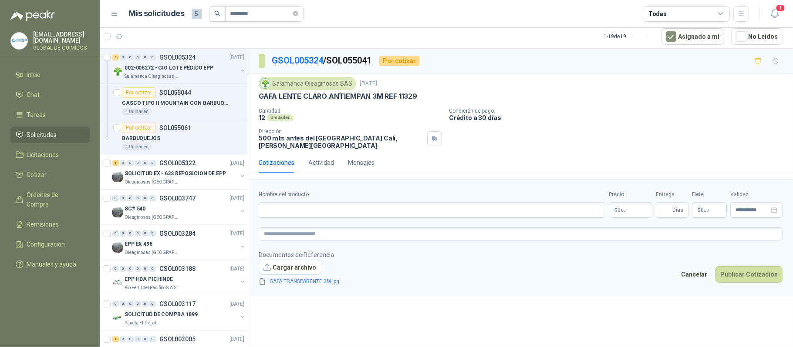
click at [324, 94] on p "GAFA LENTE CLARO ANTIEMPAN 3M REF 11329" at bounding box center [338, 96] width 158 height 9
copy p "GAFA LENTE CLARO ANTIEMPAN 3M REF 11329"
click at [308, 208] on input "Nombre del producto" at bounding box center [432, 210] width 346 height 16
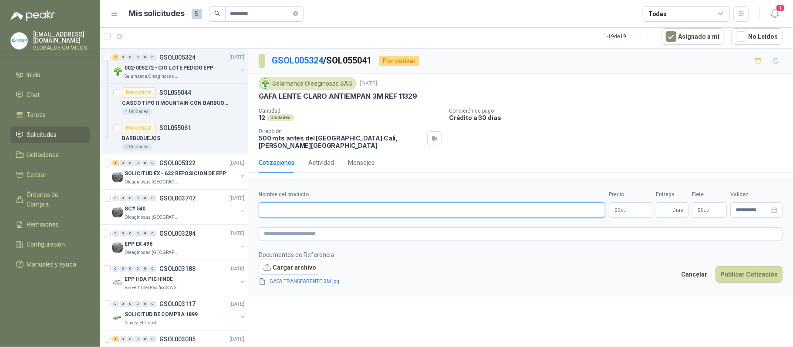
paste input "**********"
type input "**********"
click at [622, 213] on body "[EMAIL_ADDRESS][DOMAIN_NAME] GLOBAL DE QUIMICOS Inicio Chat Tareas Solicitudes …" at bounding box center [396, 173] width 793 height 347
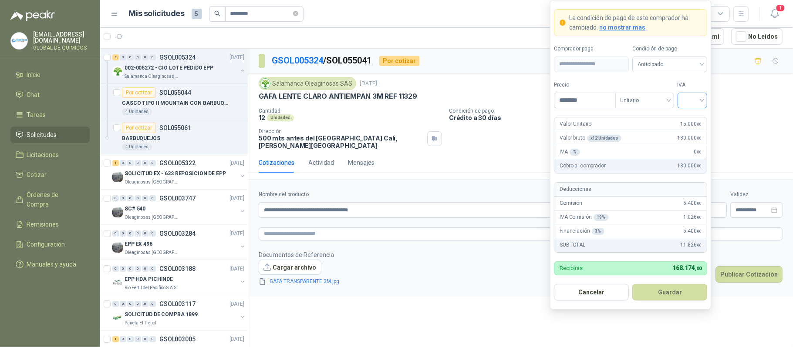
type input "********"
click at [690, 93] on input "search" at bounding box center [692, 99] width 20 height 13
click at [691, 114] on div "19%" at bounding box center [692, 118] width 16 height 10
click at [667, 293] on button "Guardar" at bounding box center [669, 292] width 75 height 17
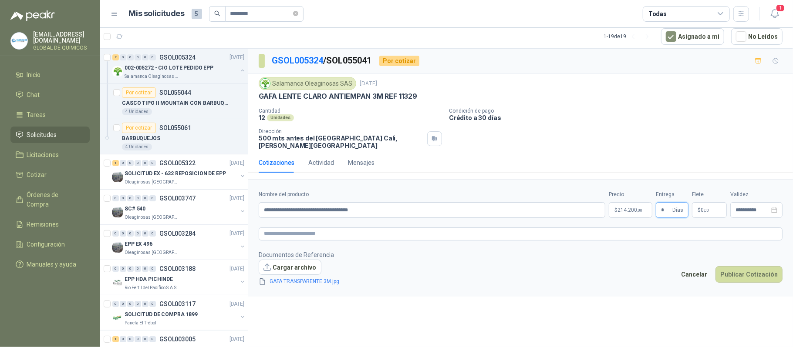
type input "*"
click at [705, 209] on span ",00" at bounding box center [705, 210] width 5 height 5
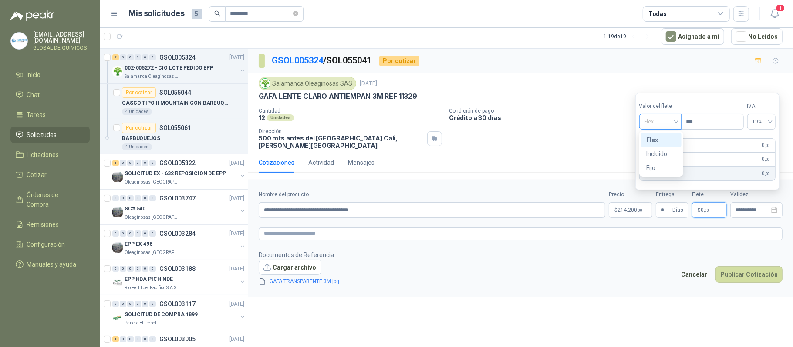
click at [674, 122] on span "Flex" at bounding box center [660, 121] width 32 height 13
click at [674, 153] on div "Incluido" at bounding box center [661, 154] width 30 height 10
click at [753, 279] on button "Publicar Cotización" at bounding box center [748, 274] width 67 height 17
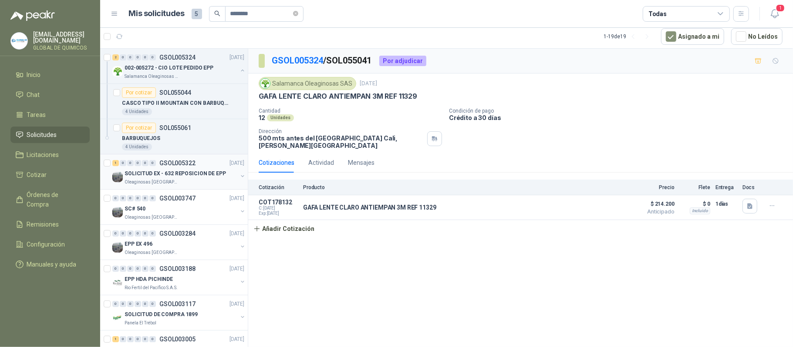
click at [239, 175] on button "button" at bounding box center [242, 176] width 7 height 7
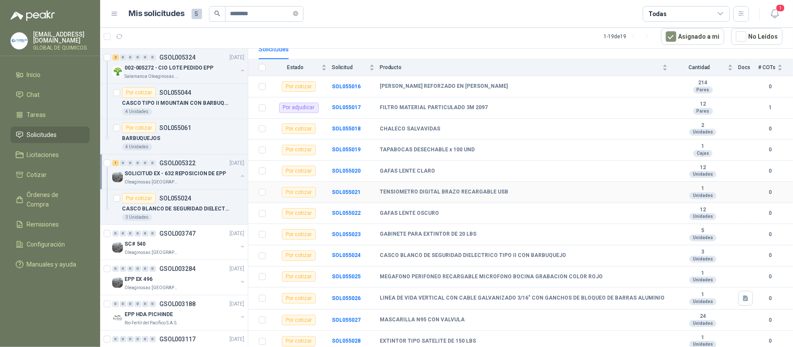
scroll to position [102, 0]
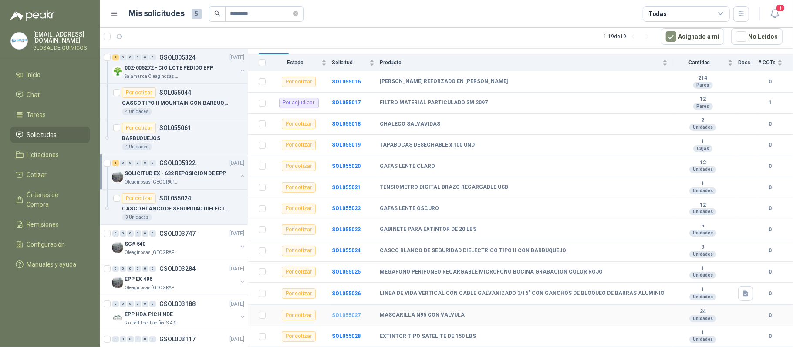
click at [350, 313] on b "SOL055027" at bounding box center [346, 316] width 29 height 6
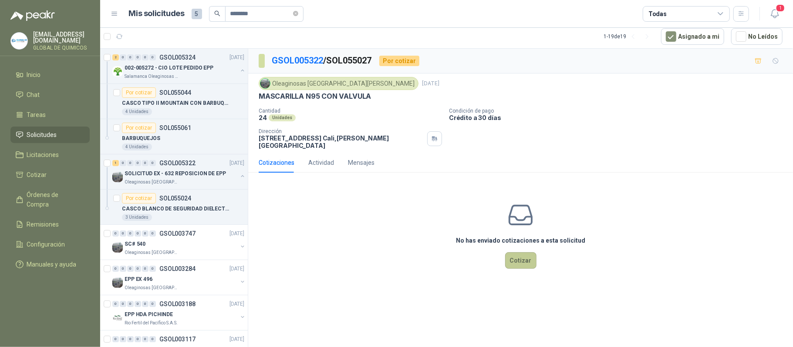
click at [517, 252] on button "Cotizar" at bounding box center [520, 260] width 31 height 17
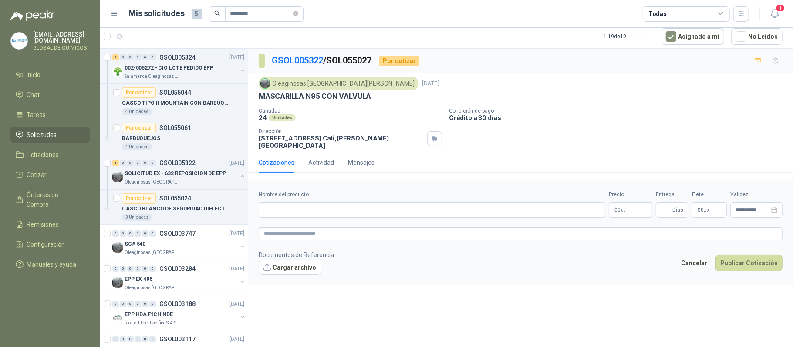
click at [307, 94] on p "MASCARILLA N95 CON VALVULA" at bounding box center [315, 96] width 112 height 9
click at [299, 205] on input "Nombre del producto" at bounding box center [432, 210] width 346 height 16
click at [291, 211] on input "*" at bounding box center [432, 210] width 346 height 16
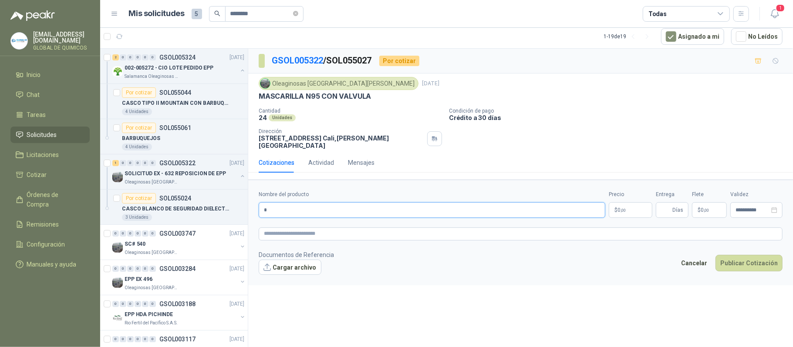
click at [291, 210] on input "*" at bounding box center [432, 210] width 346 height 16
paste input "**********"
click at [336, 101] on p "MASCARILLA N95 CON VALVULA" at bounding box center [315, 96] width 112 height 9
click at [334, 93] on p "MASCARILLA N95 CON VALVULA" at bounding box center [315, 96] width 112 height 9
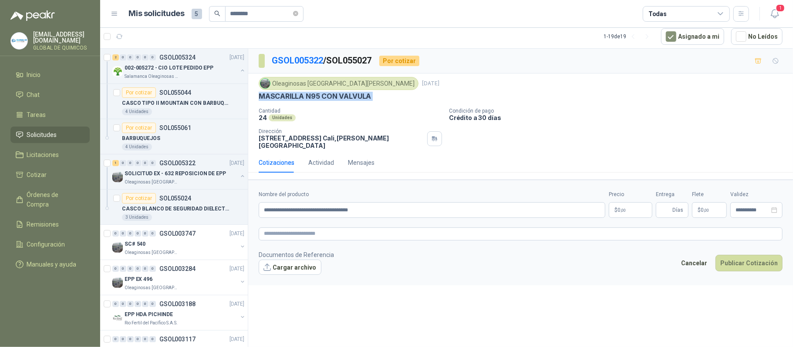
click at [334, 93] on p "MASCARILLA N95 CON VALVULA" at bounding box center [315, 96] width 112 height 9
copy p "MASCARILLA N95 CON VALVULA"
click at [317, 205] on input "**********" at bounding box center [432, 210] width 346 height 16
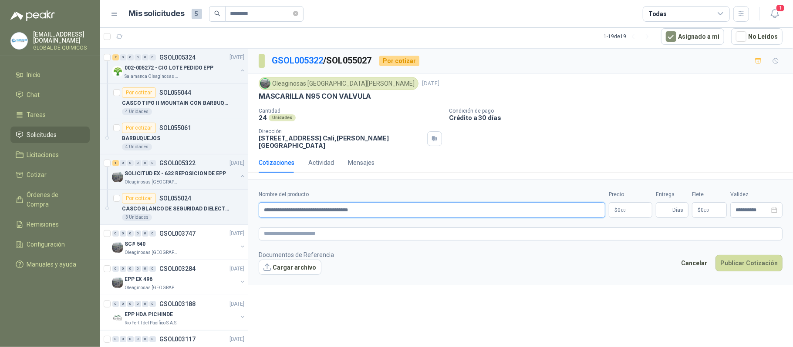
click at [317, 205] on input "**********" at bounding box center [432, 210] width 346 height 16
paste input "text"
type input "**********"
click at [307, 260] on button "Cargar archivo" at bounding box center [290, 268] width 63 height 16
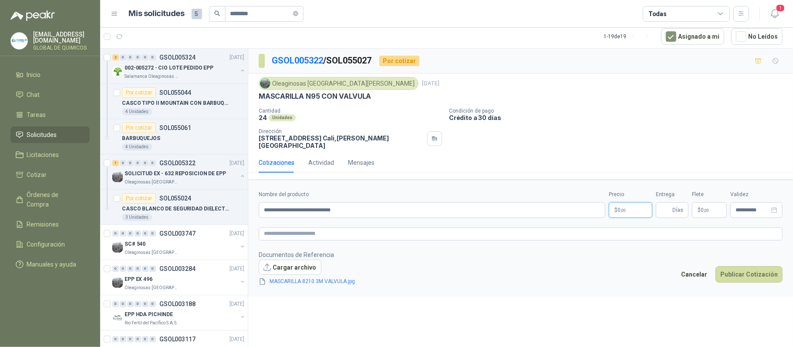
click at [626, 206] on body "[EMAIL_ADDRESS][DOMAIN_NAME] GLOBAL DE QUIMICOS Inicio Chat Tareas Solicitudes …" at bounding box center [396, 173] width 793 height 347
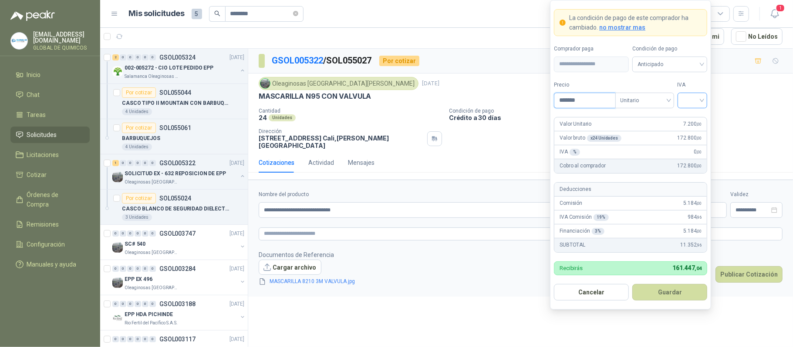
type input "*******"
click at [692, 97] on input "search" at bounding box center [692, 99] width 20 height 13
drag, startPoint x: 692, startPoint y: 115, endPoint x: 686, endPoint y: 209, distance: 94.2
click at [692, 116] on div "19%" at bounding box center [692, 118] width 16 height 10
click at [684, 292] on button "Guardar" at bounding box center [669, 292] width 75 height 17
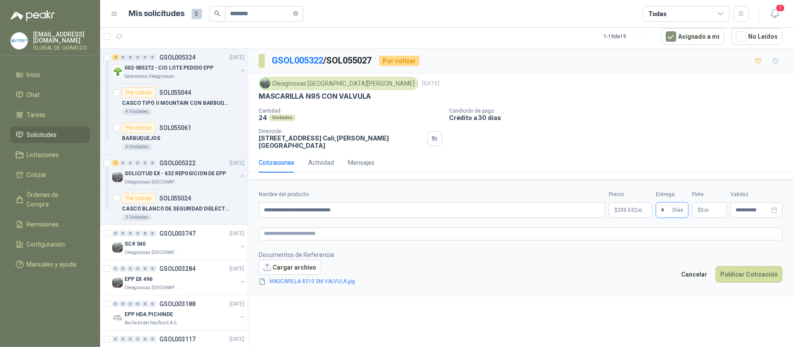
type input "*"
click at [699, 208] on span "$" at bounding box center [698, 210] width 3 height 5
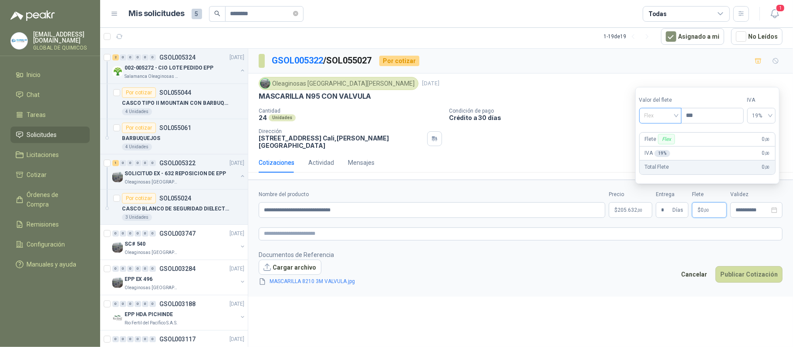
click at [667, 121] on span "Flex" at bounding box center [660, 115] width 32 height 13
drag, startPoint x: 667, startPoint y: 145, endPoint x: 694, endPoint y: 211, distance: 70.9
click at [667, 147] on div "Incluido" at bounding box center [661, 148] width 30 height 10
click at [740, 266] on button "Publicar Cotización" at bounding box center [748, 274] width 67 height 17
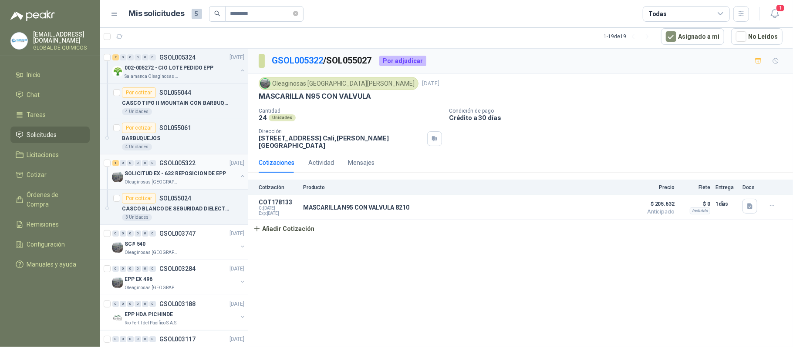
click at [239, 178] on button "button" at bounding box center [242, 176] width 7 height 7
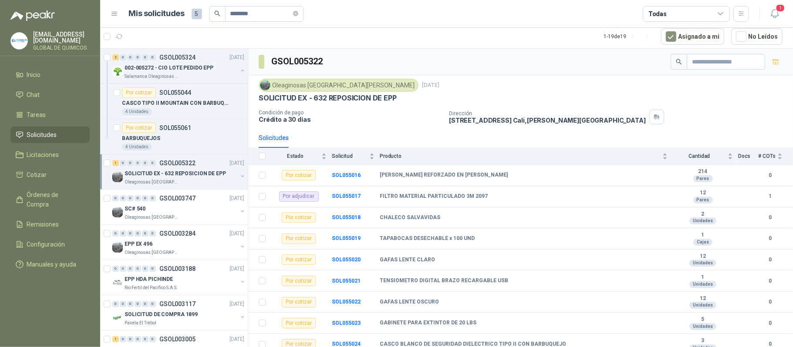
click at [239, 182] on div at bounding box center [242, 177] width 7 height 9
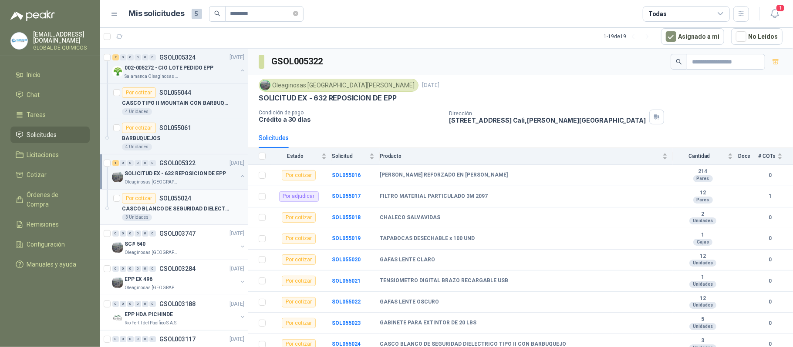
click at [177, 205] on p "CASCO BLANCO DE SEGURIDAD DIELECTRICO TIPO II CON BARBUQUEJO" at bounding box center [176, 209] width 108 height 8
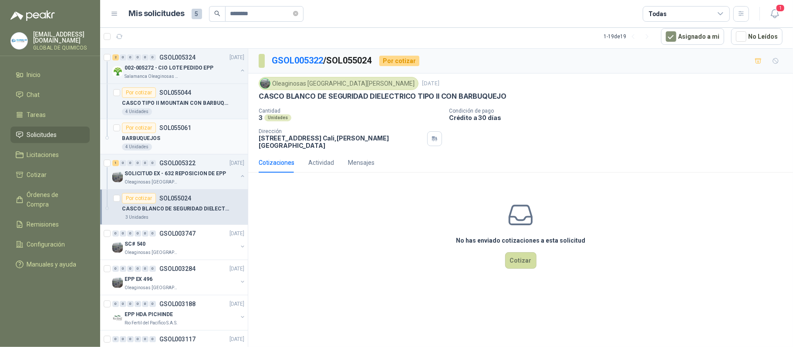
click at [220, 134] on div "BARBUQUEJOS" at bounding box center [183, 138] width 122 height 10
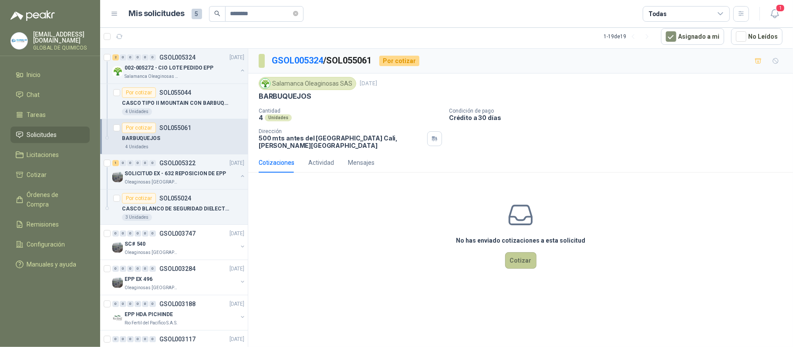
click at [526, 265] on button "Cotizar" at bounding box center [520, 260] width 31 height 17
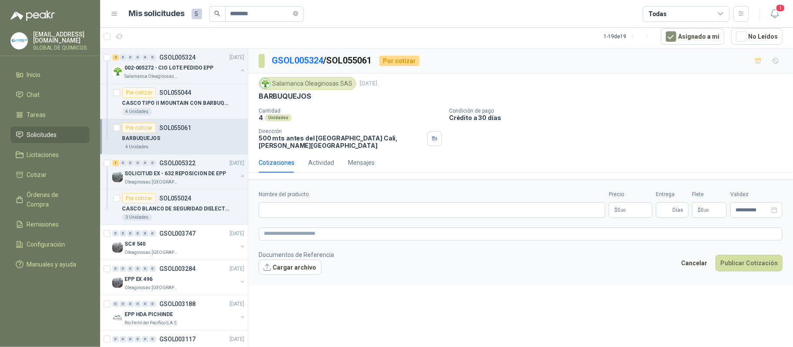
click at [297, 98] on p "BARBUQUEJOS" at bounding box center [285, 96] width 53 height 9
copy p "BARBUQUEJOS"
click at [300, 212] on input "Nombre del producto" at bounding box center [432, 210] width 346 height 16
click at [299, 94] on p "BARBUQUEJOS" at bounding box center [285, 96] width 53 height 9
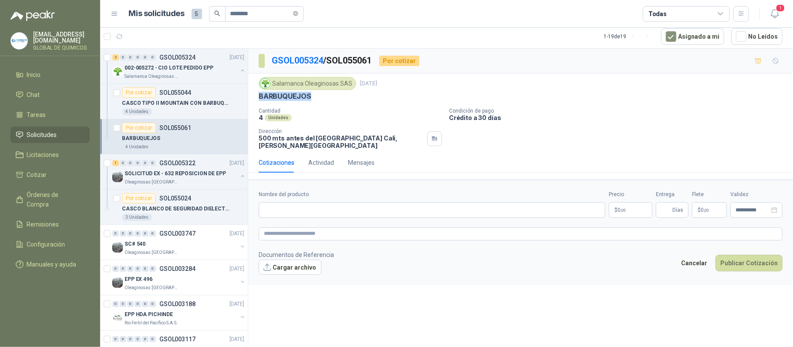
click at [299, 94] on p "BARBUQUEJOS" at bounding box center [285, 96] width 53 height 9
click at [140, 96] on div "Por cotizar" at bounding box center [139, 92] width 34 height 10
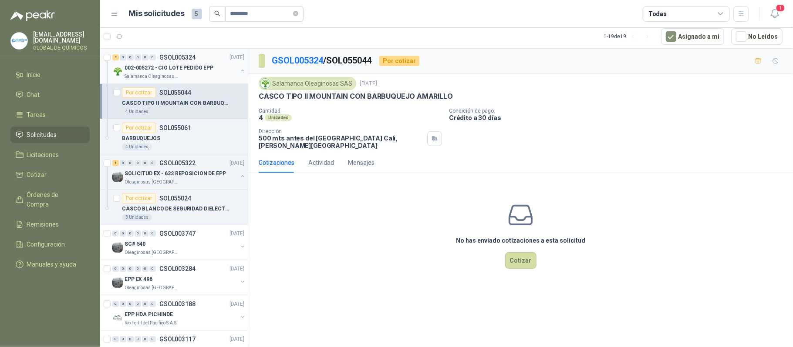
click at [239, 71] on button "button" at bounding box center [242, 70] width 7 height 7
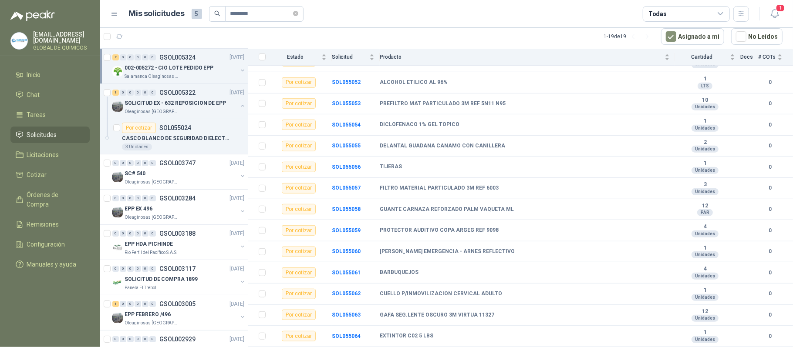
scroll to position [383, 0]
click at [343, 315] on b "SOL055063" at bounding box center [346, 315] width 29 height 6
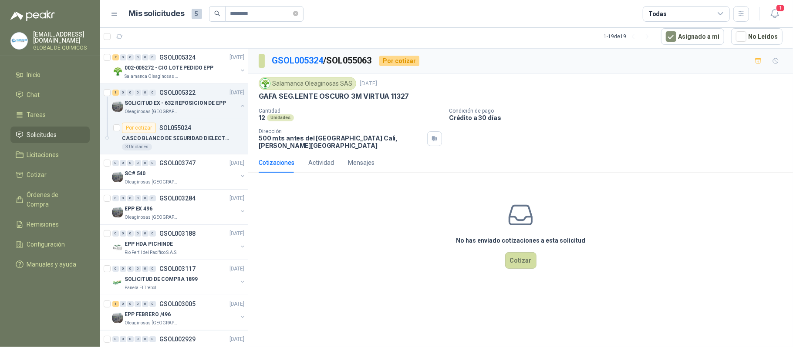
click at [360, 95] on p "GAFA SEG.LENTE OSCURO 3M VIRTUA 11327" at bounding box center [334, 96] width 150 height 9
click at [519, 266] on button "Cotizar" at bounding box center [520, 260] width 31 height 17
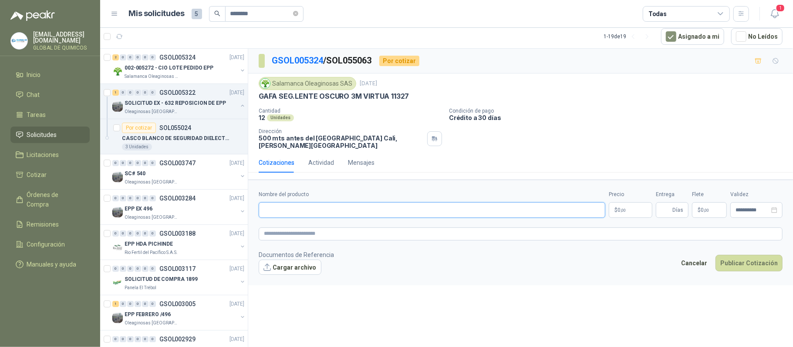
click at [336, 213] on input "Nombre del producto" at bounding box center [432, 210] width 346 height 16
paste input "**********"
type input "**********"
click at [364, 100] on p "GAFA SEG.LENTE OSCURO 3M VIRTUA 11327" at bounding box center [334, 96] width 150 height 9
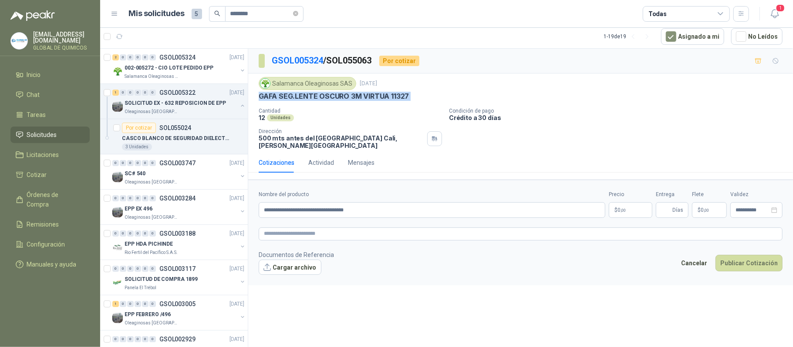
click at [364, 100] on p "GAFA SEG.LENTE OSCURO 3M VIRTUA 11327" at bounding box center [334, 96] width 150 height 9
click at [293, 274] on button "Cargar archivo" at bounding box center [290, 268] width 63 height 16
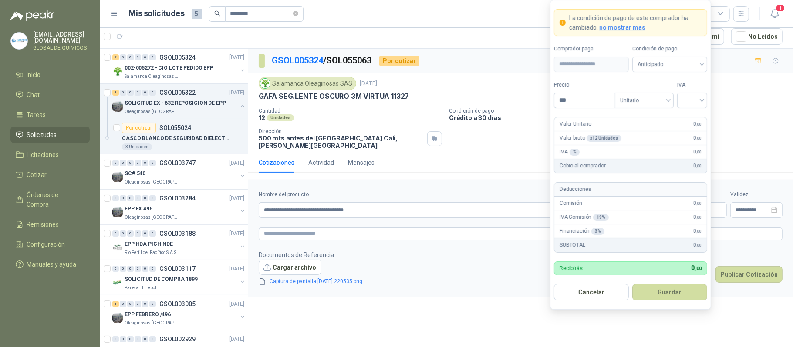
click at [612, 215] on body "[EMAIL_ADDRESS][DOMAIN_NAME] GLOBAL DE QUIMICOS Inicio Chat Tareas Solicitudes …" at bounding box center [396, 173] width 793 height 347
type input "*******"
click at [682, 95] on input "search" at bounding box center [692, 99] width 20 height 13
click at [685, 113] on div "19%" at bounding box center [692, 118] width 16 height 10
click at [674, 291] on button "Guardar" at bounding box center [669, 292] width 75 height 17
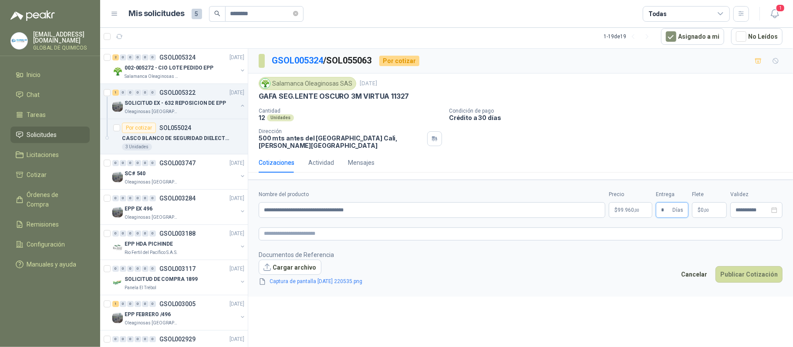
type input "*"
click at [700, 211] on span "$" at bounding box center [698, 210] width 3 height 5
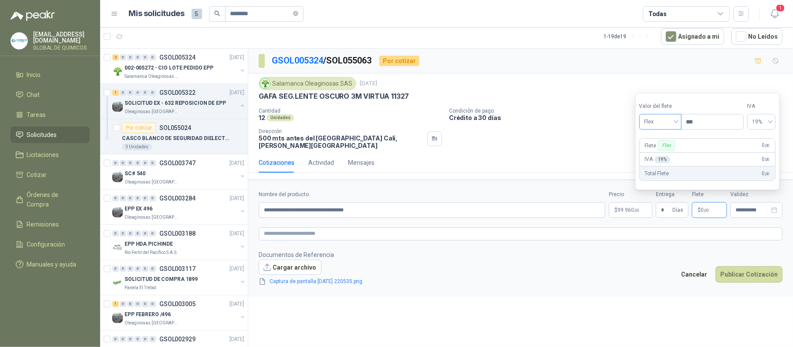
click at [668, 122] on span "Flex" at bounding box center [660, 121] width 32 height 13
click at [662, 153] on div "Incluido" at bounding box center [661, 154] width 30 height 10
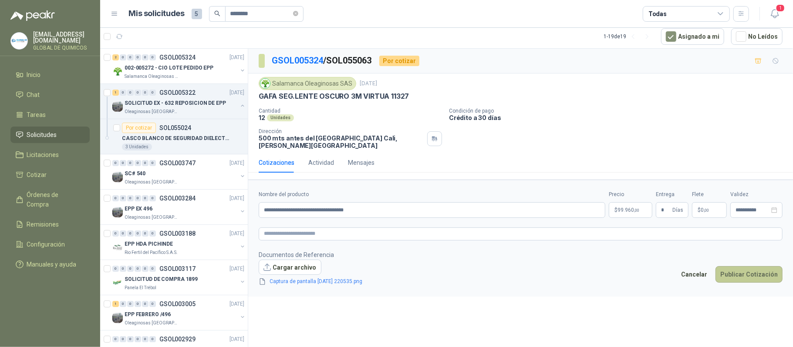
click at [754, 279] on button "Publicar Cotización" at bounding box center [748, 274] width 67 height 17
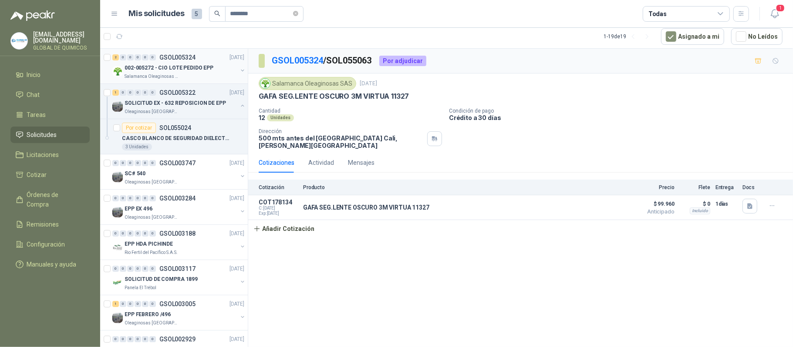
click at [239, 69] on button "button" at bounding box center [242, 70] width 7 height 7
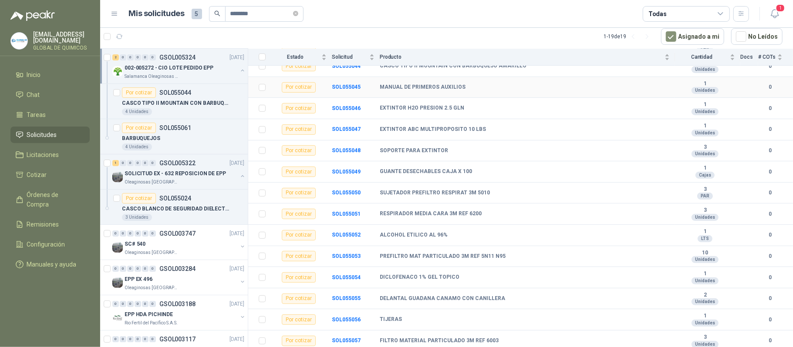
scroll to position [290, 0]
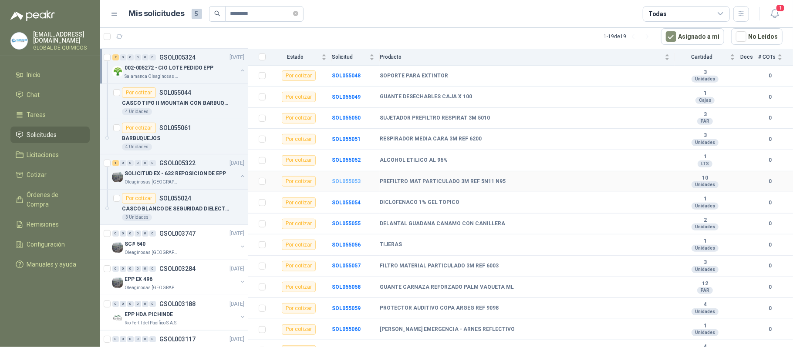
click at [352, 185] on b "SOL055053" at bounding box center [346, 181] width 29 height 6
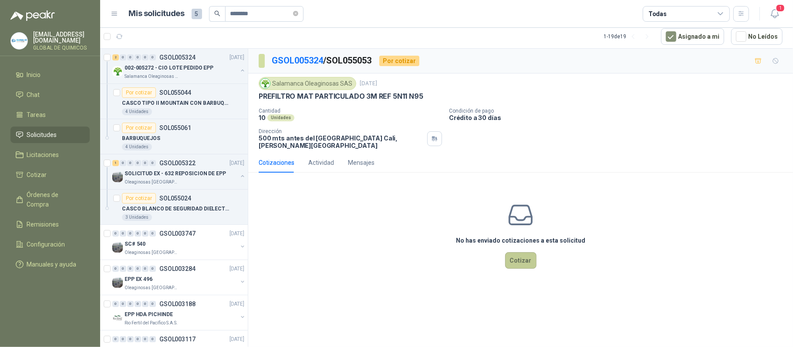
click at [518, 262] on button "Cotizar" at bounding box center [520, 260] width 31 height 17
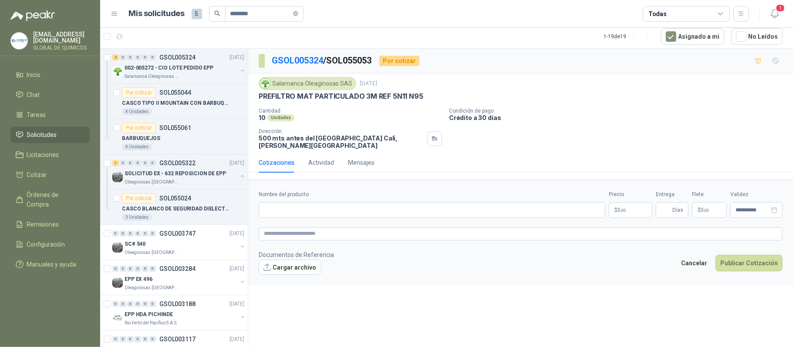
click at [349, 94] on p "PREFILTRO MAT PARTICULADO 3M REF 5N11 N95" at bounding box center [341, 96] width 165 height 9
click at [304, 213] on input "Nombre del producto" at bounding box center [432, 210] width 346 height 16
paste input "**********"
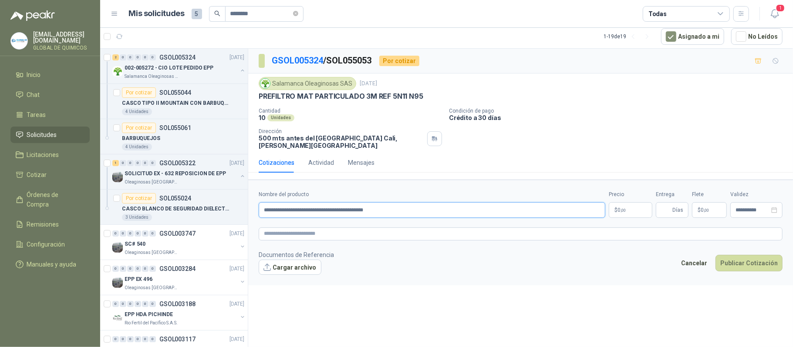
type input "**********"
click at [624, 216] on body "[EMAIL_ADDRESS][DOMAIN_NAME] GLOBAL DE QUIMICOS Inicio Chat Tareas Solicitudes …" at bounding box center [396, 173] width 793 height 347
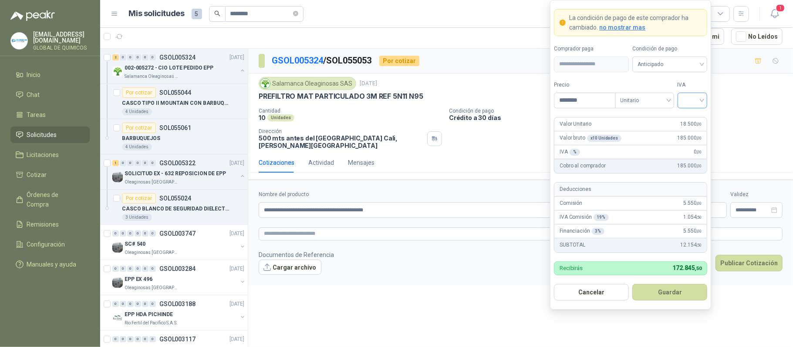
type input "********"
click at [689, 93] on input "search" at bounding box center [692, 99] width 20 height 13
click at [689, 111] on div "19%" at bounding box center [692, 118] width 27 height 14
click at [666, 296] on button "Guardar" at bounding box center [669, 292] width 75 height 17
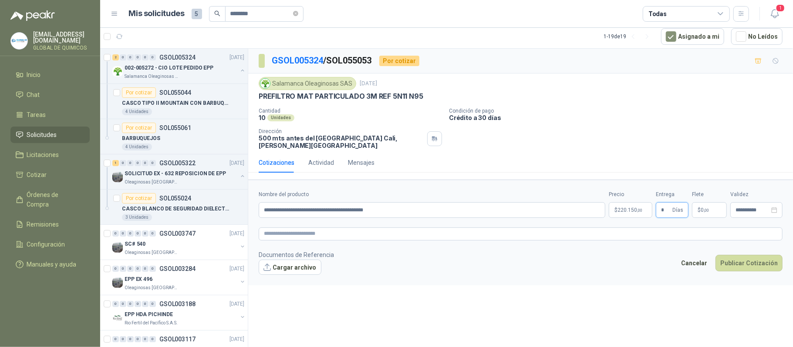
type input "*"
click at [710, 213] on p "$ 0 ,00" at bounding box center [709, 210] width 35 height 16
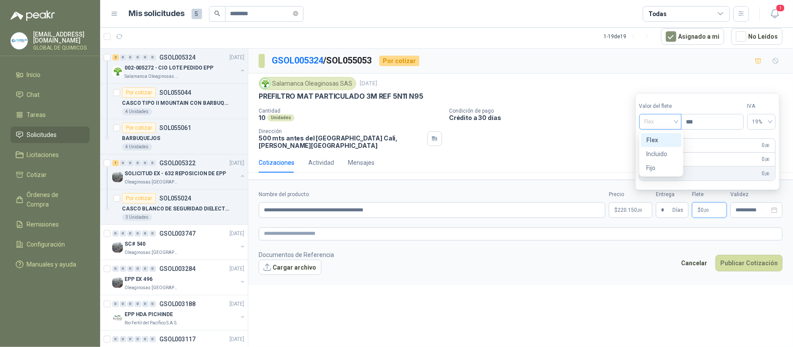
click at [655, 121] on span "Flex" at bounding box center [660, 121] width 32 height 13
click at [655, 151] on div "Incluido" at bounding box center [661, 154] width 30 height 10
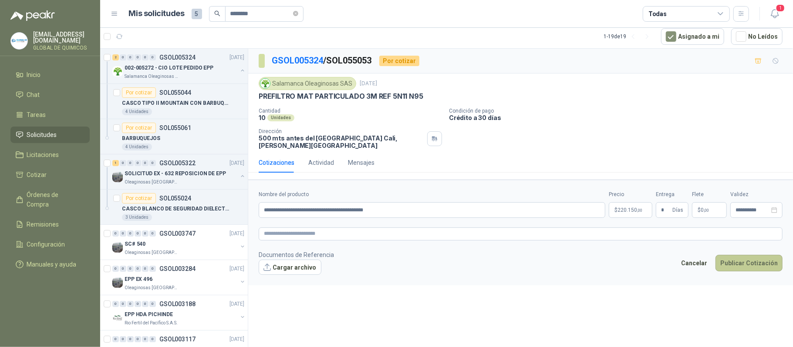
click at [760, 267] on button "Publicar Cotización" at bounding box center [748, 263] width 67 height 17
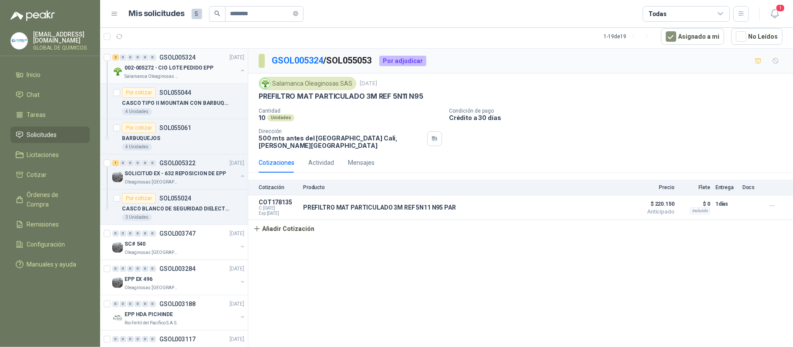
click at [239, 69] on button "button" at bounding box center [242, 70] width 7 height 7
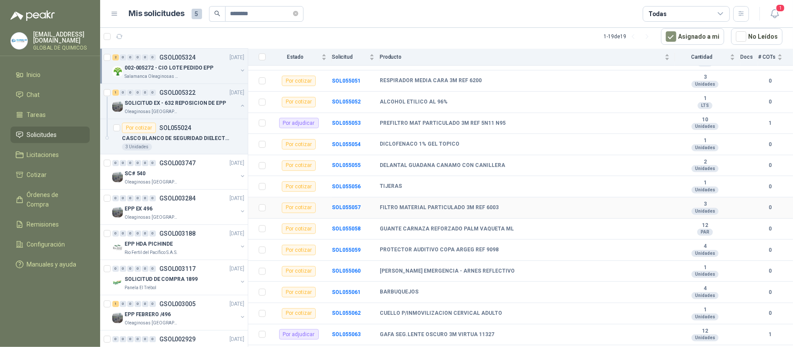
scroll to position [383, 0]
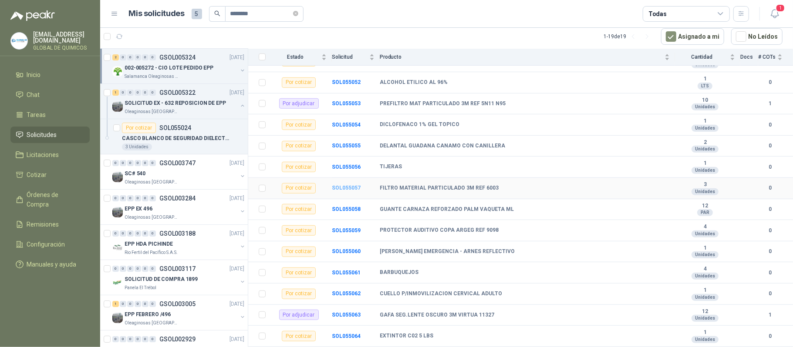
click at [346, 187] on b "SOL055057" at bounding box center [346, 188] width 29 height 6
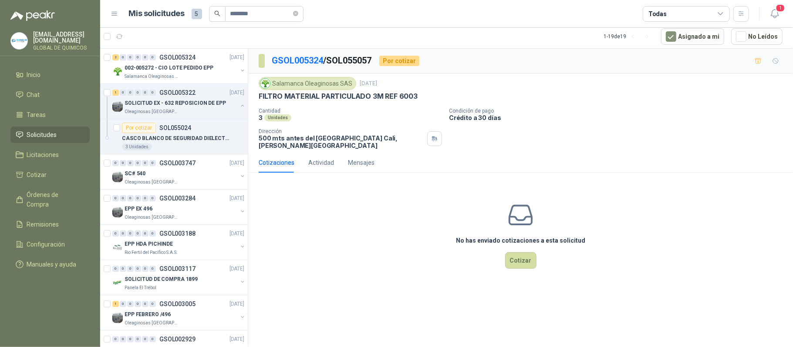
click at [328, 95] on p "FILTRO MATERIAL PARTICULADO 3M REF 6003" at bounding box center [338, 96] width 159 height 9
click at [514, 259] on button "Cotizar" at bounding box center [520, 260] width 31 height 17
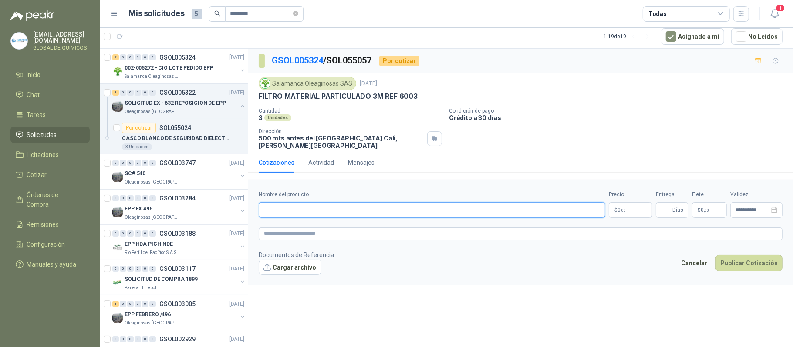
click at [326, 216] on input "Nombre del producto" at bounding box center [432, 210] width 346 height 16
paste input "**********"
type input "**********"
click at [620, 211] on span ",00" at bounding box center [622, 210] width 5 height 5
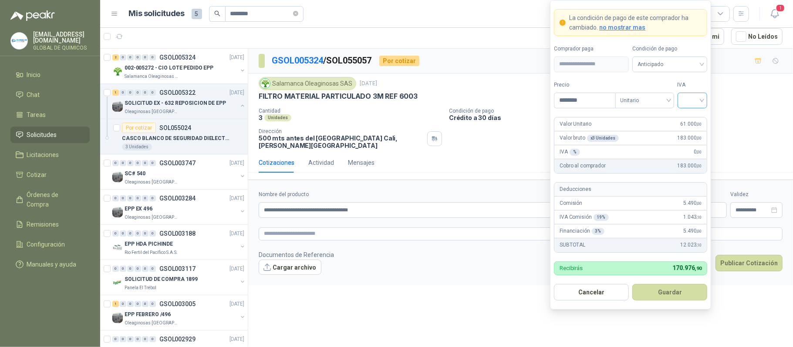
type input "********"
click at [689, 97] on input "search" at bounding box center [692, 99] width 20 height 13
click at [689, 111] on div "19%" at bounding box center [692, 118] width 27 height 14
click at [661, 288] on button "Guardar" at bounding box center [669, 292] width 75 height 17
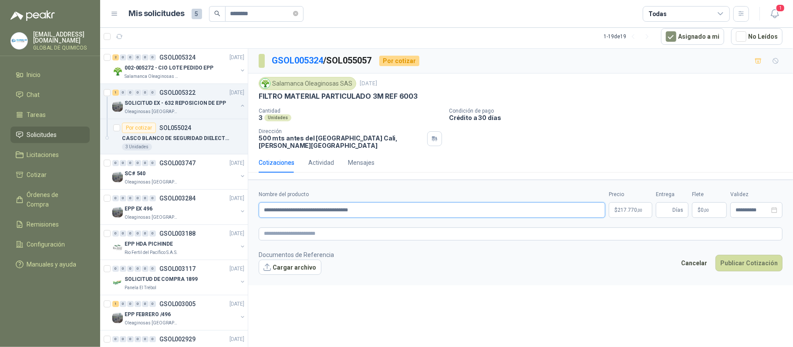
click at [435, 217] on input "**********" at bounding box center [432, 210] width 346 height 16
type input "**********"
click at [669, 210] on input "Entrega" at bounding box center [666, 210] width 10 height 15
type input "*"
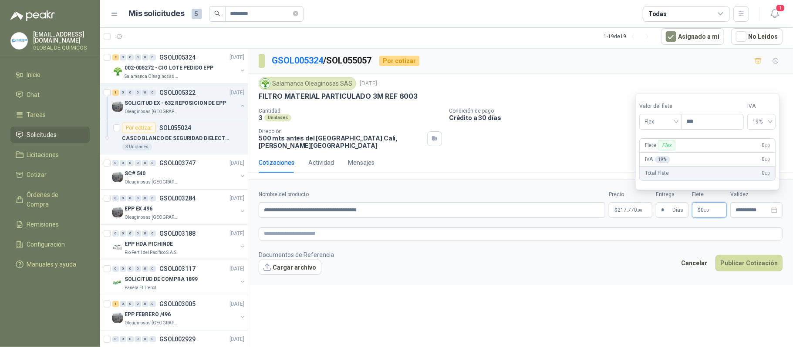
click at [701, 212] on span "0 ,00" at bounding box center [704, 210] width 8 height 5
click at [662, 122] on span "Flex" at bounding box center [660, 121] width 32 height 13
click at [653, 153] on div "Incluido" at bounding box center [661, 154] width 30 height 10
click at [728, 263] on button "Publicar Cotización" at bounding box center [748, 263] width 67 height 17
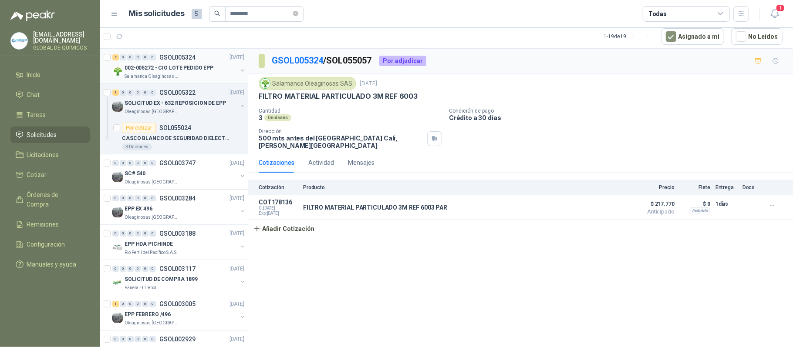
click at [239, 70] on button "button" at bounding box center [242, 70] width 7 height 7
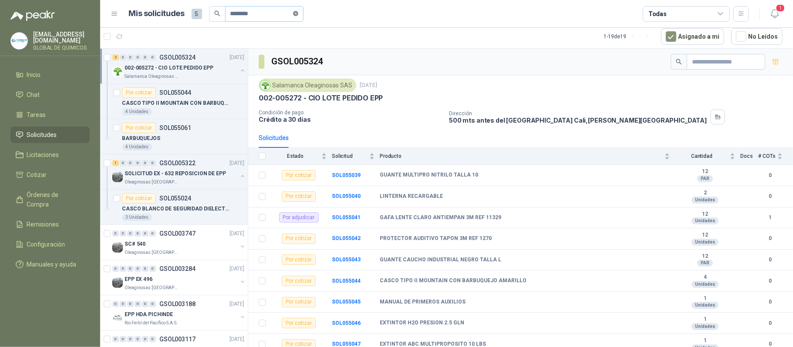
click at [298, 13] on icon "close-circle" at bounding box center [295, 13] width 5 height 5
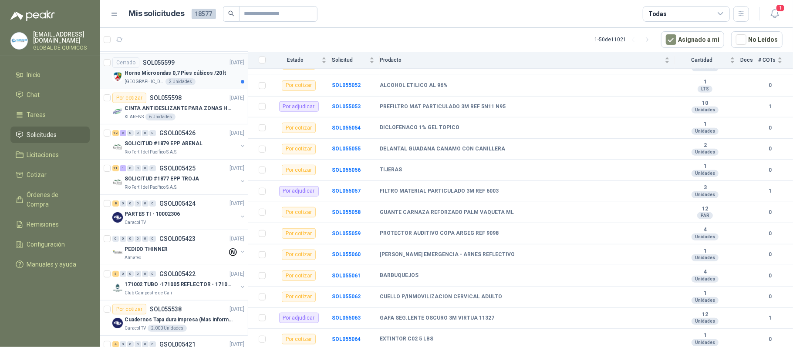
scroll to position [116, 0]
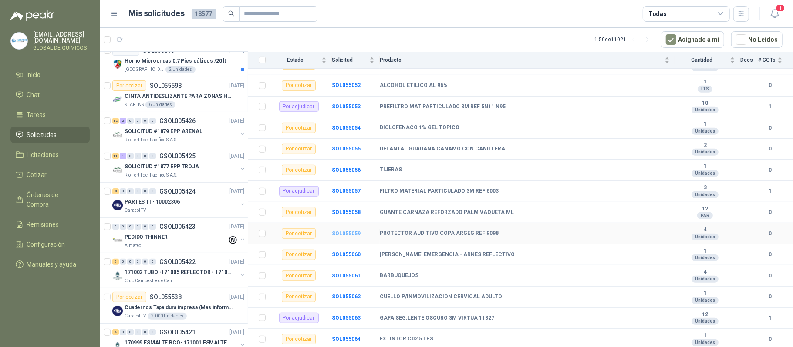
click at [336, 232] on b "SOL055059" at bounding box center [346, 234] width 29 height 6
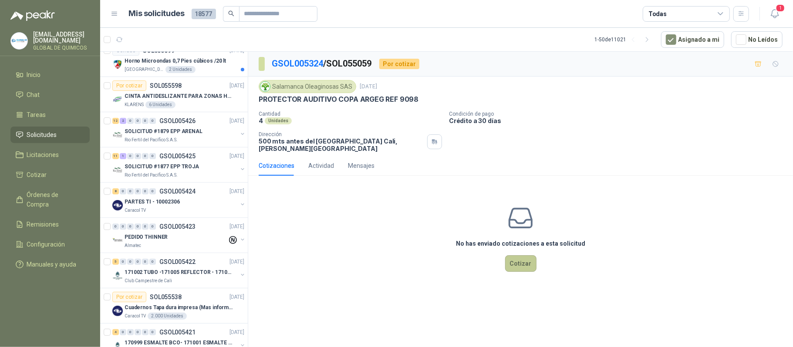
click at [521, 266] on button "Cotizar" at bounding box center [520, 263] width 31 height 17
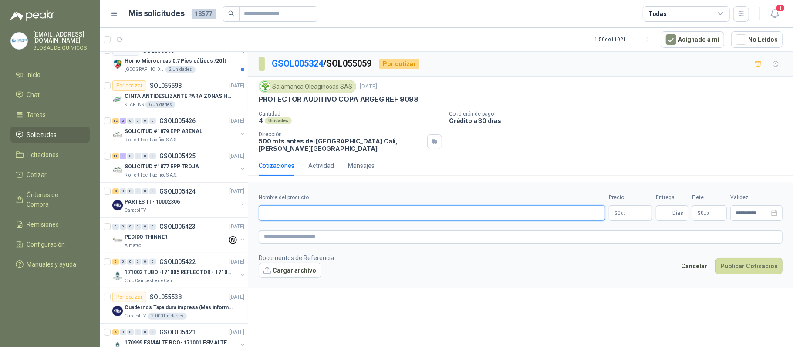
click at [281, 211] on input "Nombre del producto" at bounding box center [432, 213] width 346 height 16
type input "**********"
click at [288, 278] on button "Cargar archivo" at bounding box center [290, 271] width 63 height 16
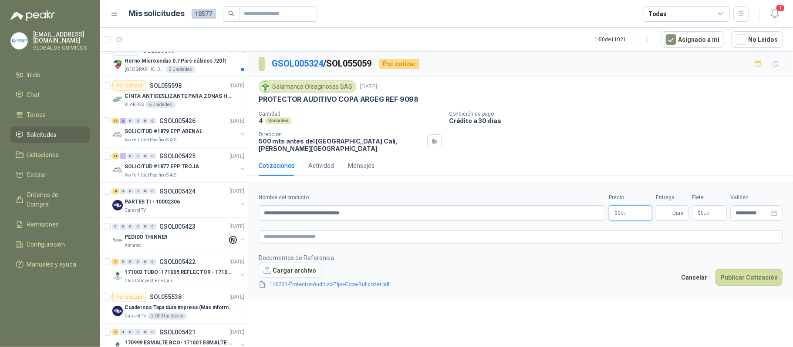
click at [629, 213] on body "[EMAIL_ADDRESS][DOMAIN_NAME] GLOBAL DE QUIMICOS Inicio Chat Tareas Solicitudes …" at bounding box center [396, 173] width 793 height 347
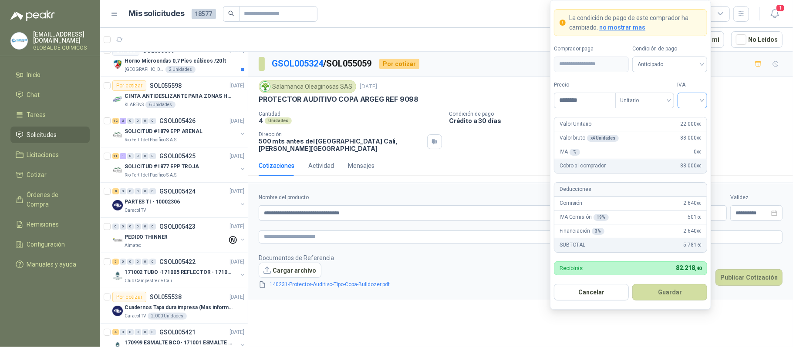
type input "********"
click at [692, 100] on input "search" at bounding box center [692, 99] width 20 height 13
click at [693, 114] on div "19%" at bounding box center [692, 118] width 16 height 10
click at [682, 288] on button "Guardar" at bounding box center [669, 292] width 75 height 17
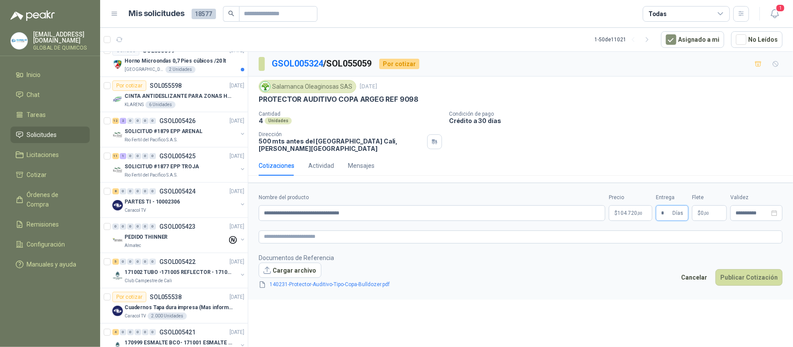
type input "*"
click at [702, 215] on span "0 ,00" at bounding box center [704, 213] width 8 height 5
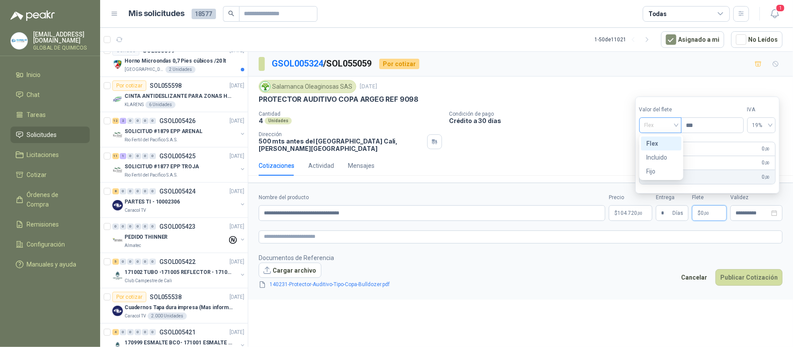
click at [664, 131] on span "Flex" at bounding box center [660, 125] width 32 height 13
drag, startPoint x: 662, startPoint y: 155, endPoint x: 728, endPoint y: 243, distance: 109.5
click at [662, 155] on div "Incluido" at bounding box center [661, 158] width 30 height 10
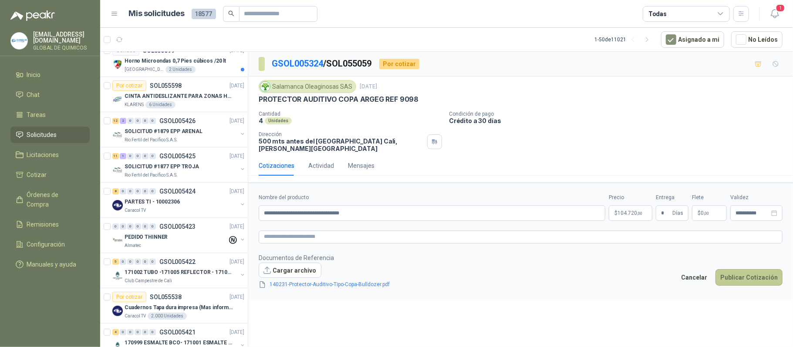
click at [743, 280] on button "Publicar Cotización" at bounding box center [748, 277] width 67 height 17
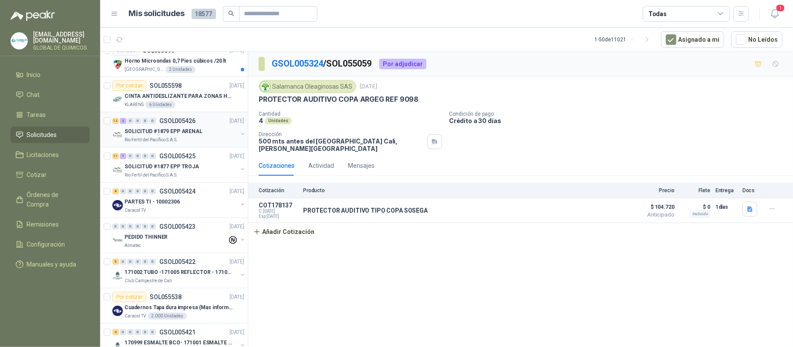
click at [239, 138] on button "button" at bounding box center [242, 134] width 7 height 7
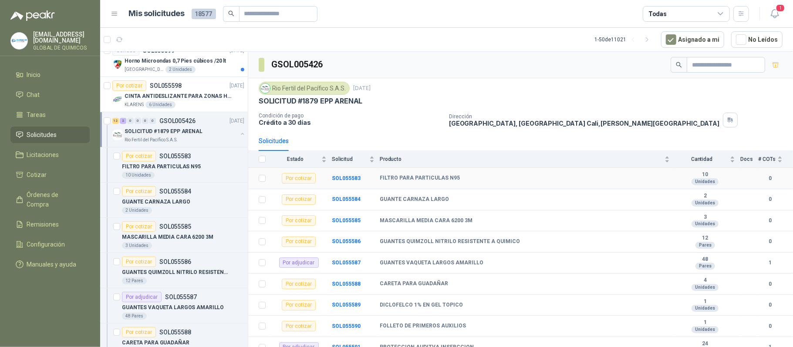
click at [434, 182] on b "FILTRO PARA PARTICULAS N95" at bounding box center [420, 178] width 80 height 7
click at [347, 181] on b "SOL055583" at bounding box center [346, 178] width 29 height 6
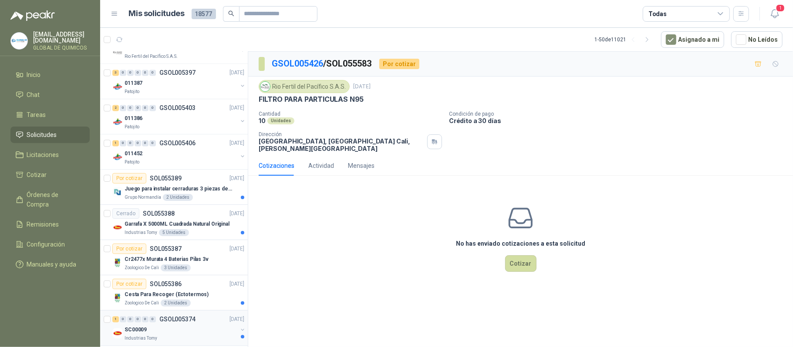
scroll to position [1289, 0]
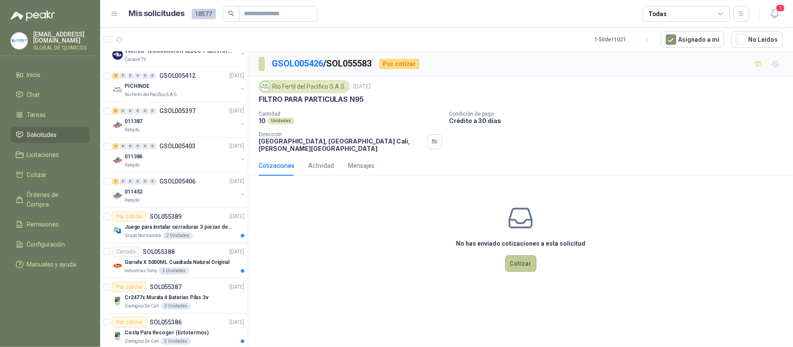
click at [515, 268] on button "Cotizar" at bounding box center [520, 263] width 31 height 17
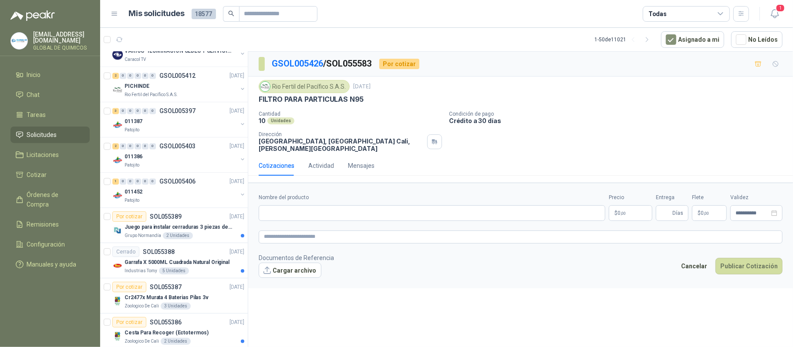
click at [292, 101] on p "FILTRO PARA PARTICULAS N95" at bounding box center [311, 99] width 105 height 9
copy p "FILTRO PARA PARTICULAS N95"
click at [305, 211] on input "Nombre del producto" at bounding box center [432, 213] width 346 height 16
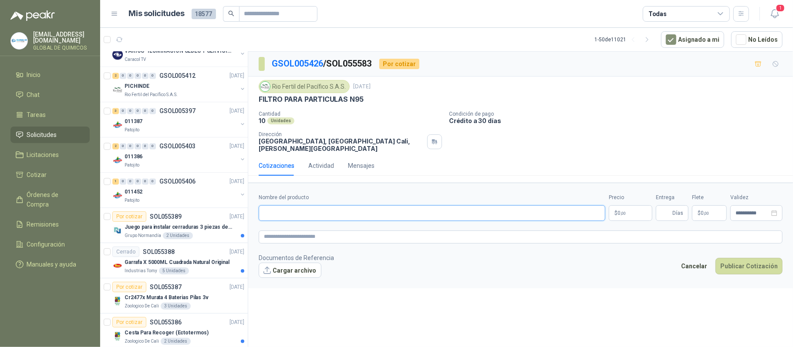
paste input "**********"
type input "**********"
click at [635, 218] on body "[EMAIL_ADDRESS][DOMAIN_NAME] GLOBAL DE QUIMICOS Inicio Chat Tareas Solicitudes …" at bounding box center [396, 173] width 793 height 347
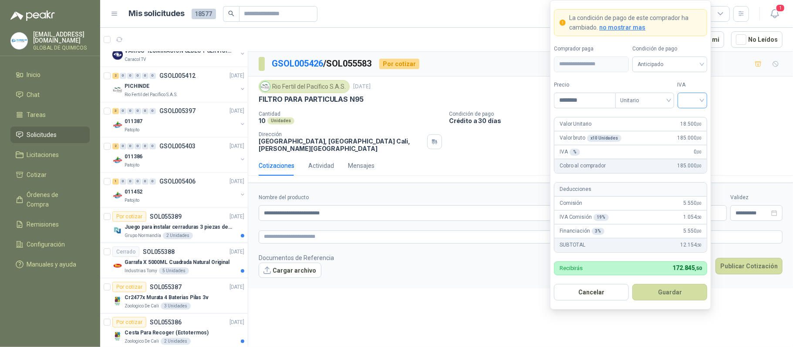
type input "********"
click at [692, 103] on input "search" at bounding box center [692, 99] width 20 height 13
click at [690, 118] on div "19%" at bounding box center [692, 118] width 16 height 10
click at [664, 289] on button "Guardar" at bounding box center [669, 292] width 75 height 17
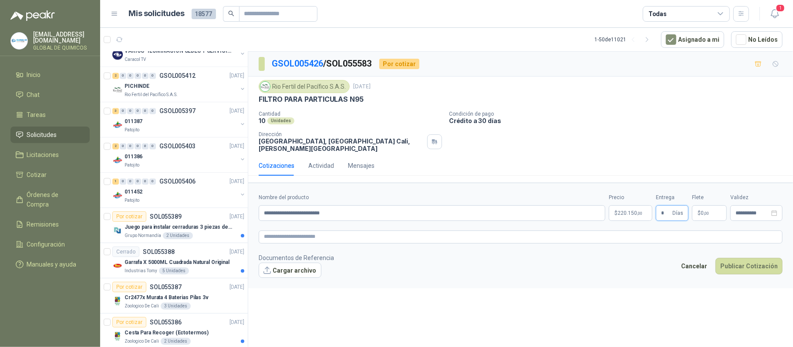
type input "*"
click at [713, 208] on p "$ 0 ,00" at bounding box center [709, 213] width 35 height 16
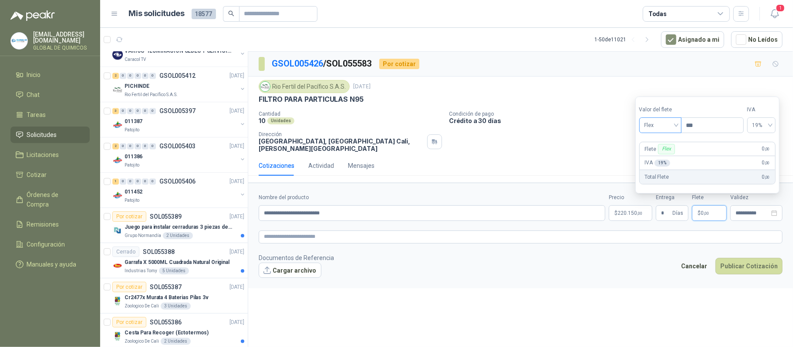
click at [666, 129] on span "Flex" at bounding box center [660, 125] width 32 height 13
click at [662, 158] on div "Incluido" at bounding box center [661, 158] width 30 height 10
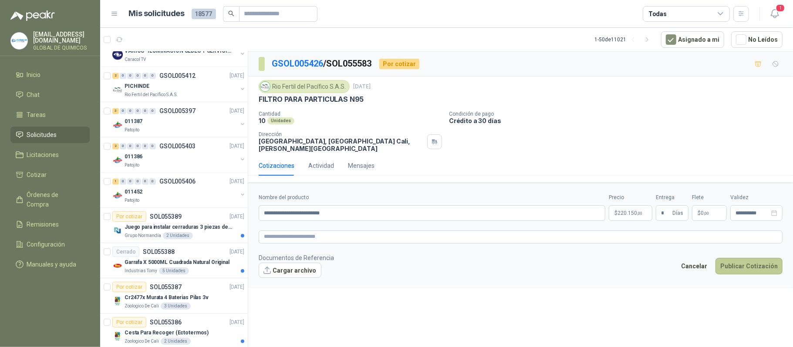
click at [733, 269] on button "Publicar Cotización" at bounding box center [748, 266] width 67 height 17
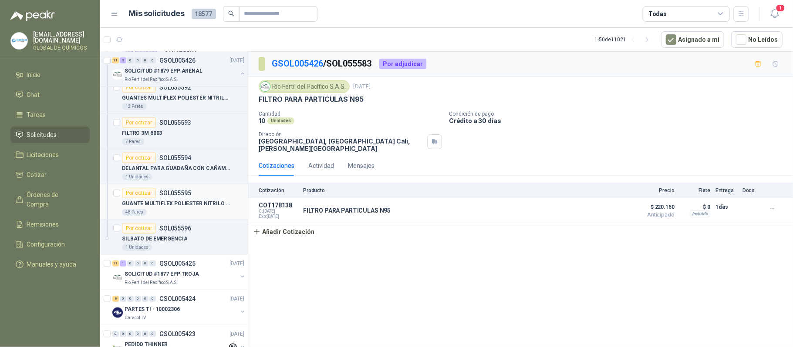
scroll to position [522, 0]
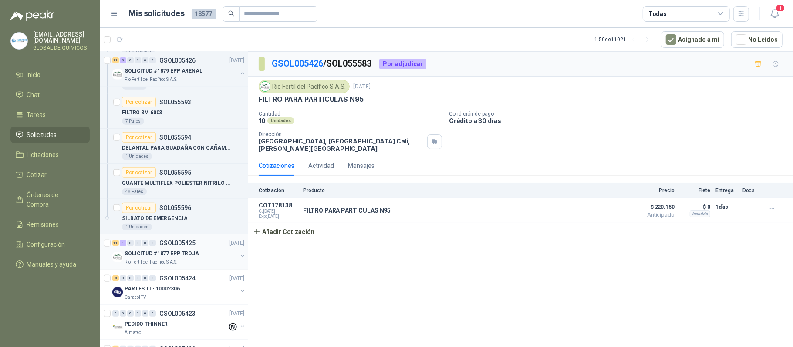
click at [230, 259] on div "SOLICITUD #1877 EPP TROJA" at bounding box center [180, 254] width 113 height 10
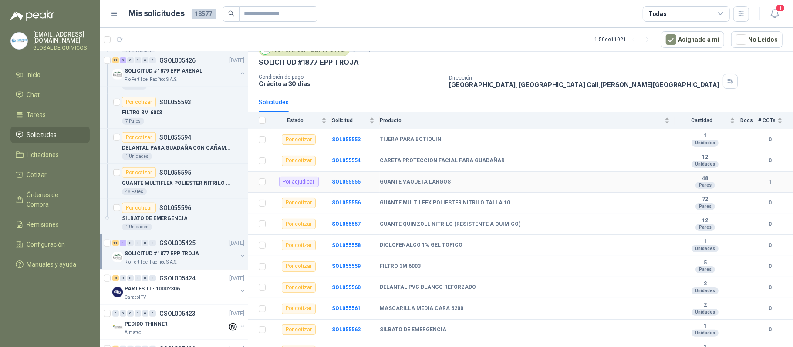
scroll to position [79, 0]
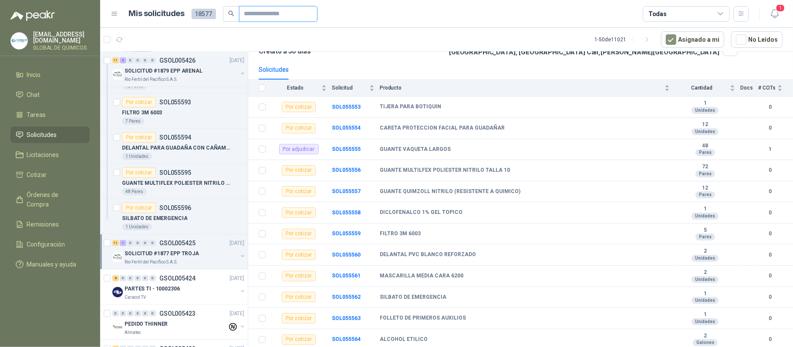
click at [271, 13] on input "text" at bounding box center [274, 14] width 61 height 15
click at [229, 12] on icon "search" at bounding box center [231, 13] width 6 height 6
click at [272, 16] on input "text" at bounding box center [274, 14] width 61 height 15
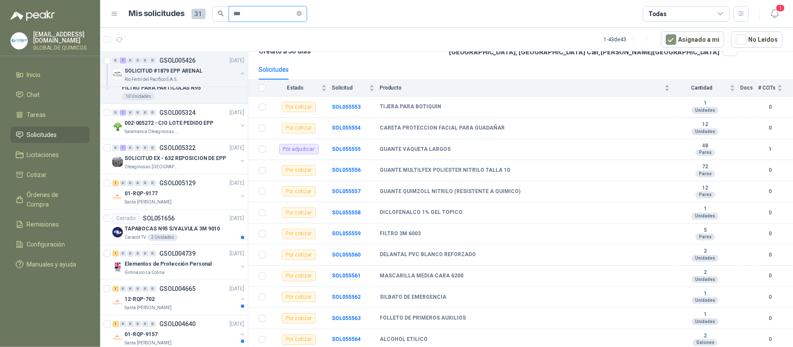
scroll to position [0, 0]
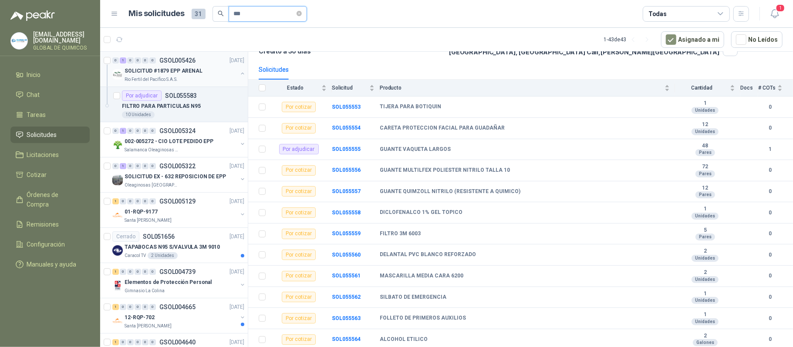
type input "***"
click at [239, 73] on button "button" at bounding box center [242, 73] width 7 height 7
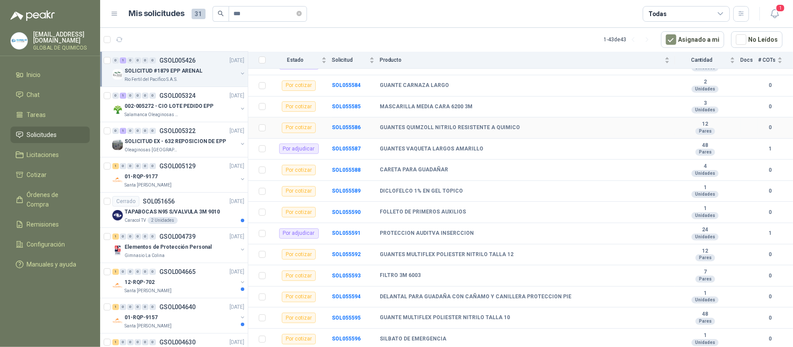
scroll to position [123, 0]
click at [341, 230] on b "SOL055591" at bounding box center [346, 233] width 29 height 6
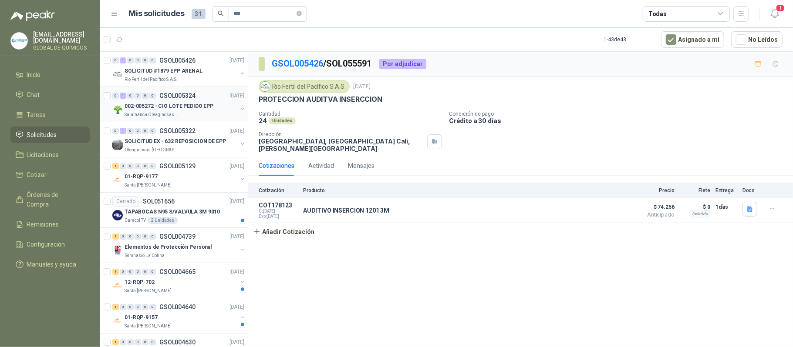
click at [237, 104] on div "002-005272 - CIO LOTE PEDIDO EPP Salamanca Oleaginosas SAS" at bounding box center [179, 109] width 134 height 17
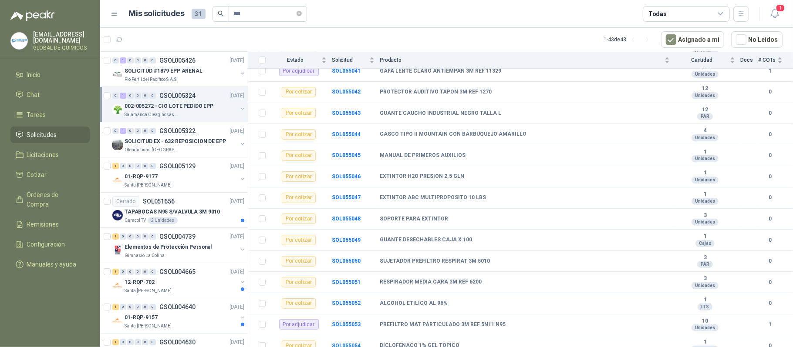
scroll to position [93, 0]
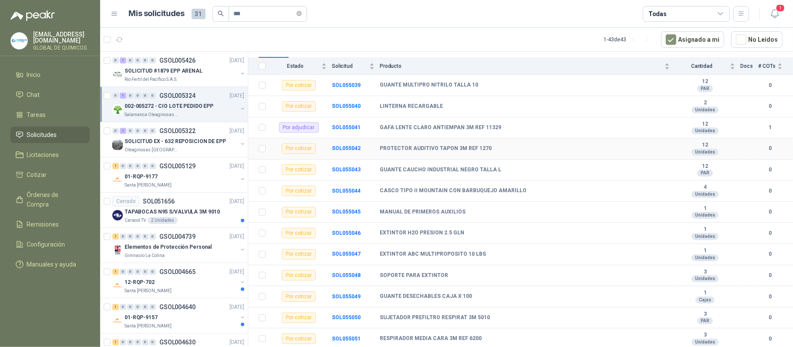
click at [447, 152] on b "PROTECTOR AUDITIVO TAPON 3M REF 1270" at bounding box center [436, 148] width 112 height 7
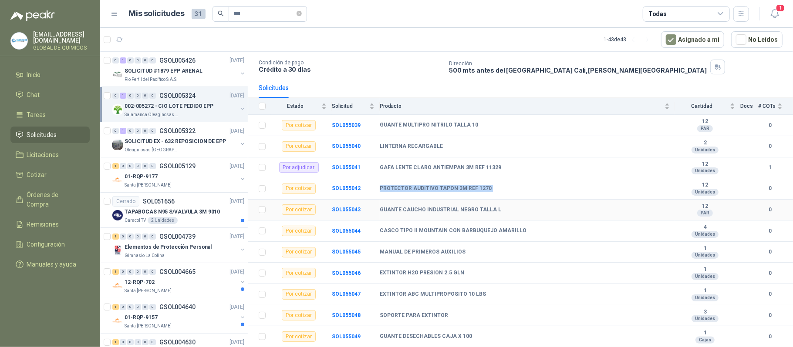
scroll to position [35, 0]
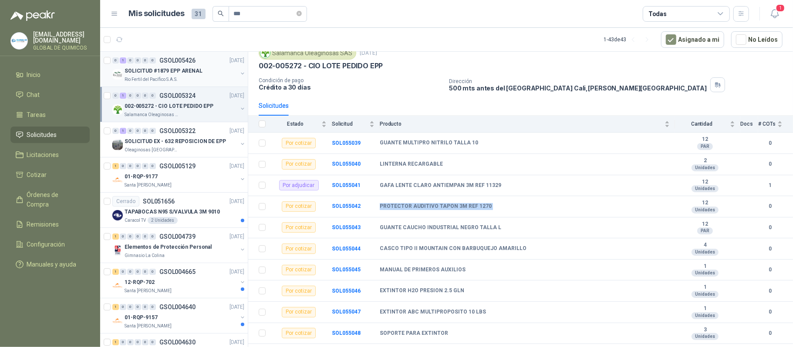
click at [230, 73] on div "SOLICITUD #1879 EPP ARENAL" at bounding box center [180, 71] width 113 height 10
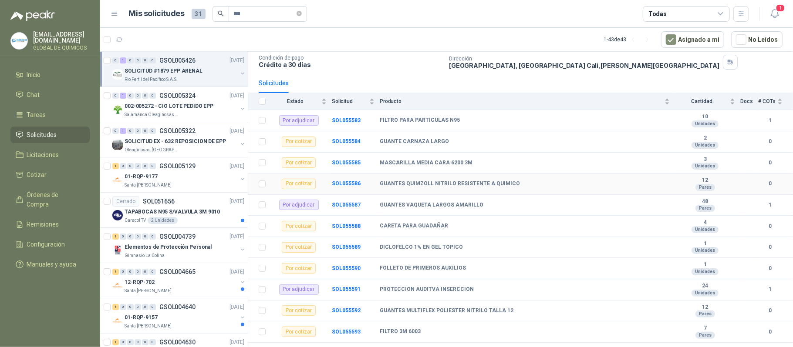
scroll to position [116, 0]
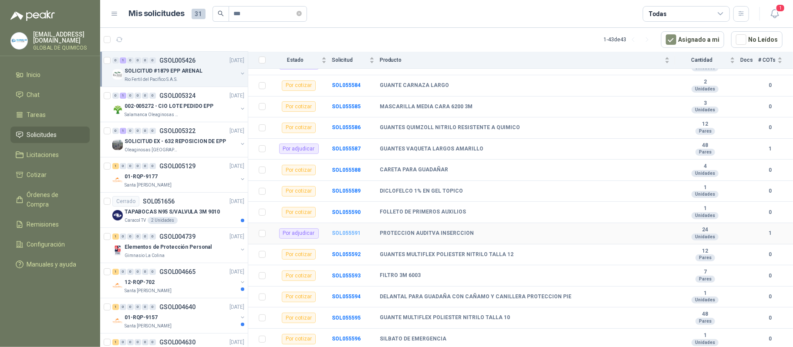
click at [347, 235] on b "SOL055591" at bounding box center [346, 233] width 29 height 6
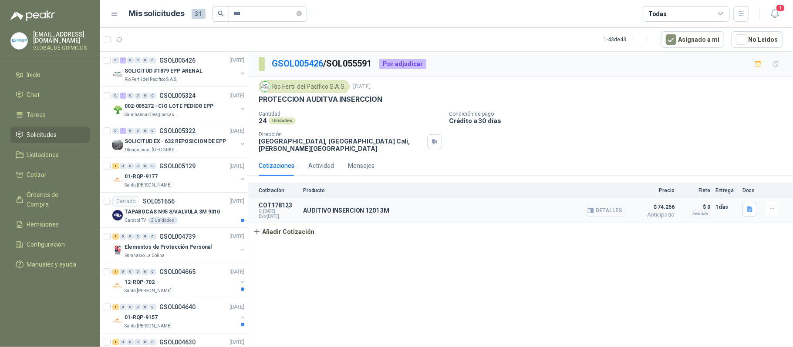
click at [613, 211] on button "Detalles" at bounding box center [605, 211] width 41 height 12
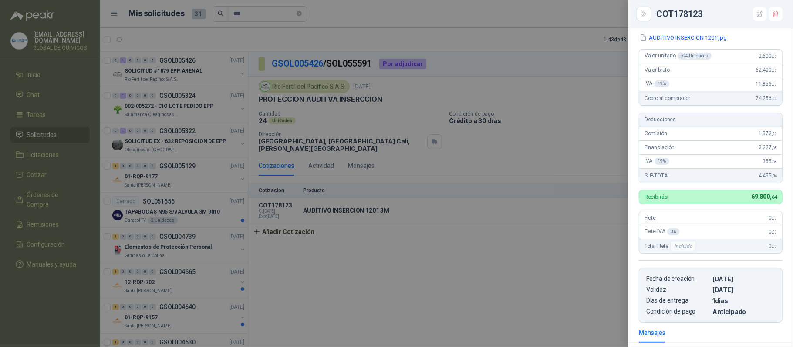
scroll to position [9, 0]
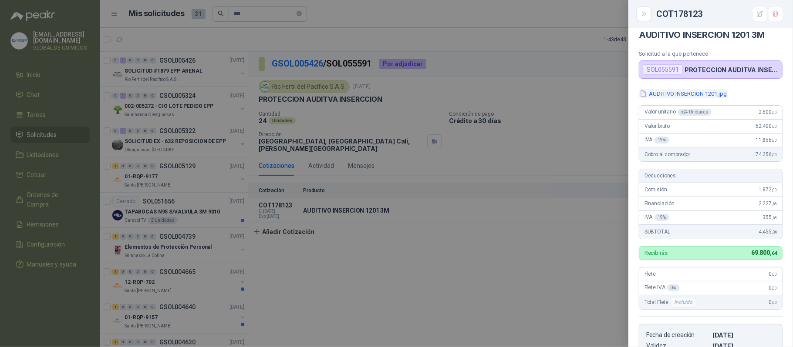
click at [676, 91] on button "AUDITIVO INSERCION 1201.jpg" at bounding box center [683, 93] width 89 height 9
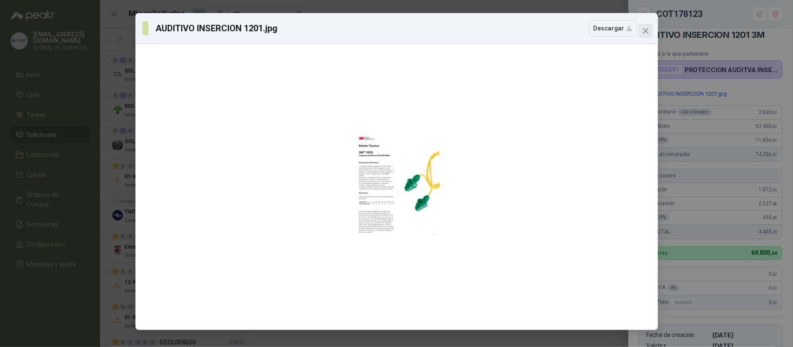
click at [645, 28] on icon "close" at bounding box center [645, 30] width 7 height 7
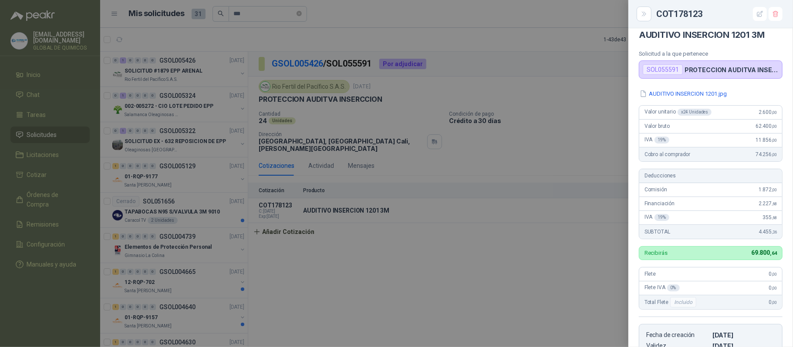
click at [521, 262] on div at bounding box center [396, 173] width 793 height 347
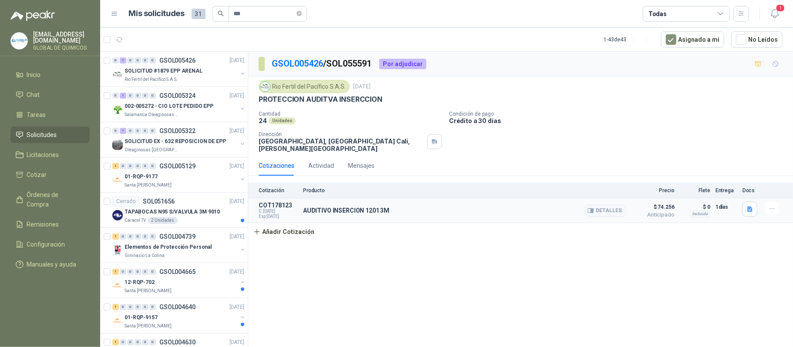
click at [371, 213] on p "AUDITIVO INSERCION 1201 3M" at bounding box center [346, 210] width 86 height 7
copy div "AUDITIVO INSERCION 1201 3M"
click at [239, 143] on button "button" at bounding box center [242, 144] width 7 height 7
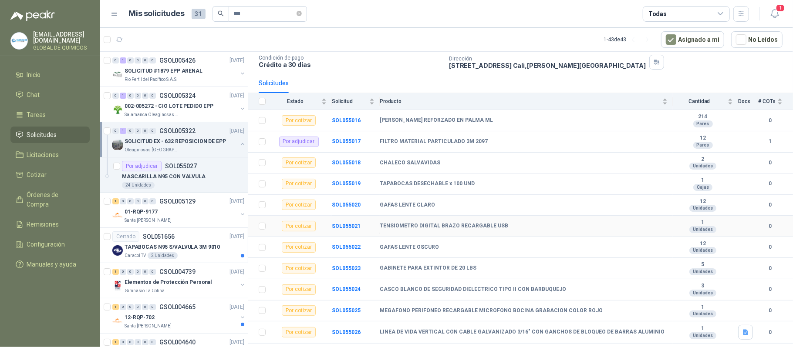
scroll to position [102, 0]
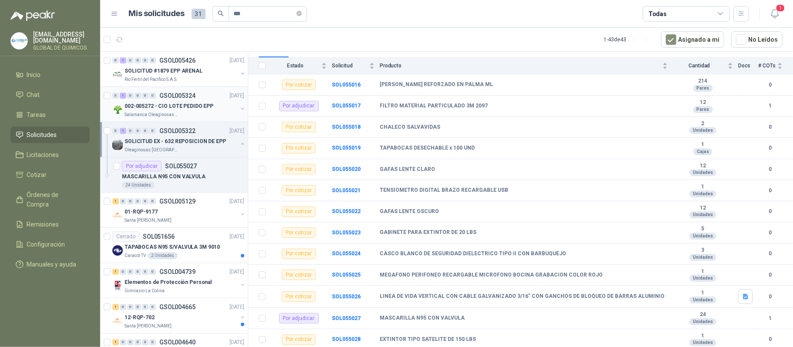
click at [239, 111] on button "button" at bounding box center [242, 108] width 7 height 7
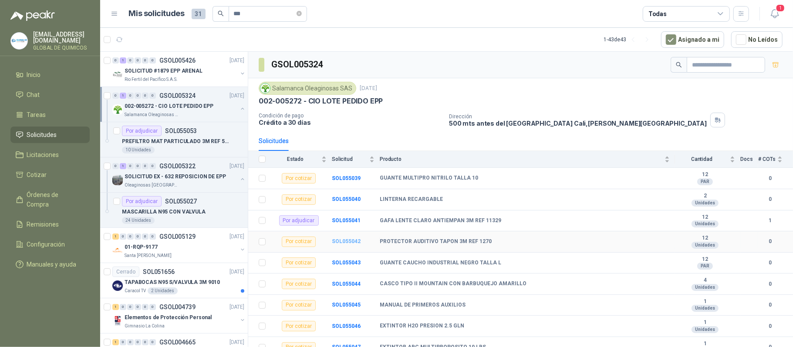
click at [353, 245] on b "SOL055042" at bounding box center [346, 242] width 29 height 6
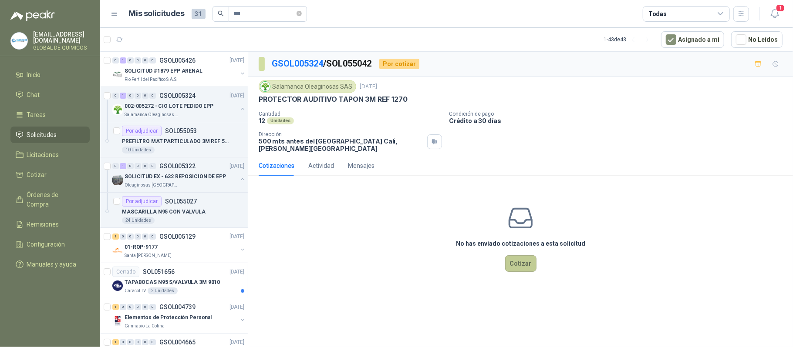
click at [511, 266] on button "Cotizar" at bounding box center [520, 263] width 31 height 17
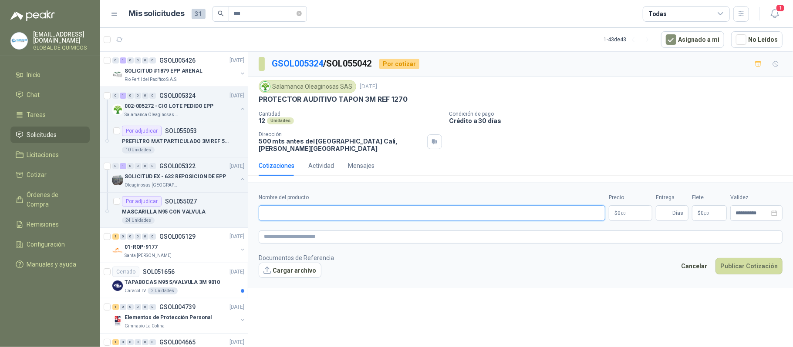
click at [329, 215] on input "Nombre del producto" at bounding box center [432, 213] width 346 height 16
click at [324, 218] on input "*" at bounding box center [432, 213] width 346 height 16
click at [323, 218] on input "*" at bounding box center [432, 213] width 346 height 16
paste input "**********"
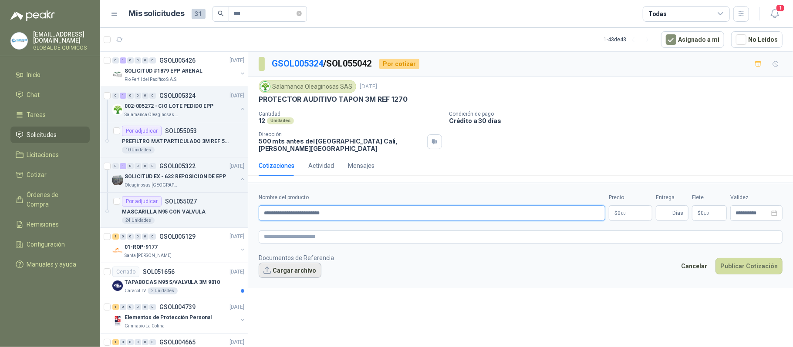
type input "**********"
click at [307, 274] on button "Cargar archivo" at bounding box center [290, 271] width 63 height 16
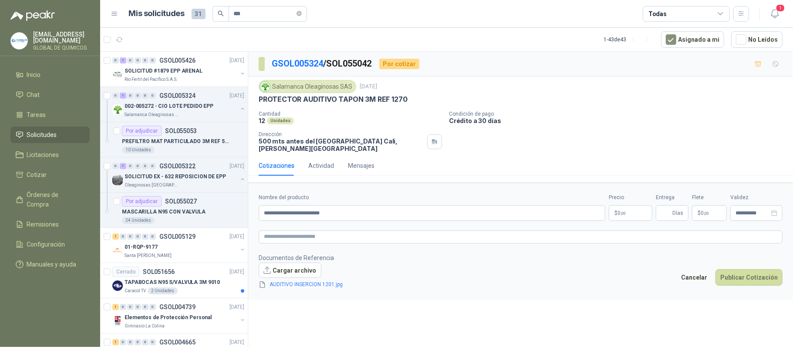
click at [622, 215] on body "globaldequimicos@gmail.com GLOBAL DE QUIMICOS Inicio Chat Tareas Solicitudes Li…" at bounding box center [396, 173] width 793 height 347
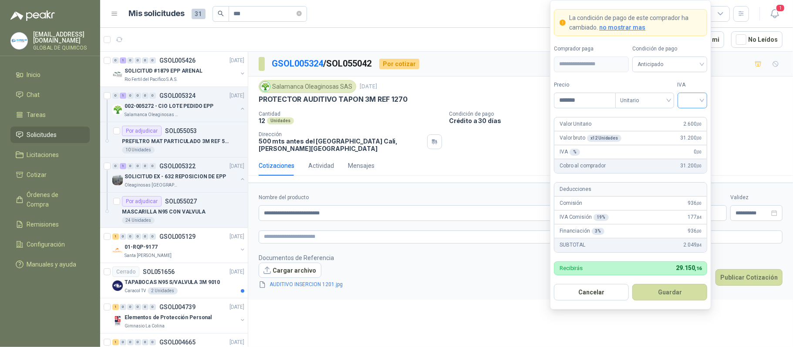
type input "*******"
click at [699, 96] on input "search" at bounding box center [692, 99] width 20 height 13
click at [697, 113] on div "19%" at bounding box center [692, 118] width 16 height 10
click at [690, 298] on button "Guardar" at bounding box center [669, 292] width 75 height 17
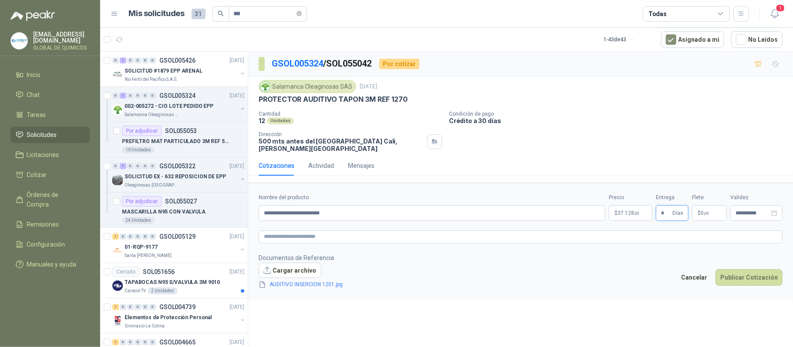
type input "*"
drag, startPoint x: 699, startPoint y: 215, endPoint x: 700, endPoint y: 205, distance: 9.2
click at [700, 215] on span "$" at bounding box center [698, 213] width 3 height 5
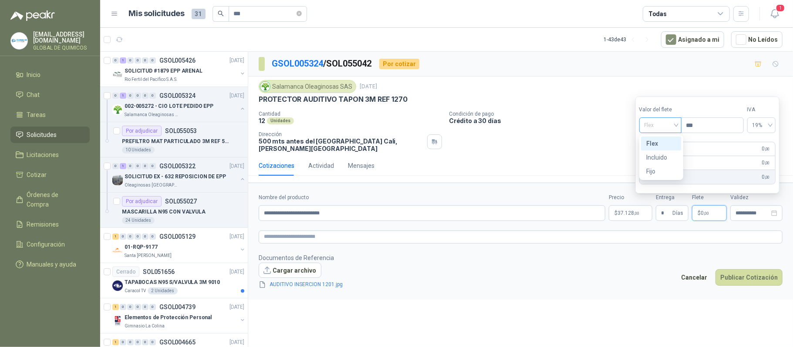
click at [671, 131] on span "Flex" at bounding box center [660, 125] width 32 height 13
drag, startPoint x: 669, startPoint y: 155, endPoint x: 674, endPoint y: 168, distance: 13.3
click at [669, 158] on div "Incluido" at bounding box center [661, 158] width 30 height 10
click at [735, 280] on button "Publicar Cotización" at bounding box center [748, 277] width 67 height 17
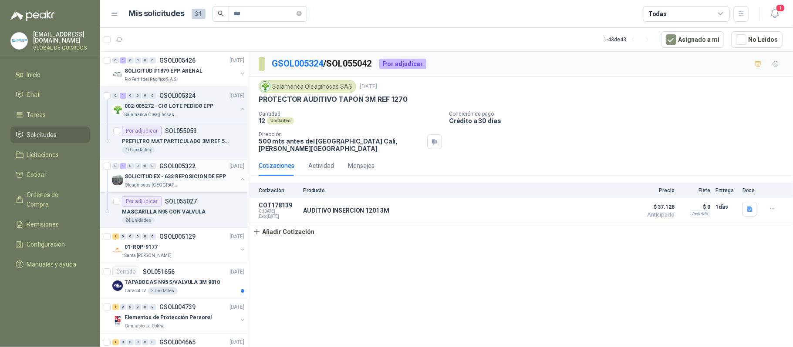
click at [231, 181] on div "SOLICITUD EX - 632 REPOSICION DE EPP Oleaginosas San Fernando" at bounding box center [179, 179] width 134 height 17
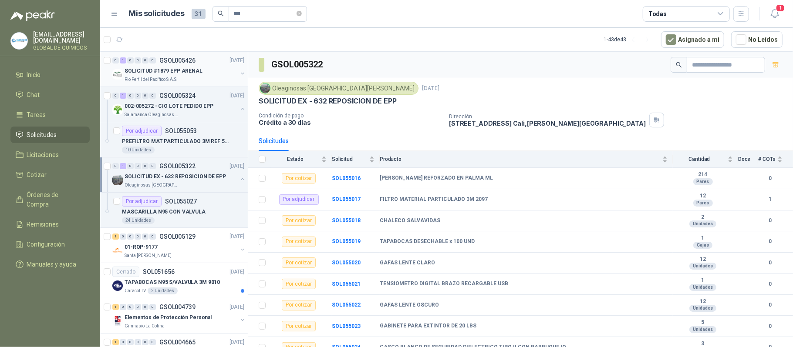
click at [215, 75] on div "SOLICITUD #1879 EPP ARENAL" at bounding box center [180, 71] width 113 height 10
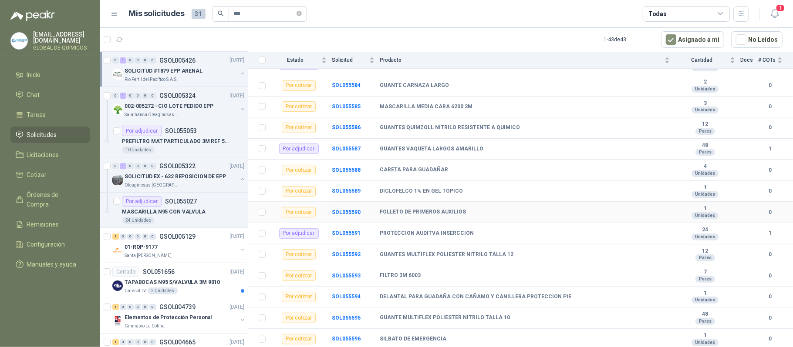
scroll to position [123, 0]
click at [231, 109] on div "002-005272 - CIO LOTE PEDIDO EPP Salamanca Oleaginosas SAS" at bounding box center [179, 109] width 134 height 17
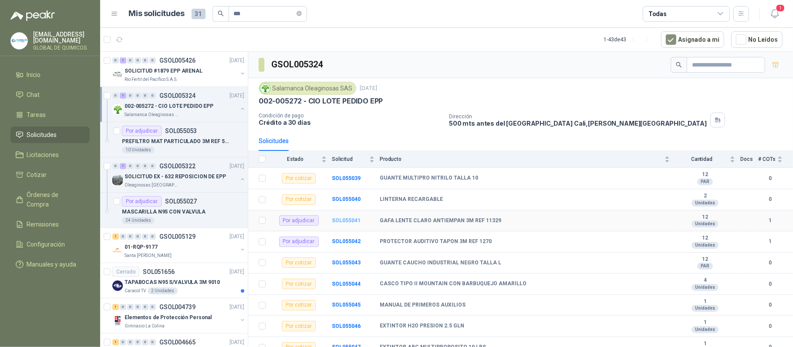
click at [357, 222] on b "SOL055041" at bounding box center [346, 221] width 29 height 6
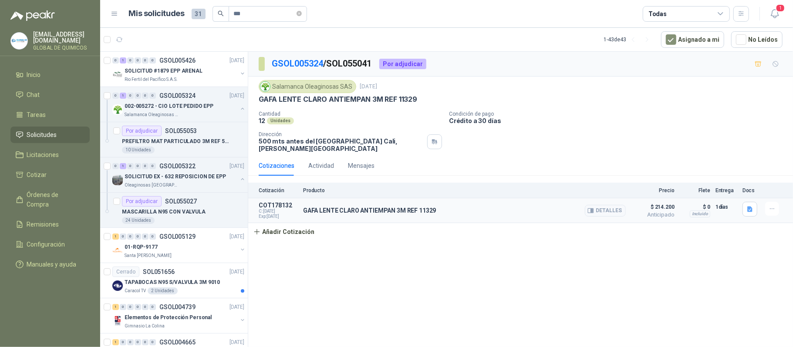
click at [362, 213] on p "GAFA LENTE CLARO ANTIEMPAN 3M REF 11329" at bounding box center [369, 210] width 133 height 7
copy div "GAFA LENTE CLARO ANTIEMPAN 3M REF 11329"
click at [606, 212] on button "Detalles" at bounding box center [605, 211] width 41 height 12
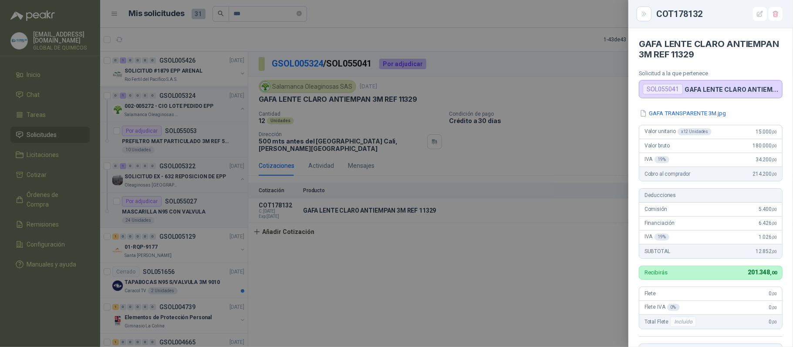
click at [468, 274] on div at bounding box center [396, 173] width 793 height 347
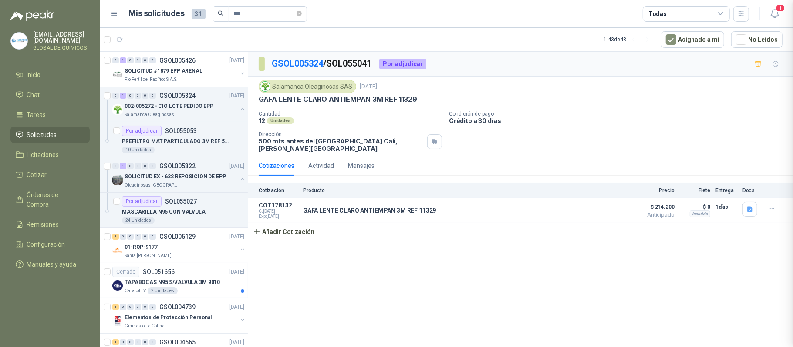
scroll to position [198, 0]
click at [223, 216] on div "MASCARILLA N95 CON VALVULA" at bounding box center [183, 212] width 122 height 10
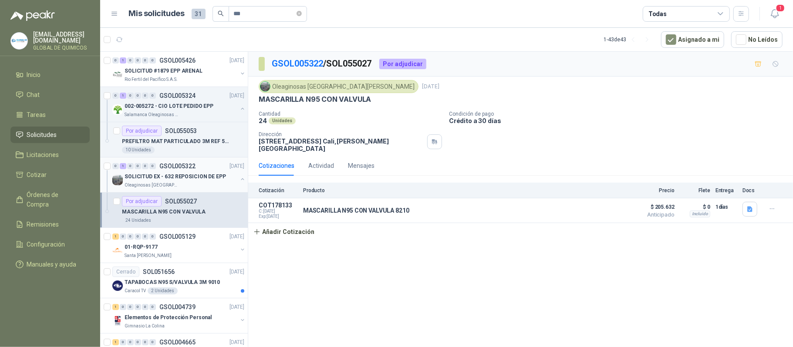
click at [239, 183] on button "button" at bounding box center [242, 179] width 7 height 7
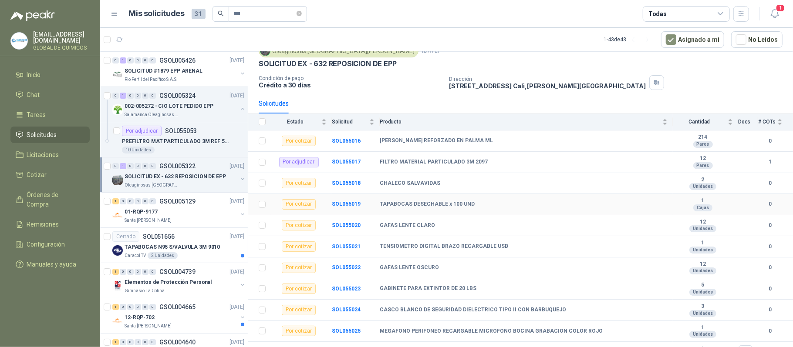
scroll to position [58, 0]
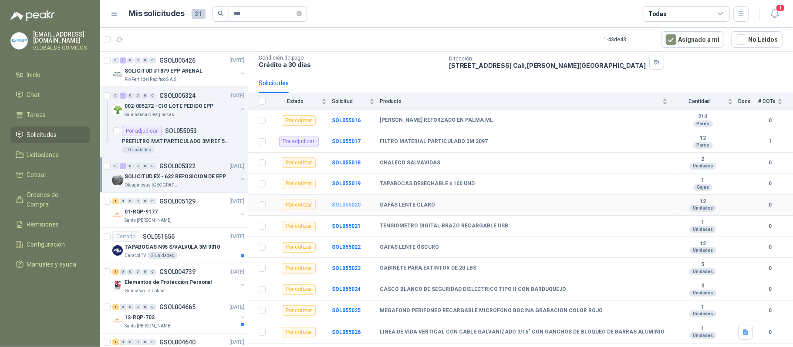
click at [353, 206] on b "SOL055020" at bounding box center [346, 205] width 29 height 6
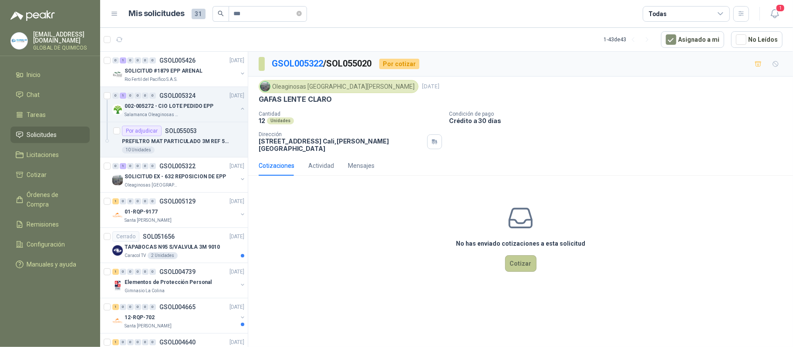
click at [528, 260] on button "Cotizar" at bounding box center [520, 263] width 31 height 17
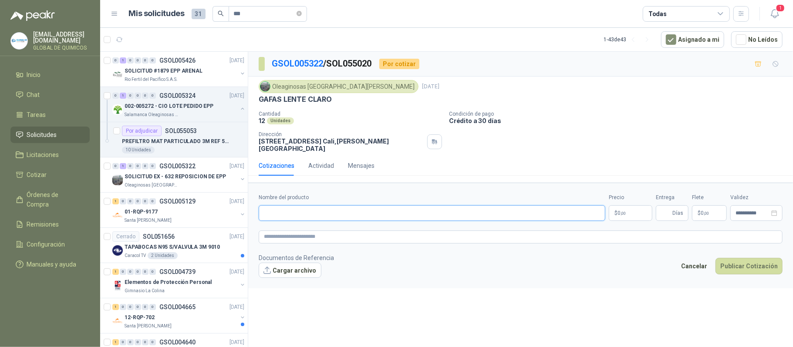
click at [326, 212] on input "Nombre del producto" at bounding box center [432, 213] width 346 height 16
paste input "**********"
type input "**********"
click at [302, 263] on button "Cargar archivo" at bounding box center [290, 271] width 63 height 16
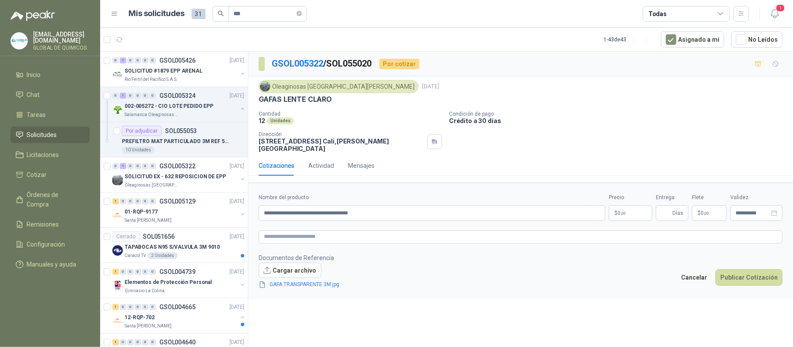
click at [619, 210] on body "globaldequimicos@gmail.com GLOBAL DE QUIMICOS Inicio Chat Tareas Solicitudes Li…" at bounding box center [396, 173] width 793 height 347
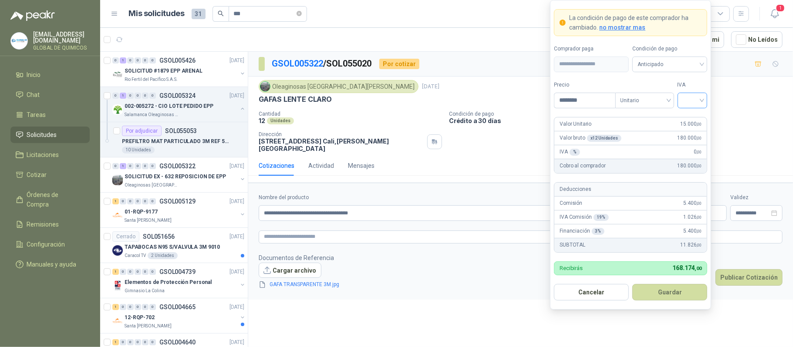
type input "********"
click at [692, 102] on input "search" at bounding box center [692, 99] width 20 height 13
drag, startPoint x: 693, startPoint y: 114, endPoint x: 691, endPoint y: 185, distance: 71.4
click at [693, 115] on div "19%" at bounding box center [692, 118] width 16 height 10
click at [672, 287] on button "Guardar" at bounding box center [669, 292] width 75 height 17
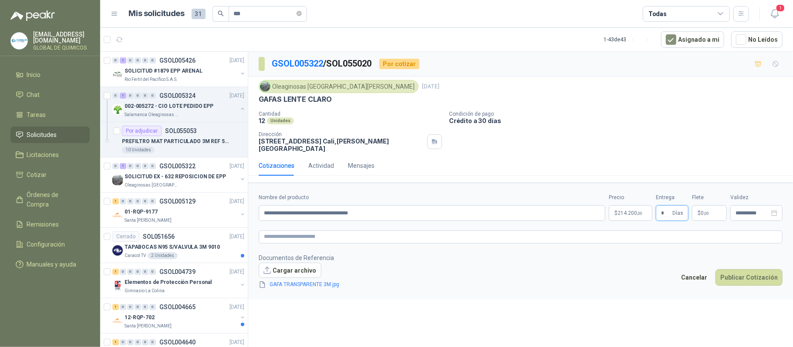
type input "*"
click at [711, 207] on p "$ 0 ,00" at bounding box center [709, 213] width 35 height 16
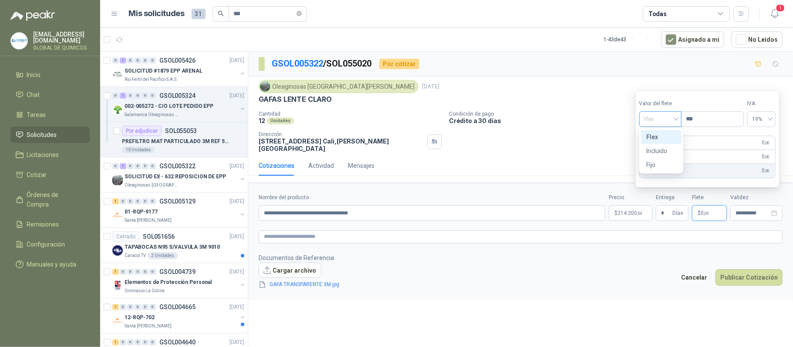
click at [659, 123] on span "Flex" at bounding box center [660, 119] width 32 height 13
click at [663, 151] on div "Incluido" at bounding box center [661, 151] width 30 height 10
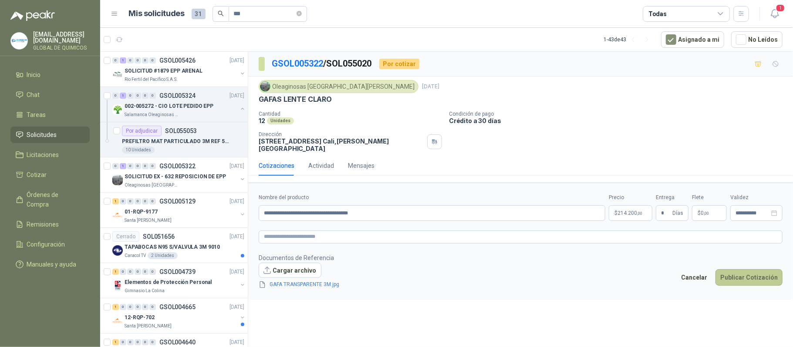
click at [746, 270] on button "Publicar Cotización" at bounding box center [748, 277] width 67 height 17
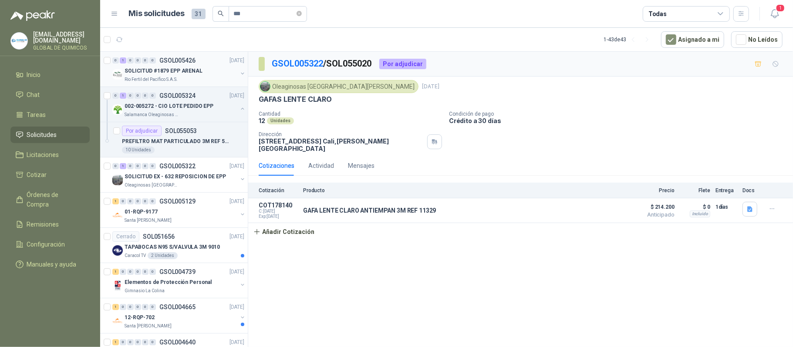
click at [239, 72] on button "button" at bounding box center [242, 73] width 7 height 7
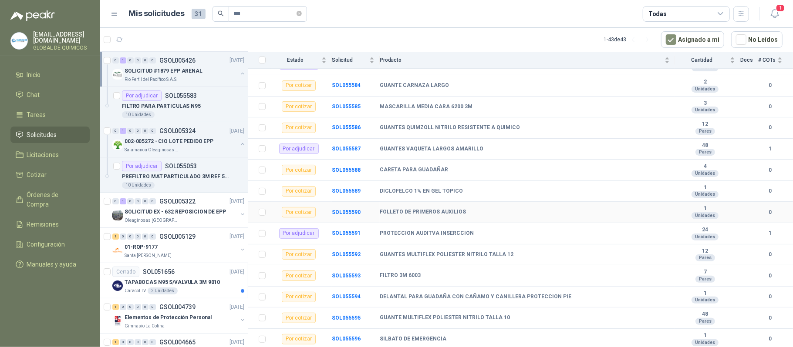
scroll to position [123, 0]
click at [239, 141] on button "button" at bounding box center [242, 144] width 7 height 7
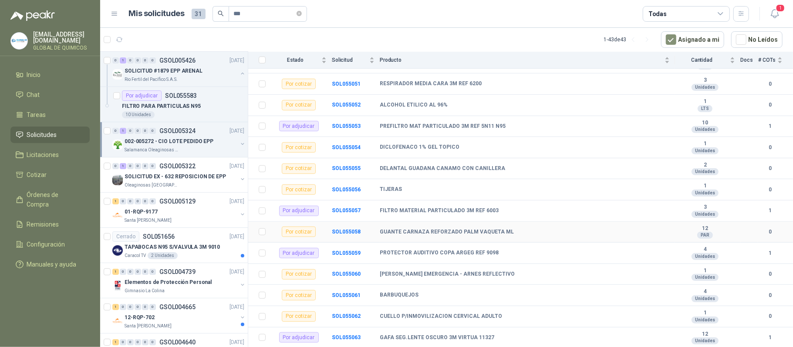
scroll to position [383, 0]
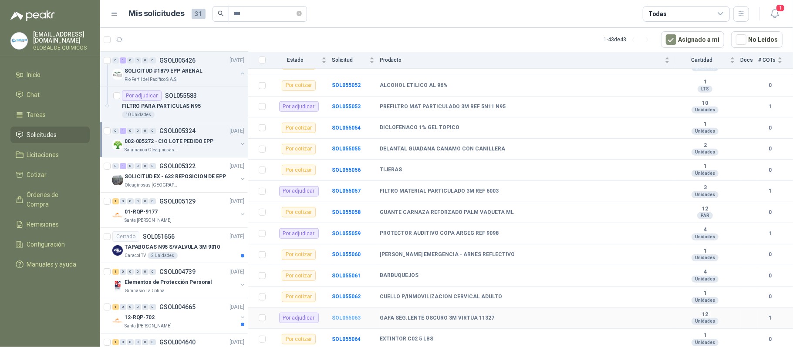
click at [346, 319] on b "SOL055063" at bounding box center [346, 318] width 29 height 6
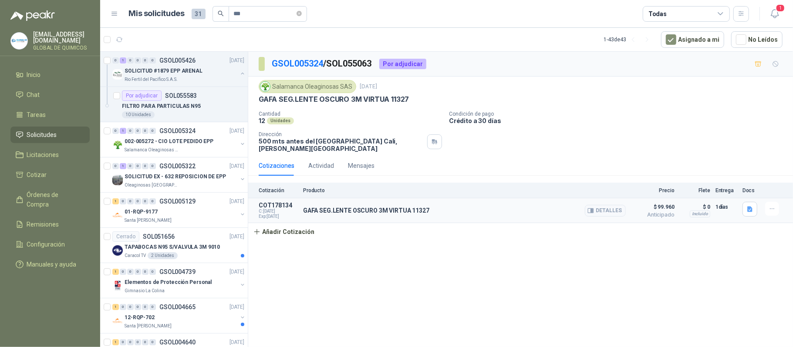
click at [376, 214] on p "GAFA SEG.LENTE OSCURO 3M VIRTUA 11327" at bounding box center [366, 210] width 126 height 7
copy div "GAFA SEG.LENTE OSCURO 3M VIRTUA 11327"
click at [609, 213] on button "Detalles" at bounding box center [605, 211] width 41 height 12
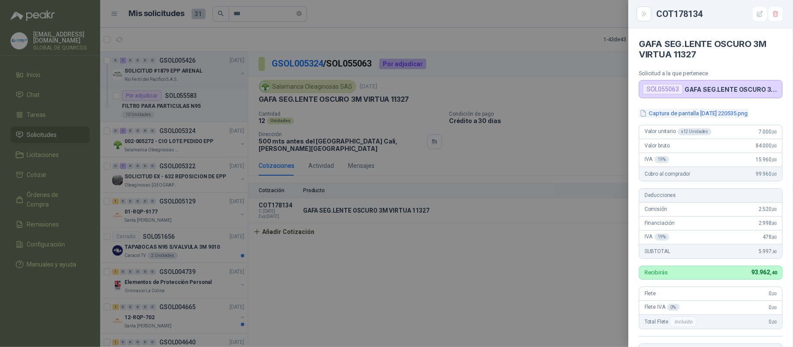
click at [716, 111] on button "Captura de pantalla [DATE] 220535.png" at bounding box center [694, 113] width 110 height 9
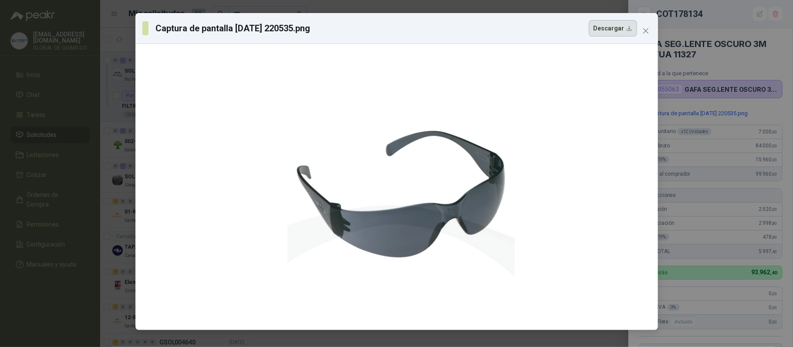
click at [611, 32] on button "Descargar" at bounding box center [612, 28] width 48 height 17
click at [523, 33] on div "Captura de pantalla 2025-09-11 220535.png Descargar" at bounding box center [389, 28] width 494 height 17
click at [641, 25] on button "Close" at bounding box center [646, 31] width 14 height 14
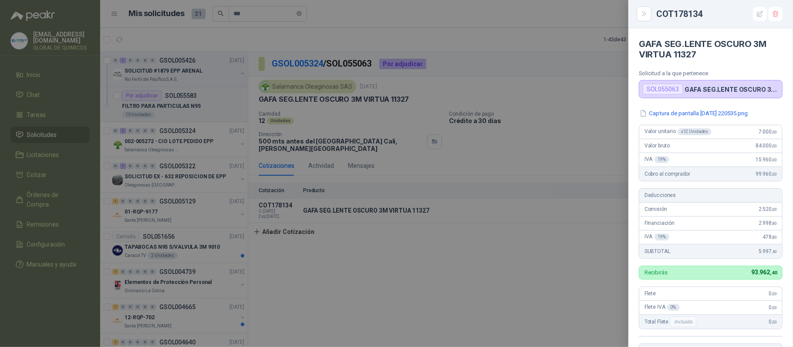
click at [481, 282] on div at bounding box center [396, 173] width 793 height 347
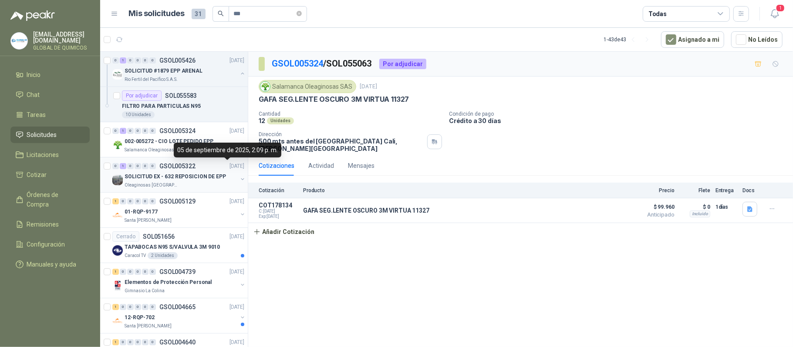
click at [235, 166] on p "[DATE]" at bounding box center [236, 166] width 15 height 8
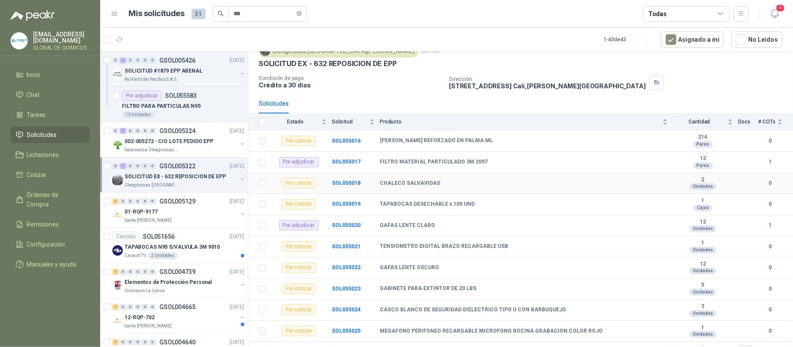
scroll to position [58, 0]
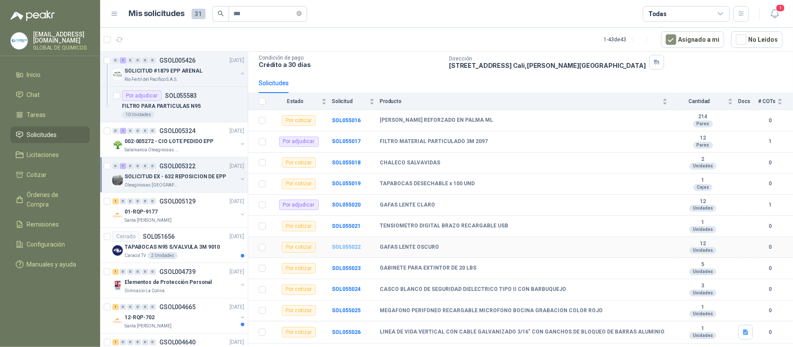
click at [342, 250] on b "SOL055022" at bounding box center [346, 247] width 29 height 6
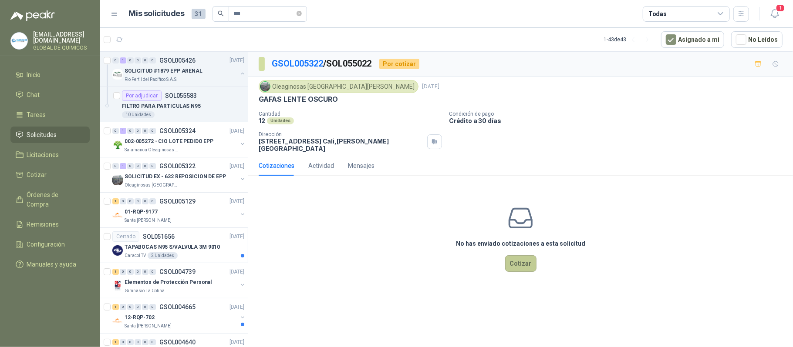
click at [512, 260] on button "Cotizar" at bounding box center [520, 263] width 31 height 17
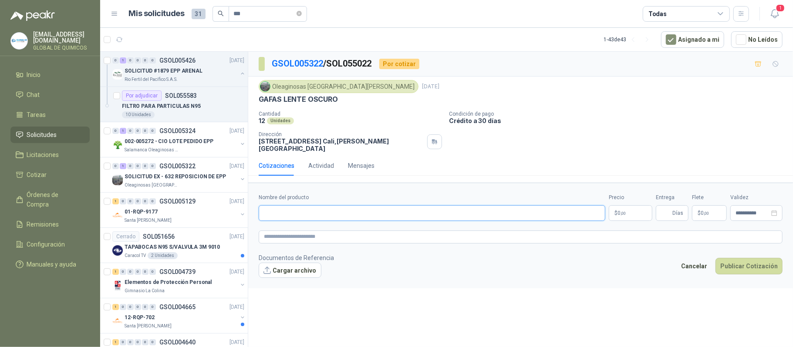
click at [351, 208] on input "Nombre del producto" at bounding box center [432, 213] width 346 height 16
paste input "**********"
type input "**********"
click at [306, 265] on button "Cargar archivo" at bounding box center [290, 271] width 63 height 16
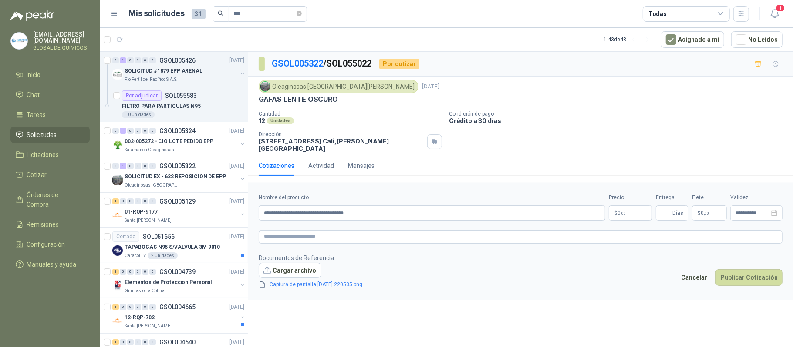
click at [627, 205] on body "globaldequimicos@gmail.com GLOBAL DE QUIMICOS Inicio Chat Tareas Solicitudes Li…" at bounding box center [396, 173] width 793 height 347
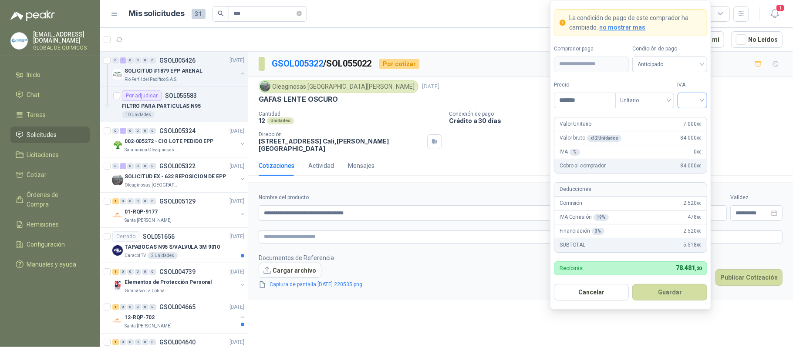
type input "*******"
click at [696, 100] on input "search" at bounding box center [692, 99] width 20 height 13
drag, startPoint x: 693, startPoint y: 115, endPoint x: 695, endPoint y: 126, distance: 11.0
click at [693, 116] on div "19%" at bounding box center [692, 118] width 16 height 10
click at [688, 288] on button "Guardar" at bounding box center [669, 292] width 75 height 17
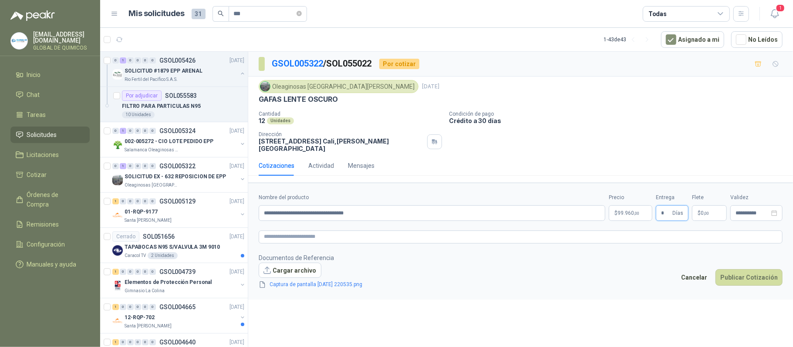
type input "*"
click at [711, 205] on p "$ 0 ,00" at bounding box center [709, 213] width 35 height 16
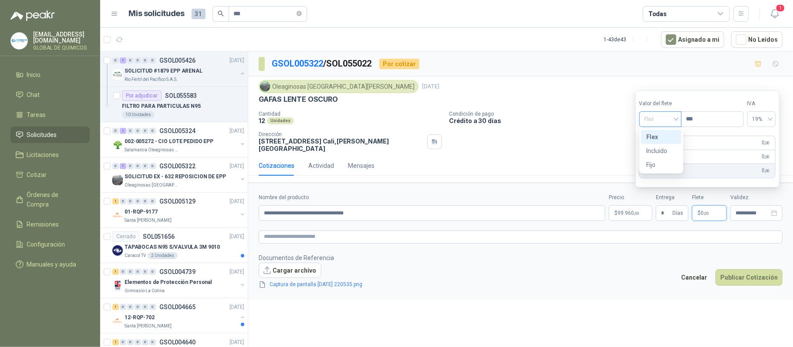
click at [670, 121] on span "Flex" at bounding box center [660, 119] width 32 height 13
click at [672, 147] on div "Incluido" at bounding box center [661, 151] width 30 height 10
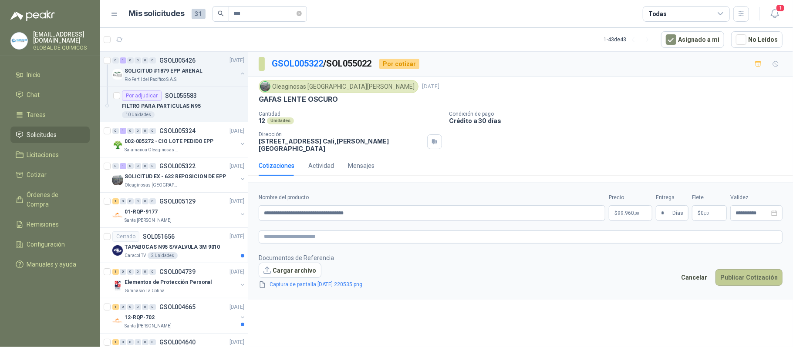
click at [735, 274] on button "Publicar Cotización" at bounding box center [748, 277] width 67 height 17
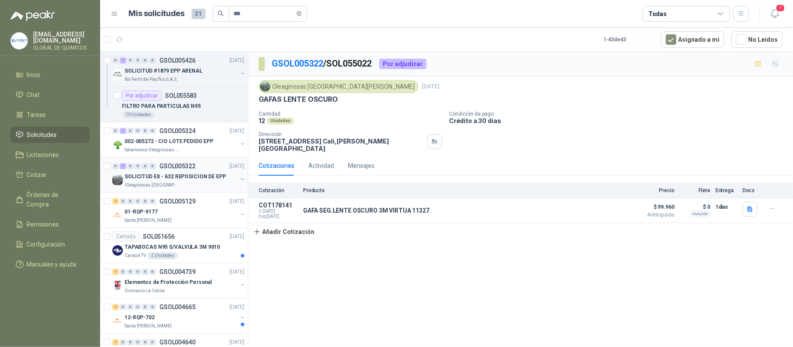
click at [239, 182] on button "button" at bounding box center [242, 179] width 7 height 7
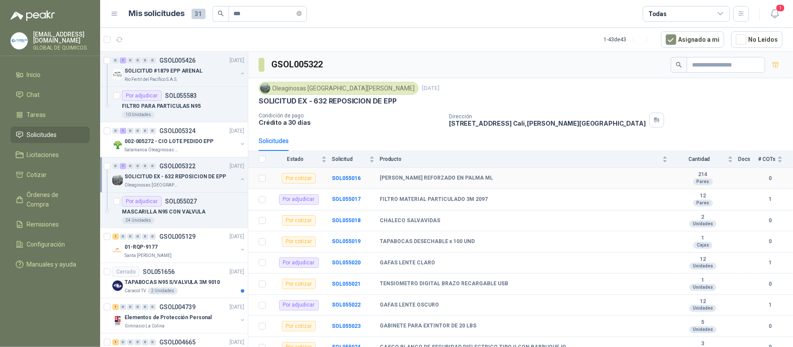
click at [474, 178] on b "[PERSON_NAME] REFORZADO EN [PERSON_NAME]" at bounding box center [436, 178] width 113 height 7
click at [350, 178] on b "SOL055016" at bounding box center [346, 178] width 29 height 6
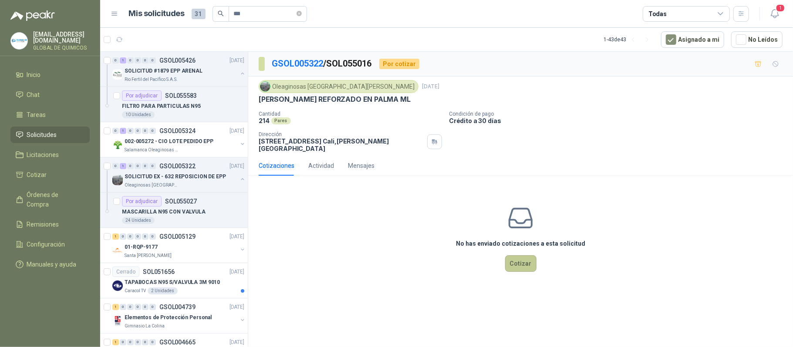
click at [529, 258] on button "Cotizar" at bounding box center [520, 263] width 31 height 17
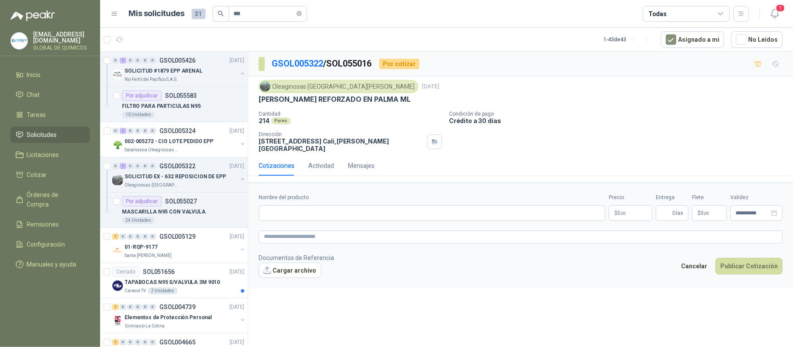
click at [343, 100] on p "[PERSON_NAME] REFORZADO EN [PERSON_NAME]" at bounding box center [335, 99] width 152 height 9
copy p "[PERSON_NAME] REFORZADO EN [PERSON_NAME]"
click at [305, 205] on input "Nombre del producto" at bounding box center [432, 213] width 346 height 16
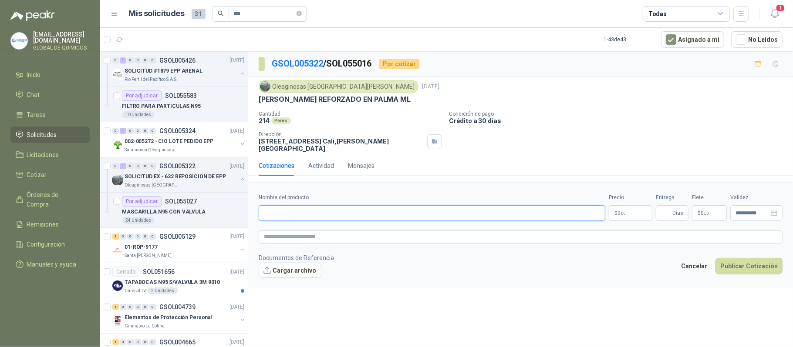
paste input "**********"
drag, startPoint x: 369, startPoint y: 212, endPoint x: 475, endPoint y: 213, distance: 106.2
click at [474, 214] on input "**********" at bounding box center [432, 213] width 346 height 16
type input "**********"
click at [284, 265] on button "Cargar archivo" at bounding box center [290, 271] width 63 height 16
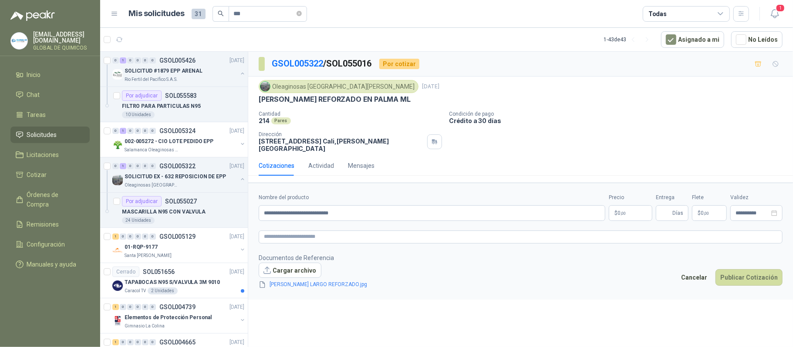
click at [635, 209] on body "globaldequimicos@gmail.com GLOBAL DE QUIMICOS Inicio Chat Tareas Solicitudes Li…" at bounding box center [396, 173] width 793 height 347
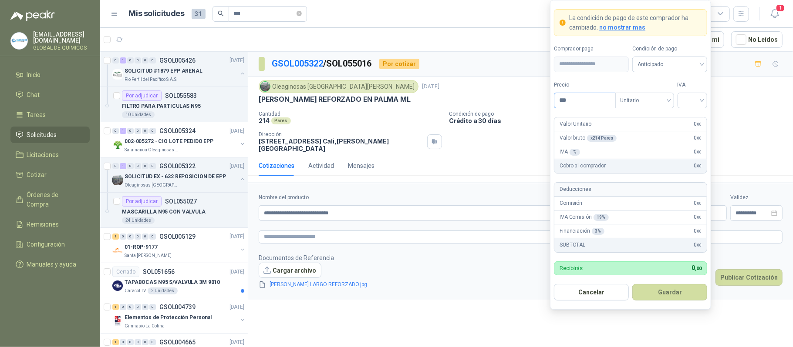
click at [579, 99] on input "***" at bounding box center [584, 100] width 61 height 15
type input "********"
click at [690, 97] on input "search" at bounding box center [692, 99] width 20 height 13
click at [696, 118] on div "19%" at bounding box center [692, 118] width 16 height 10
click at [666, 299] on button "Guardar" at bounding box center [669, 292] width 75 height 17
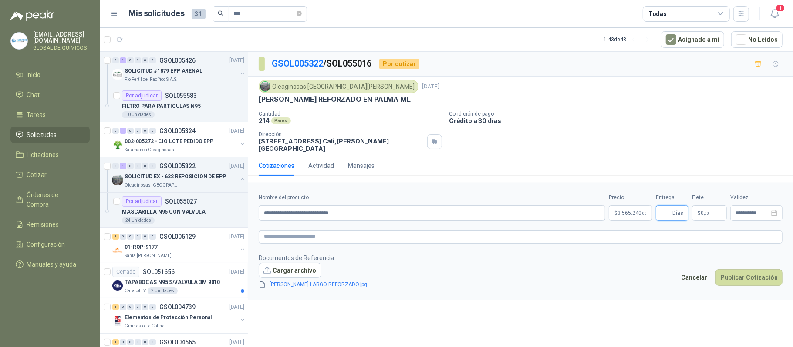
click at [666, 213] on input "Entrega" at bounding box center [666, 213] width 10 height 15
type input "*"
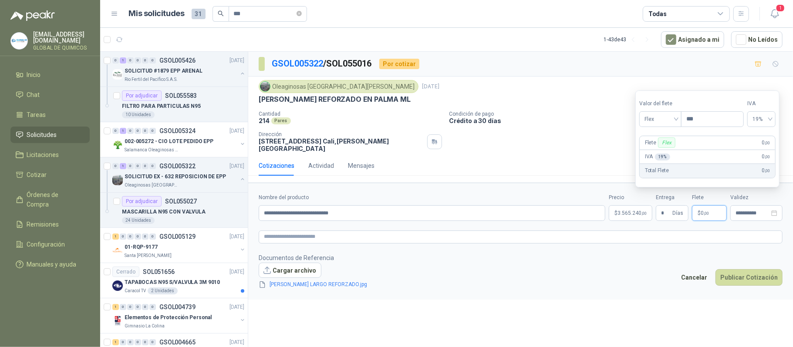
click at [714, 205] on p "$ 0 ,00" at bounding box center [709, 213] width 35 height 16
click at [667, 121] on span "Flex" at bounding box center [660, 119] width 32 height 13
click at [667, 152] on div "Incluido" at bounding box center [661, 151] width 30 height 10
click at [753, 269] on button "Publicar Cotización" at bounding box center [748, 277] width 67 height 17
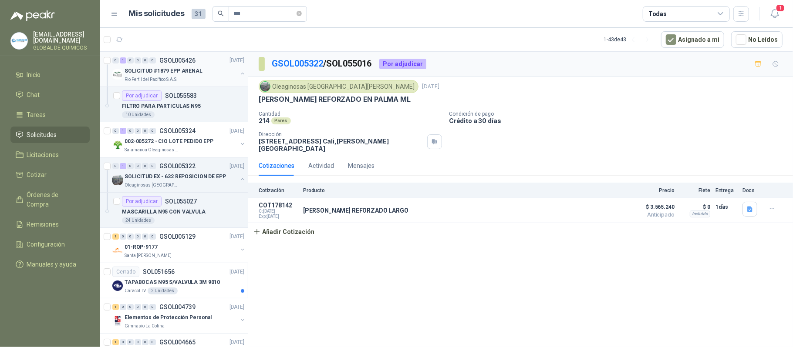
click at [239, 75] on button "button" at bounding box center [242, 73] width 7 height 7
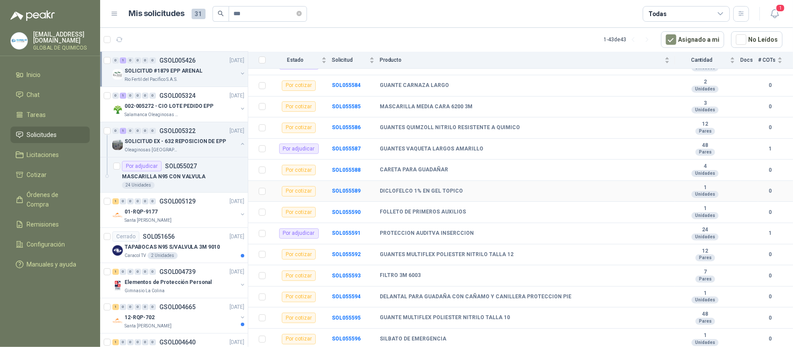
scroll to position [123, 0]
click at [239, 108] on button "button" at bounding box center [242, 108] width 7 height 7
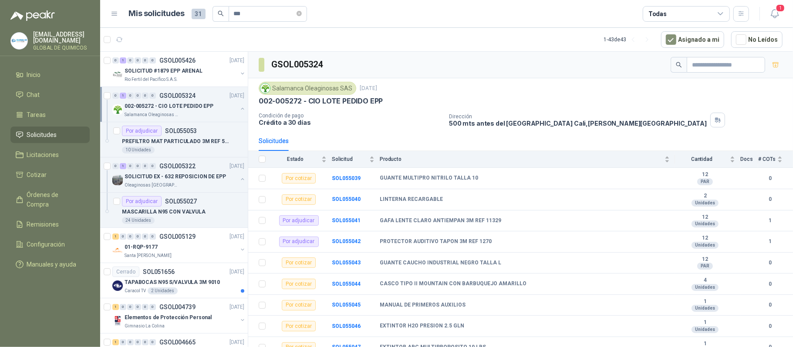
scroll to position [58, 0]
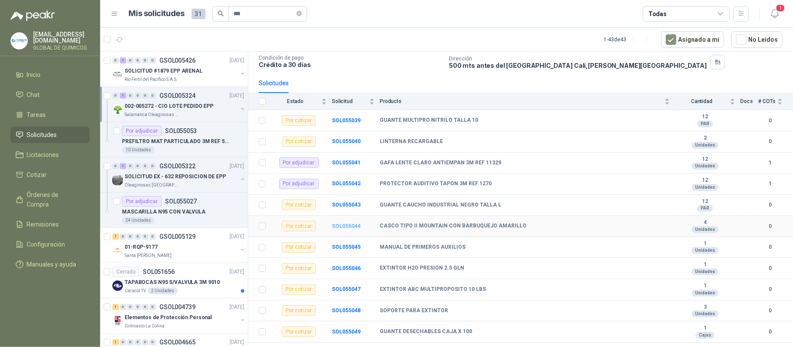
click at [341, 229] on b "SOL055044" at bounding box center [346, 226] width 29 height 6
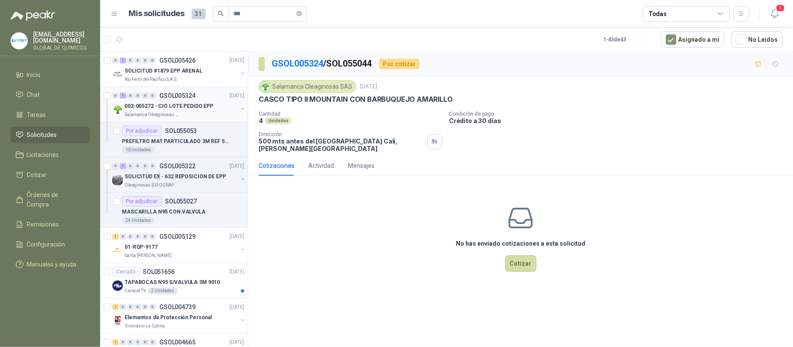
click at [239, 112] on button "button" at bounding box center [242, 108] width 7 height 7
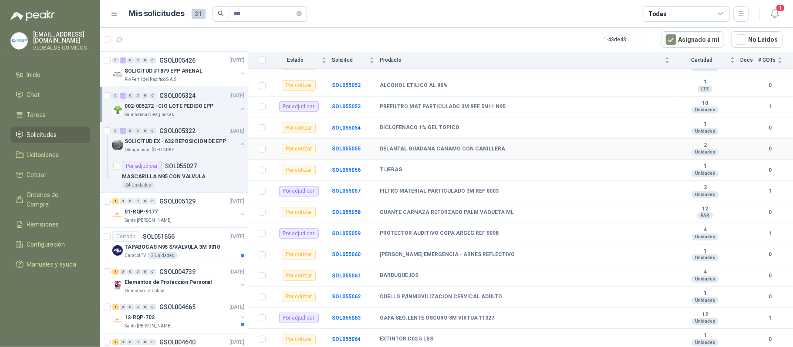
scroll to position [383, 0]
